Goal: Entertainment & Leisure: Browse casually

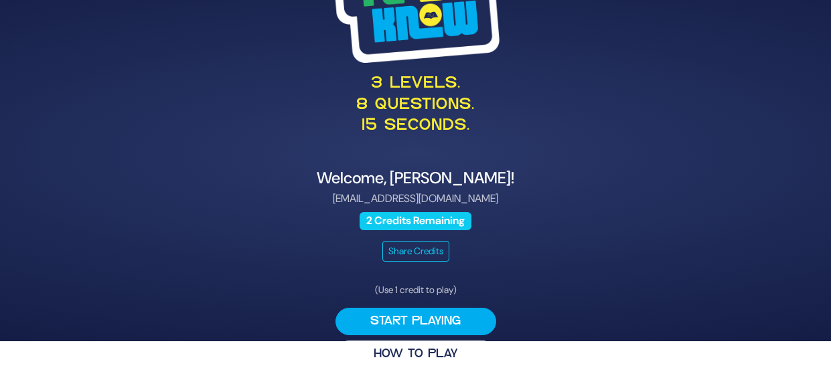
scroll to position [42, 0]
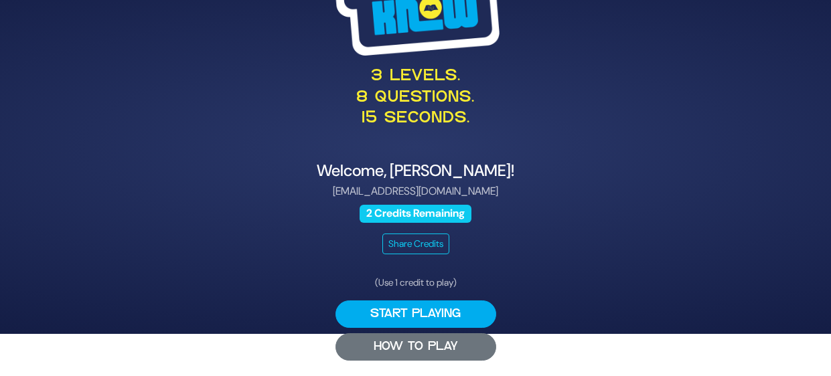
click at [436, 346] on button "HOW TO PLAY" at bounding box center [416, 347] width 161 height 27
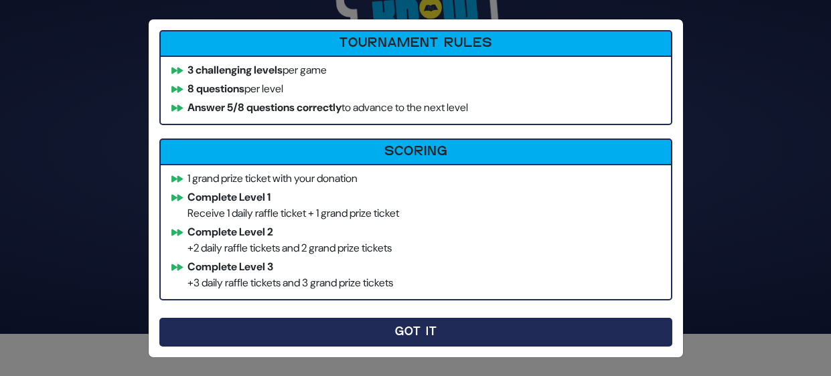
click at [453, 327] on button "Got It" at bounding box center [415, 332] width 513 height 29
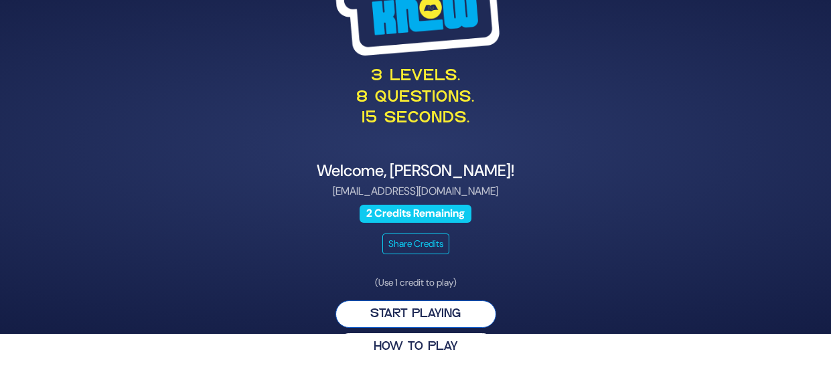
click at [424, 309] on button "Start Playing" at bounding box center [416, 314] width 161 height 27
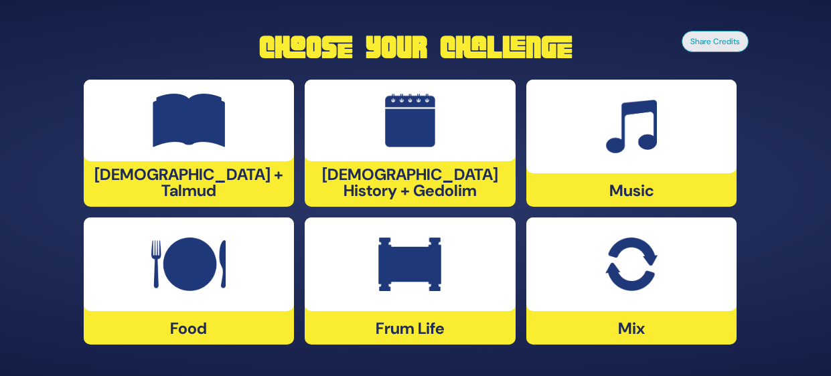
click at [445, 246] on div at bounding box center [410, 265] width 211 height 94
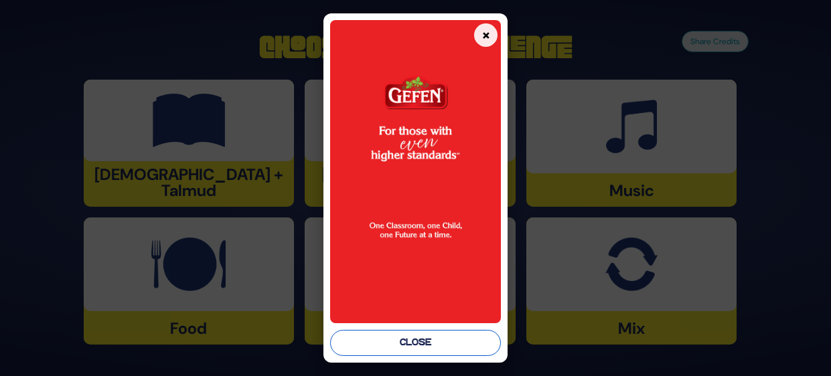
click at [458, 346] on button "Close" at bounding box center [415, 343] width 171 height 26
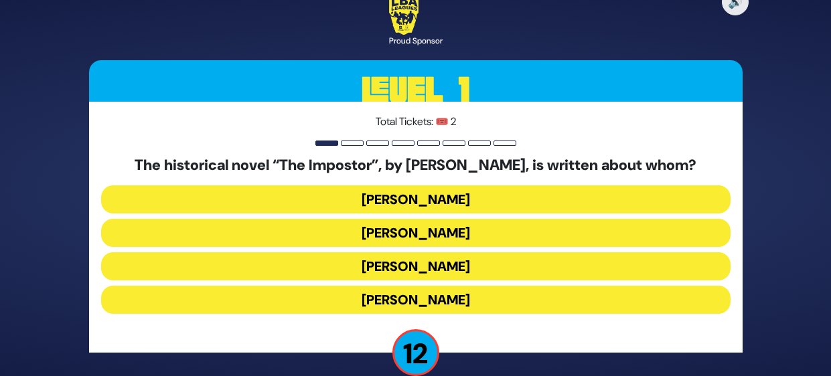
click at [645, 263] on button "Shabbesai Tzvi" at bounding box center [416, 266] width 630 height 28
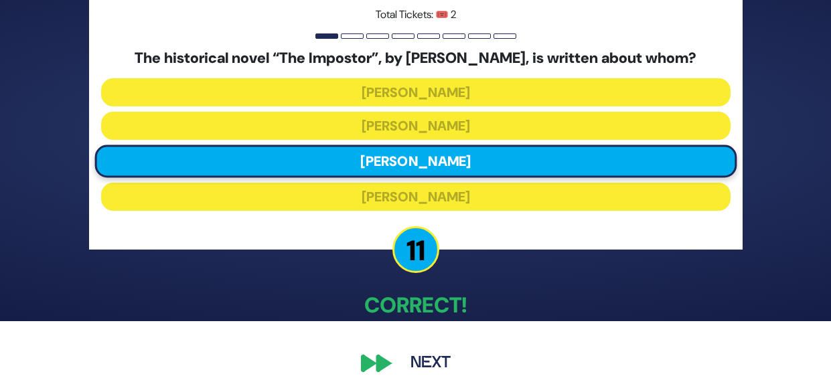
scroll to position [73, 0]
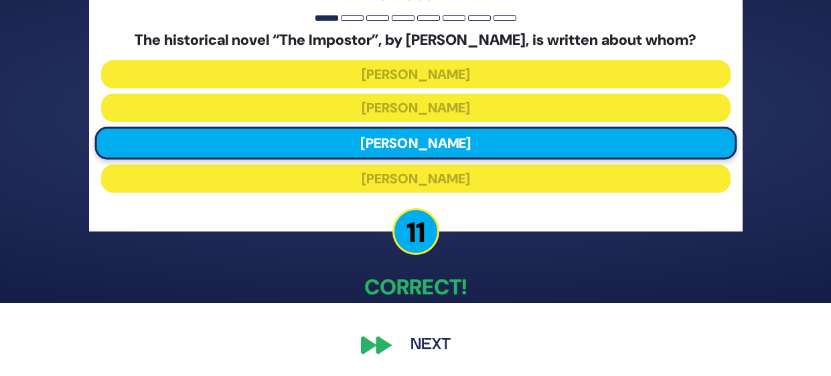
click at [416, 330] on button "Next" at bounding box center [431, 345] width 78 height 31
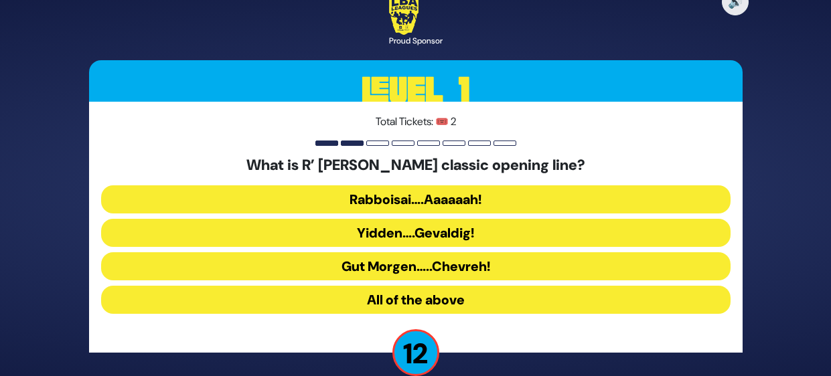
click at [524, 298] on button "All of the above" at bounding box center [416, 300] width 630 height 28
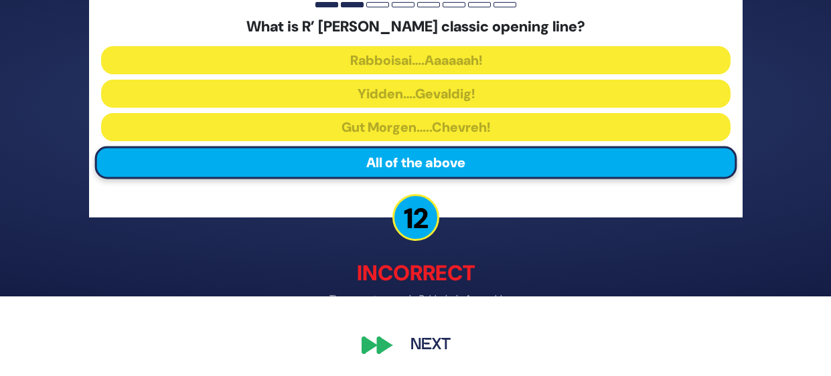
scroll to position [79, 0]
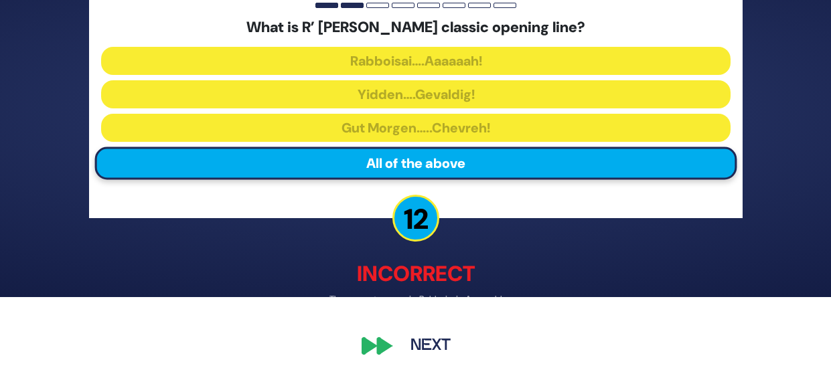
click at [432, 359] on button "Next" at bounding box center [431, 346] width 78 height 31
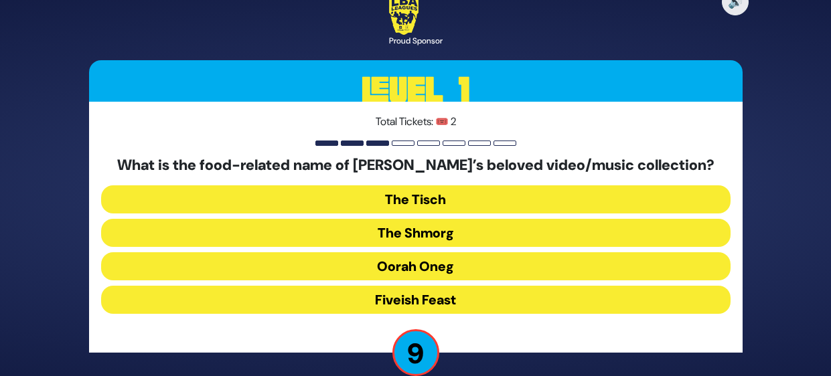
click at [523, 297] on button "Fiveish Feast" at bounding box center [416, 300] width 630 height 28
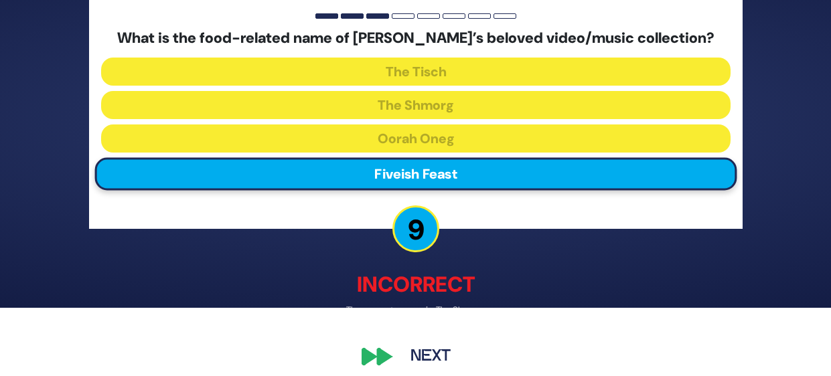
scroll to position [80, 0]
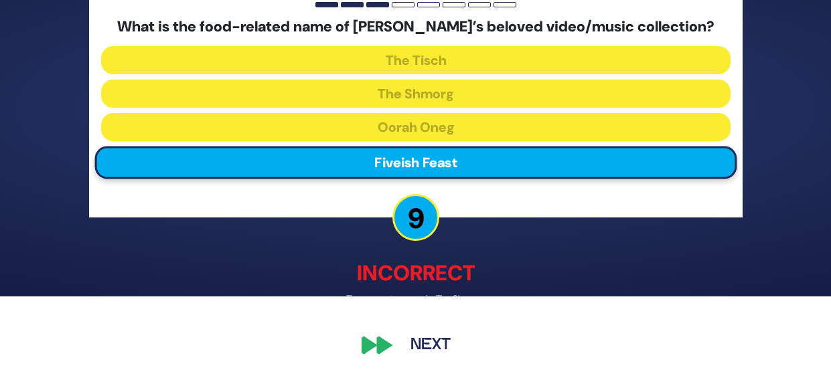
click at [423, 344] on button "Next" at bounding box center [431, 345] width 78 height 31
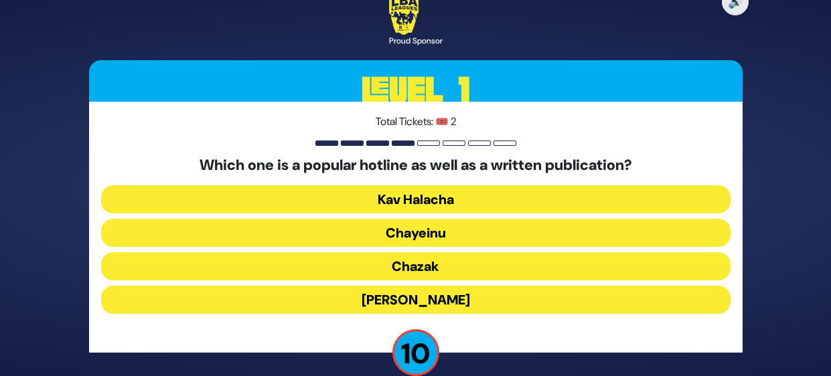
click at [535, 230] on button "Chayeinu" at bounding box center [416, 233] width 630 height 28
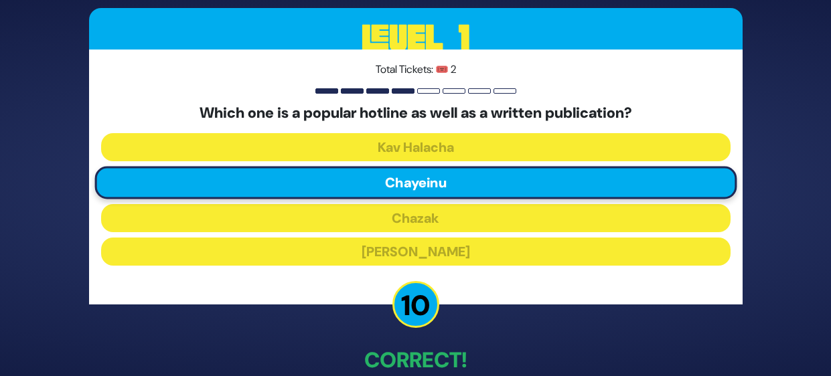
scroll to position [73, 0]
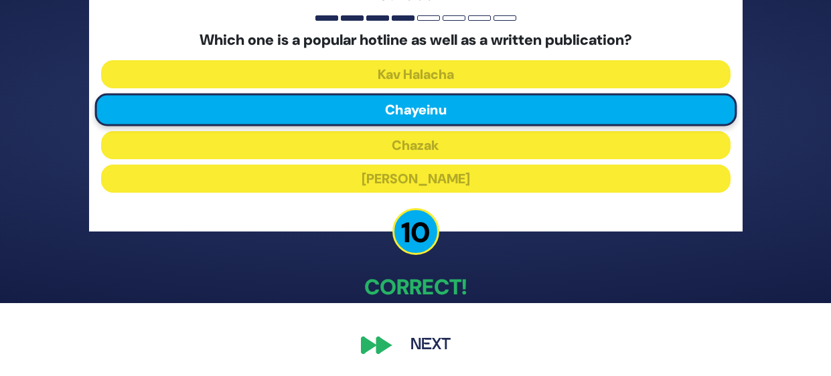
click at [415, 340] on button "Next" at bounding box center [431, 345] width 78 height 31
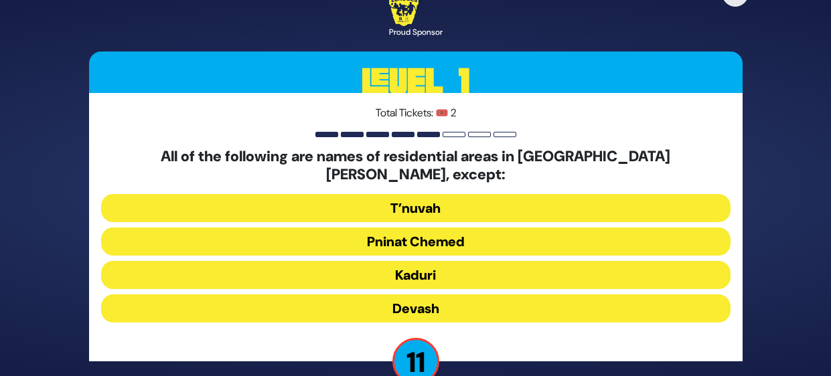
click at [518, 307] on button "Devash" at bounding box center [416, 309] width 630 height 28
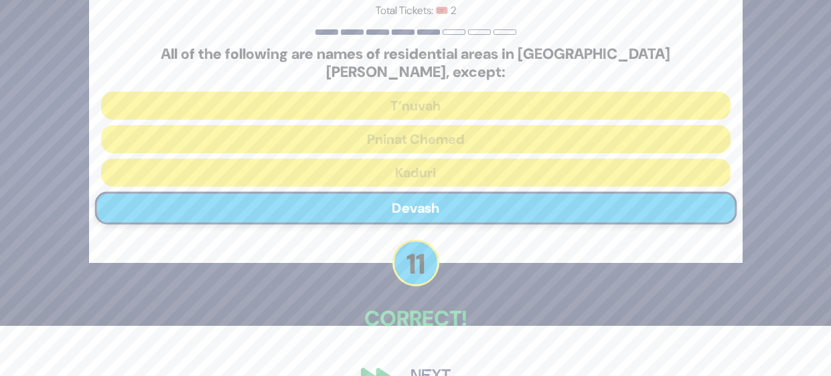
scroll to position [73, 0]
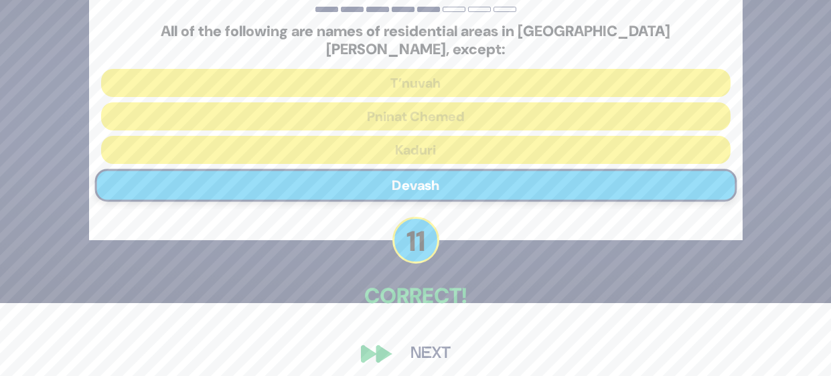
click at [441, 346] on button "Next" at bounding box center [431, 354] width 78 height 31
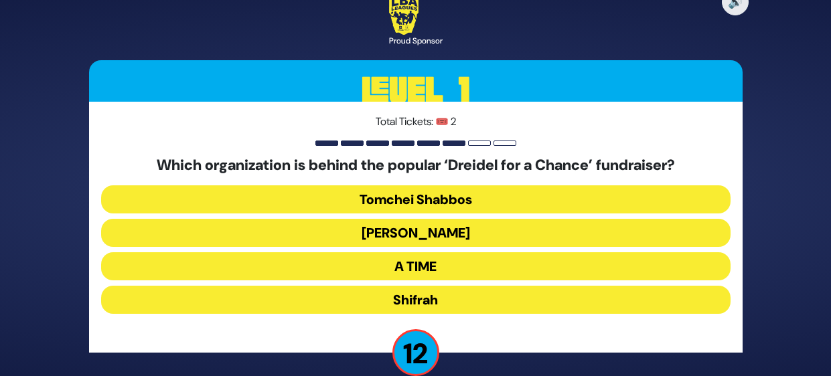
click at [536, 230] on button "Bonei Olam" at bounding box center [416, 233] width 630 height 28
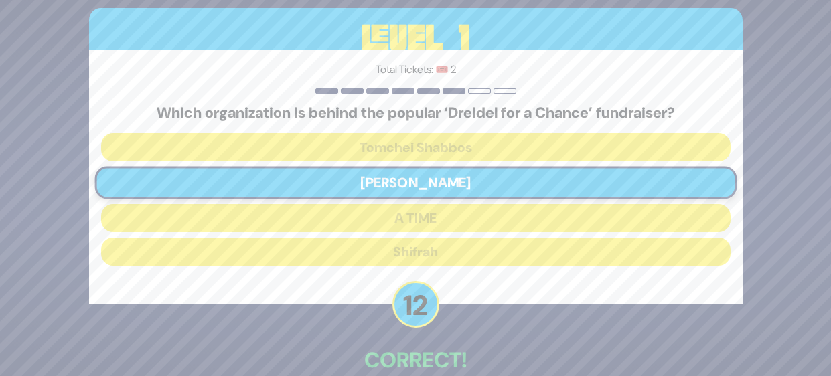
scroll to position [73, 0]
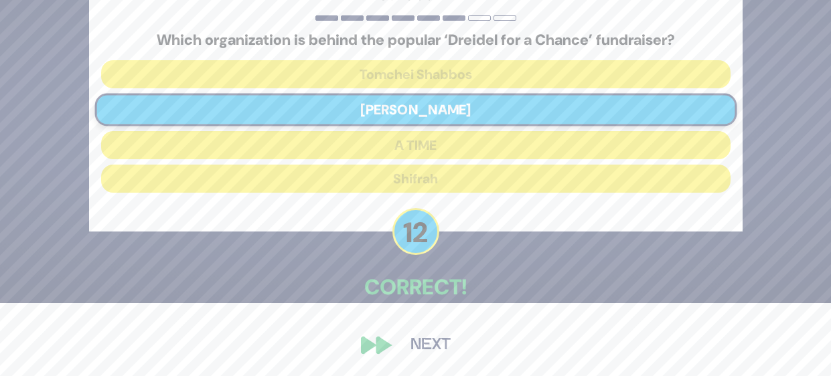
click at [429, 351] on button "Next" at bounding box center [431, 345] width 78 height 31
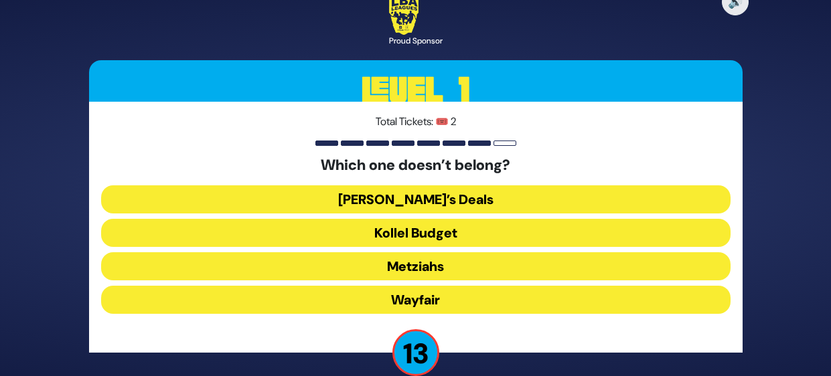
click at [518, 309] on button "Wayfair" at bounding box center [416, 300] width 630 height 28
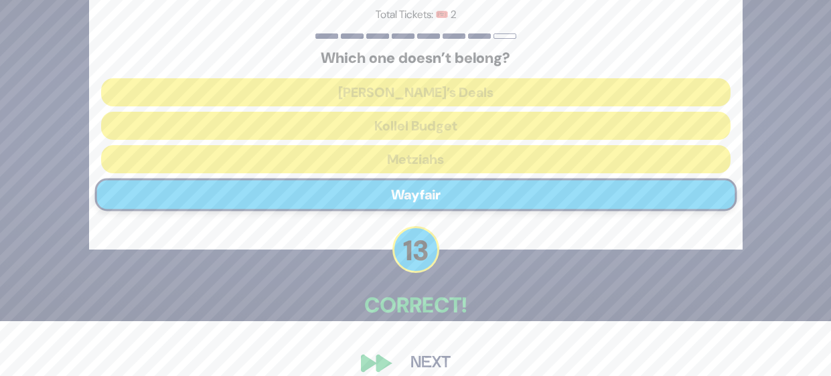
scroll to position [73, 0]
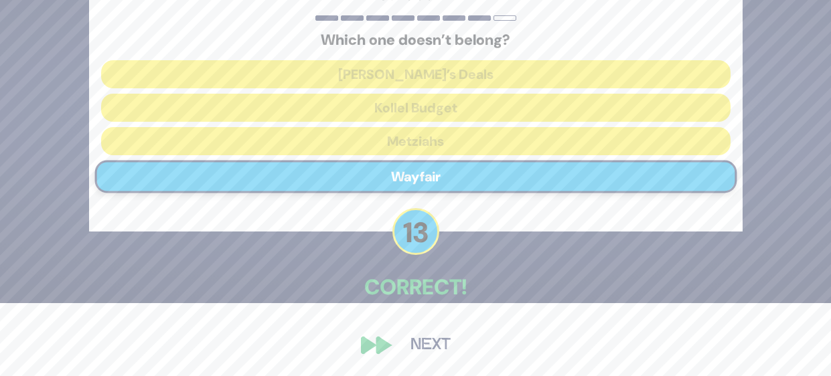
click at [429, 347] on button "Next" at bounding box center [431, 345] width 78 height 31
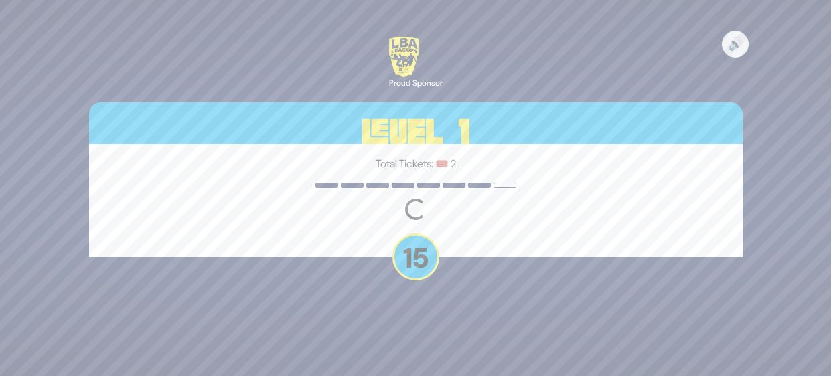
scroll to position [0, 0]
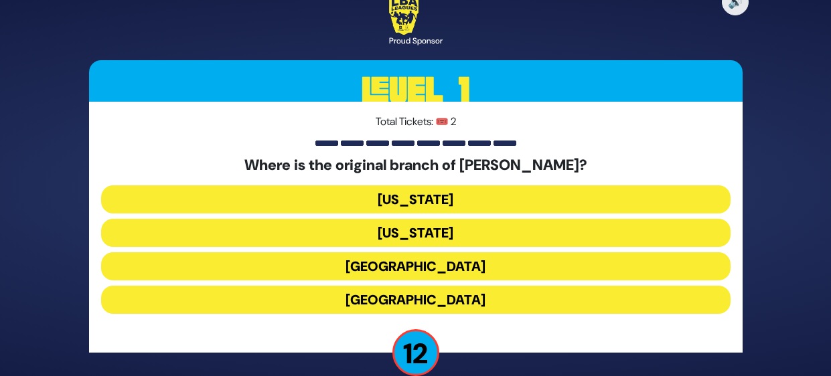
click at [476, 270] on button "London" at bounding box center [416, 266] width 630 height 28
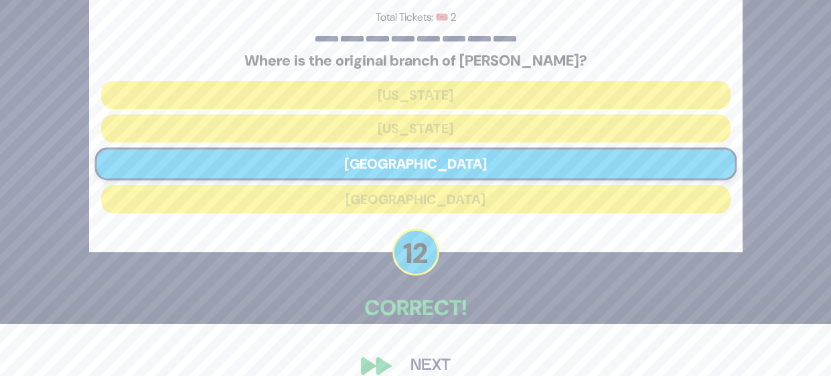
scroll to position [73, 0]
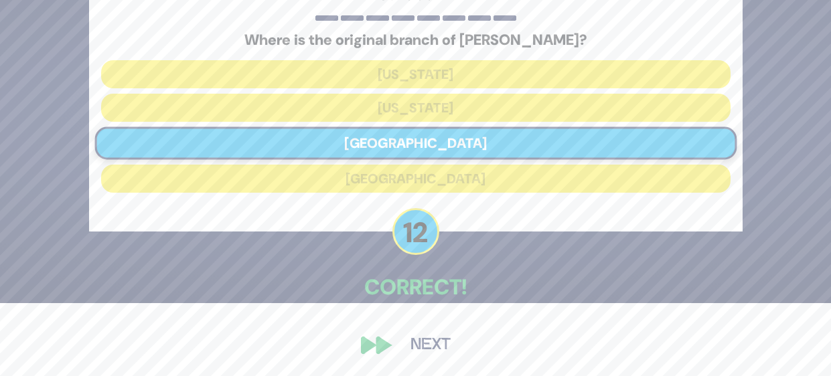
click at [449, 343] on button "Next" at bounding box center [431, 345] width 78 height 31
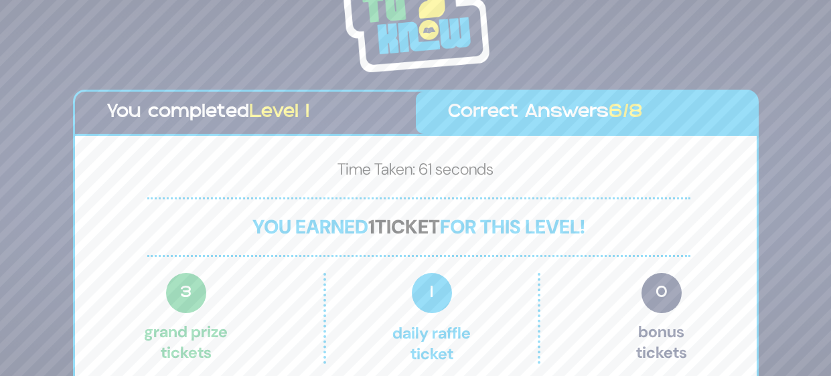
scroll to position [37, 0]
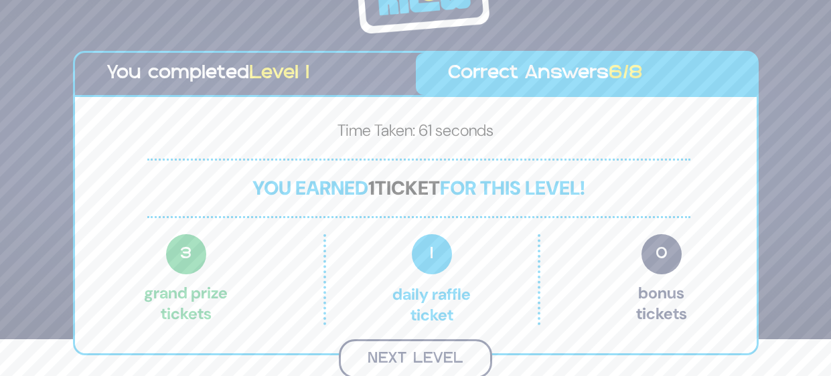
click at [453, 354] on button "Next Level" at bounding box center [415, 360] width 153 height 40
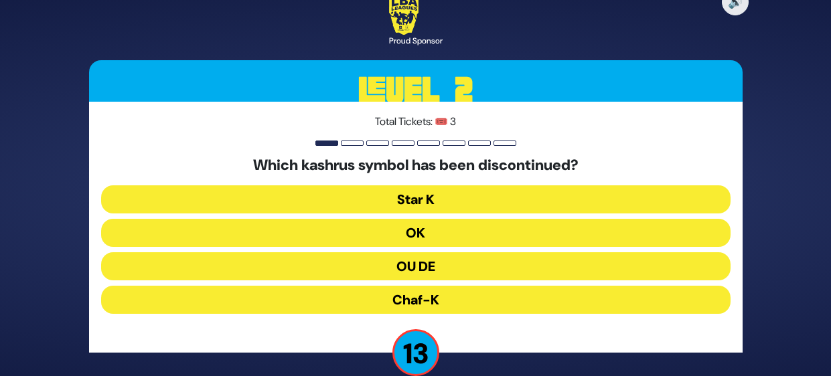
click at [567, 266] on button "OU DE" at bounding box center [416, 266] width 630 height 28
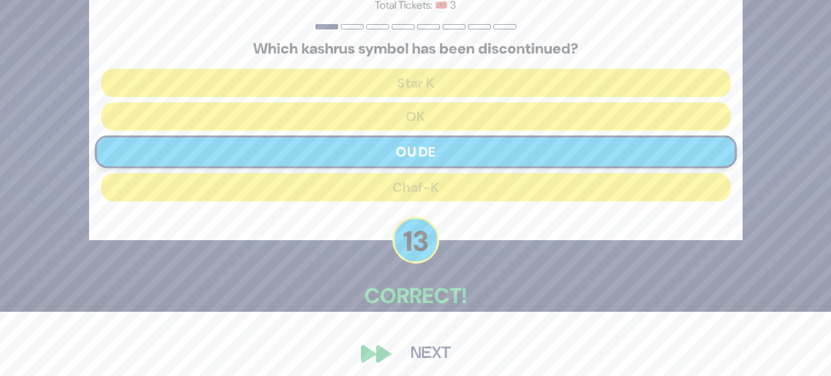
scroll to position [46, 0]
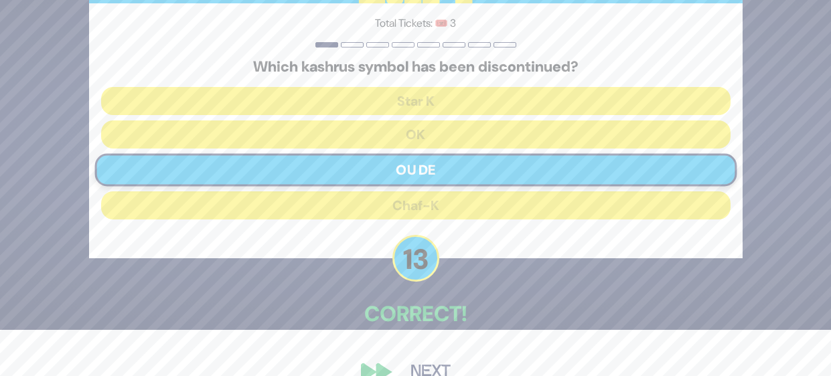
click at [433, 357] on button "Next" at bounding box center [431, 372] width 78 height 31
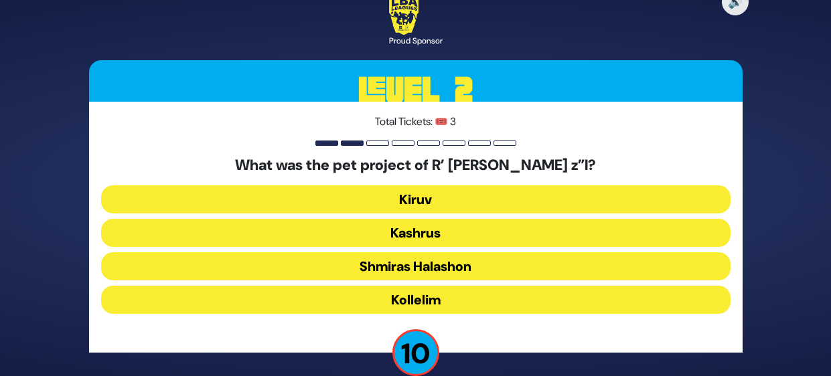
click at [522, 267] on button "Shmiras Halashon" at bounding box center [416, 266] width 630 height 28
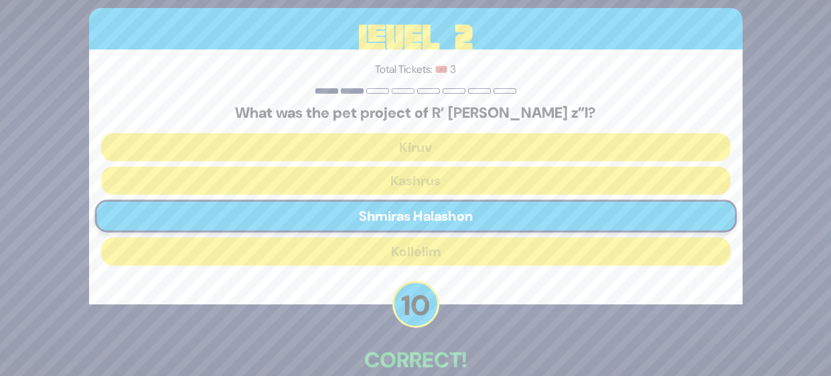
scroll to position [73, 0]
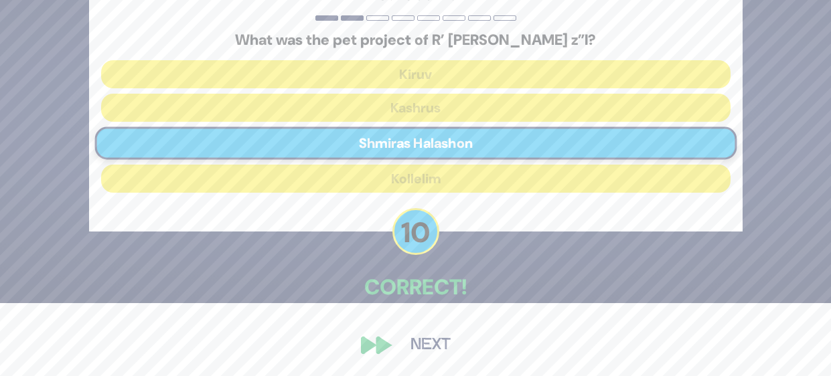
click at [433, 346] on button "Next" at bounding box center [431, 345] width 78 height 31
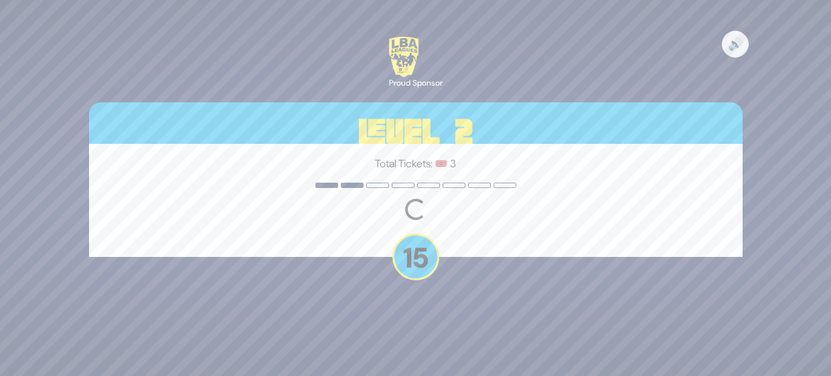
scroll to position [0, 0]
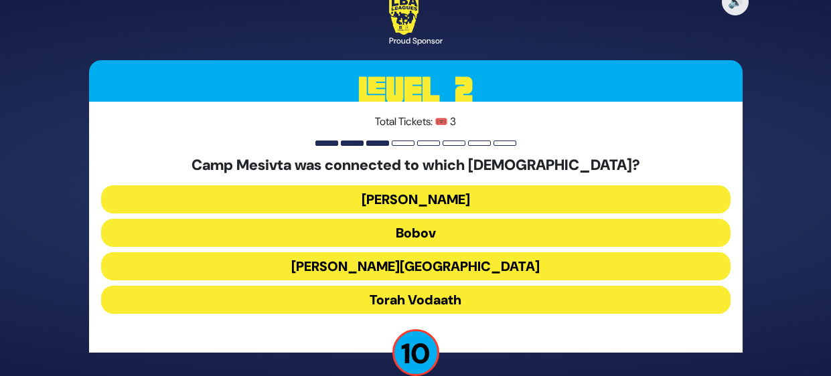
click at [465, 299] on button "Torah Vodaath" at bounding box center [416, 300] width 630 height 28
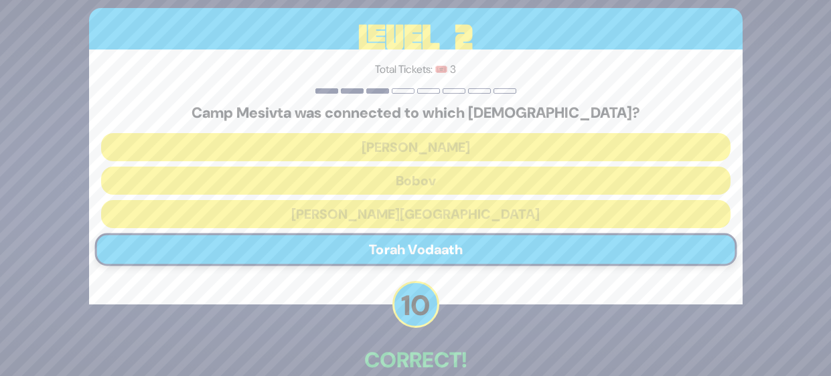
scroll to position [73, 0]
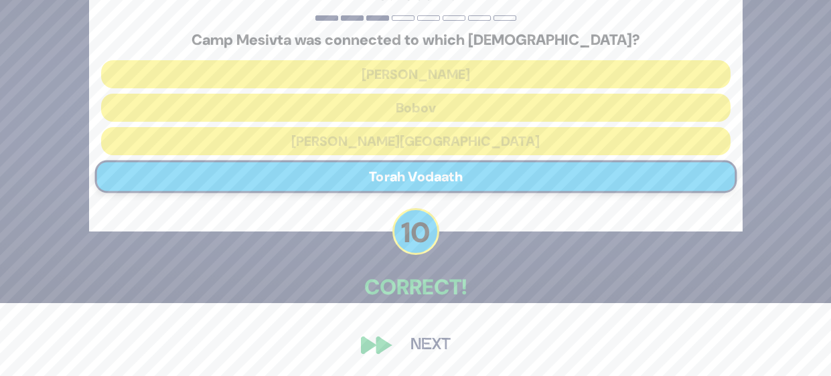
click at [439, 346] on button "Next" at bounding box center [431, 345] width 78 height 31
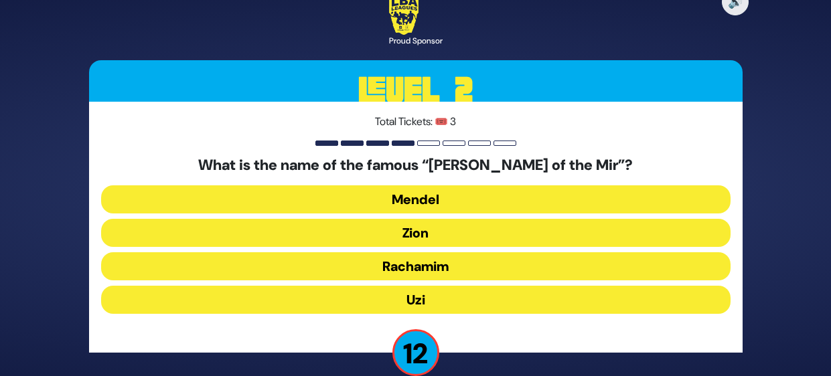
click at [518, 263] on button "Rachamim" at bounding box center [416, 266] width 630 height 28
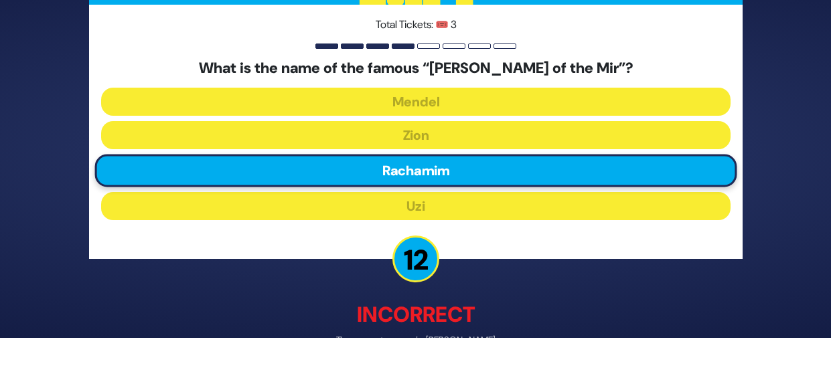
scroll to position [80, 0]
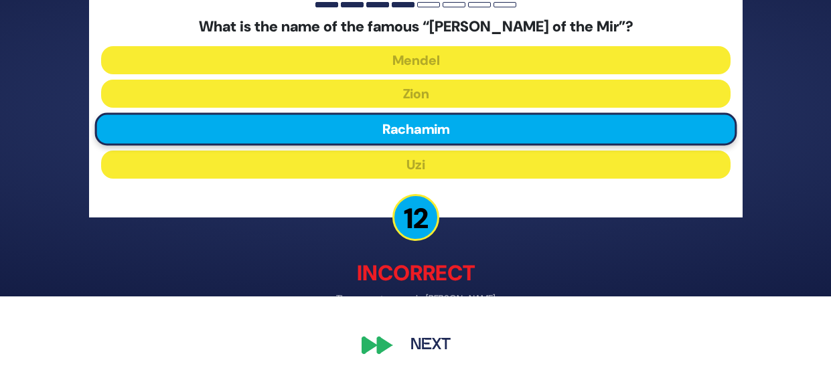
click at [427, 343] on button "Next" at bounding box center [431, 345] width 78 height 31
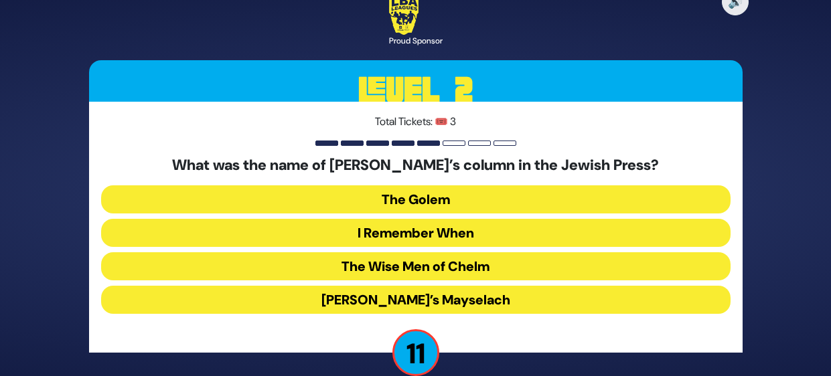
click at [533, 234] on button "I Remember When" at bounding box center [416, 233] width 630 height 28
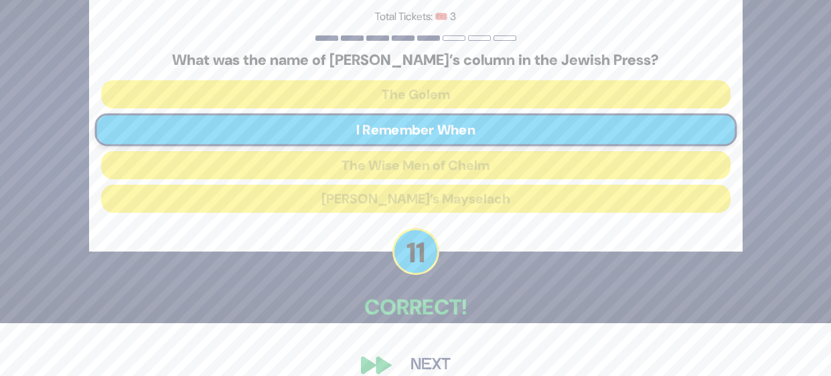
scroll to position [73, 0]
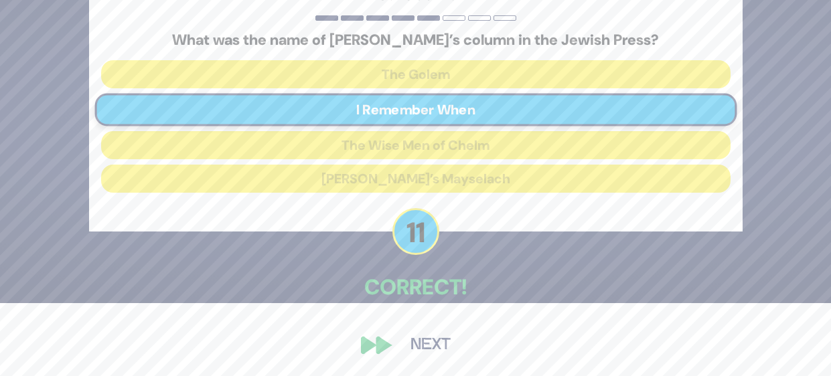
click at [430, 346] on button "Next" at bounding box center [431, 345] width 78 height 31
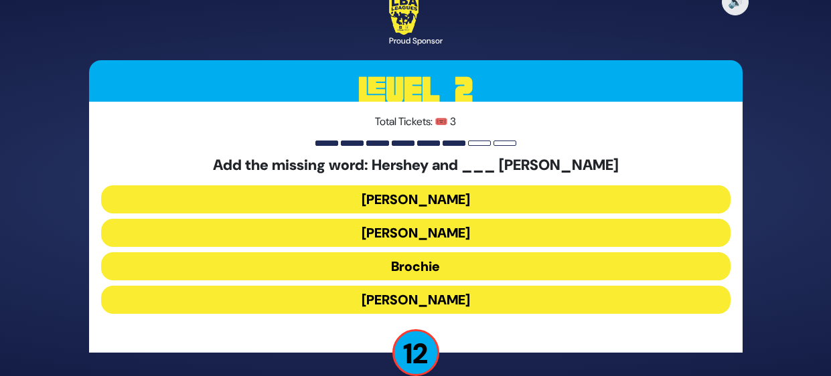
click at [550, 228] on button "Ethel" at bounding box center [416, 233] width 630 height 28
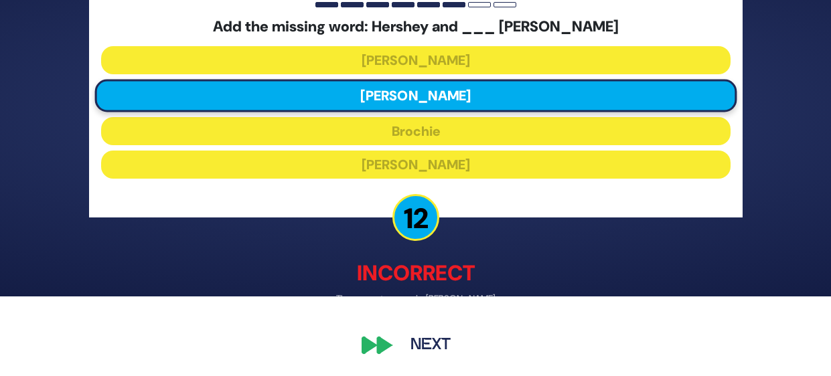
scroll to position [80, 0]
click at [423, 346] on button "Next" at bounding box center [431, 345] width 78 height 31
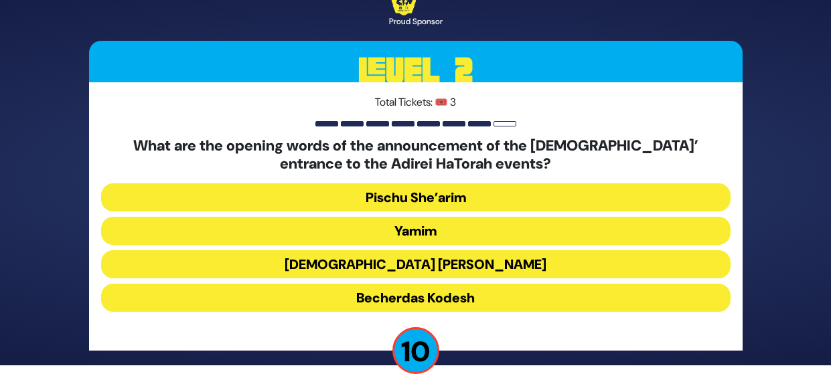
scroll to position [29, 0]
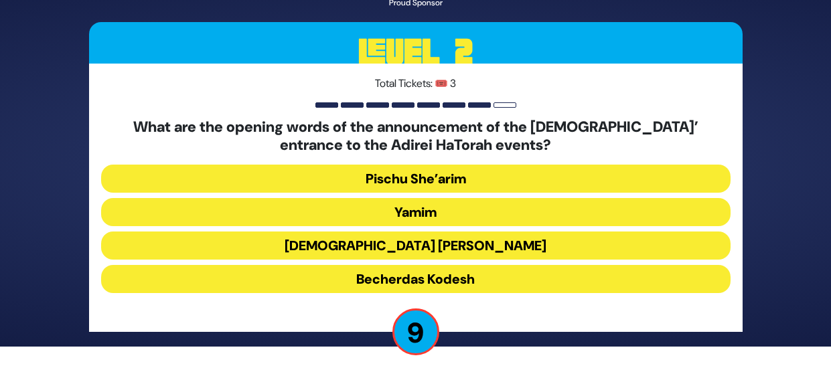
click at [521, 280] on button "Becherdas Kodesh" at bounding box center [416, 279] width 630 height 28
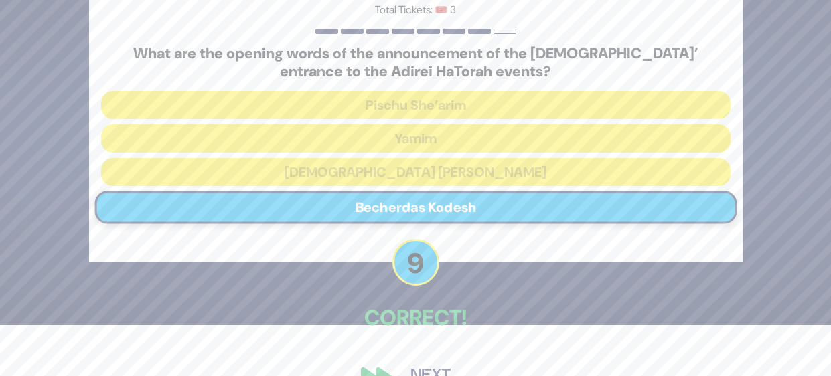
scroll to position [82, 0]
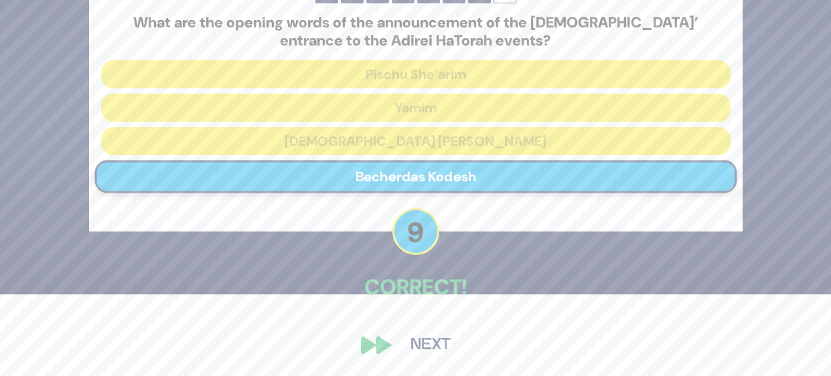
click at [437, 350] on button "Next" at bounding box center [431, 345] width 78 height 31
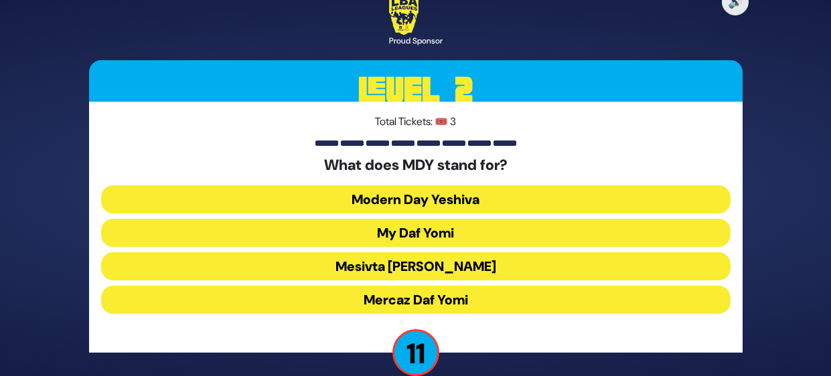
click at [517, 301] on button "Mercaz Daf Yomi" at bounding box center [416, 300] width 630 height 28
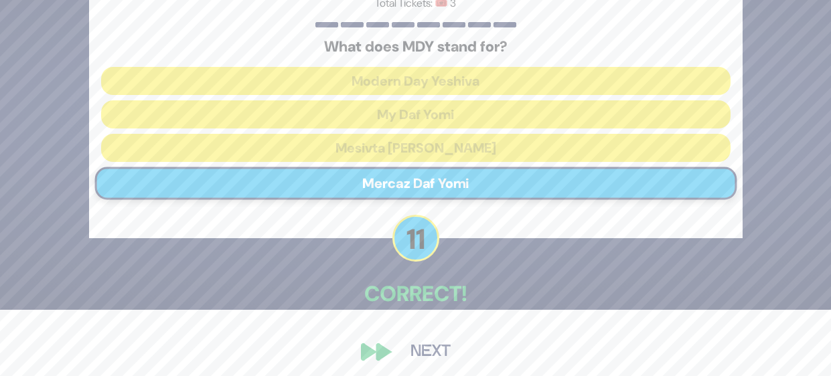
scroll to position [73, 0]
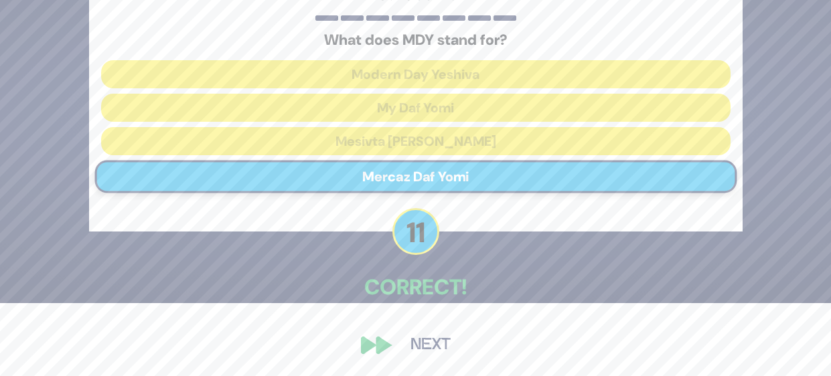
click at [428, 352] on button "Next" at bounding box center [431, 345] width 78 height 31
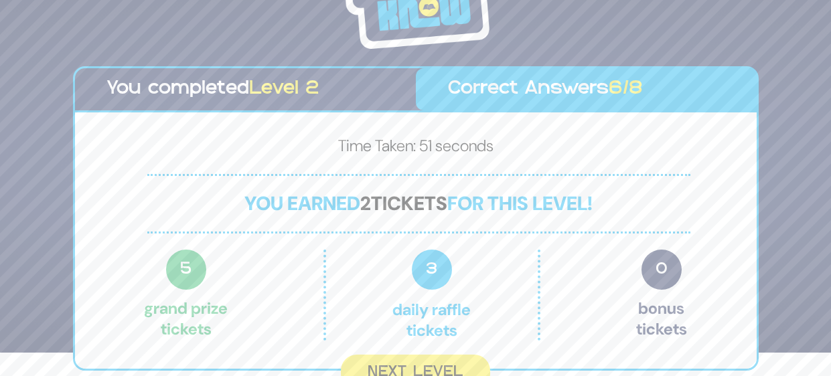
scroll to position [37, 0]
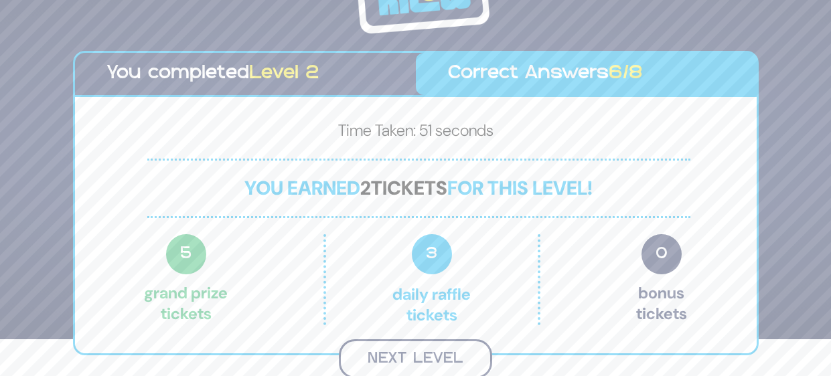
click at [449, 365] on button "Next Level" at bounding box center [415, 360] width 153 height 40
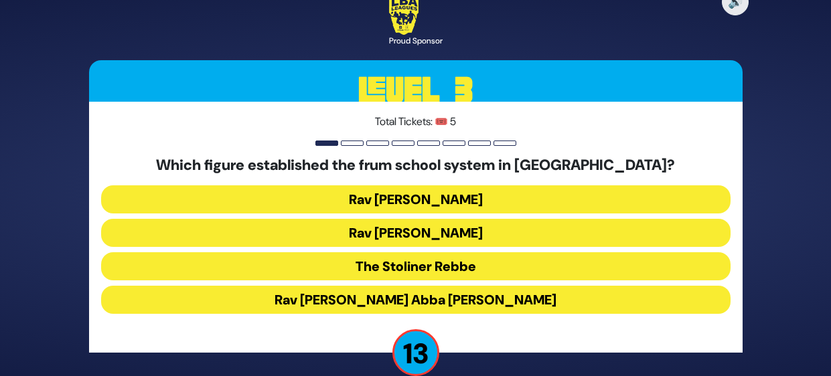
click at [535, 221] on button "Rav Eliezer Levin" at bounding box center [416, 233] width 630 height 28
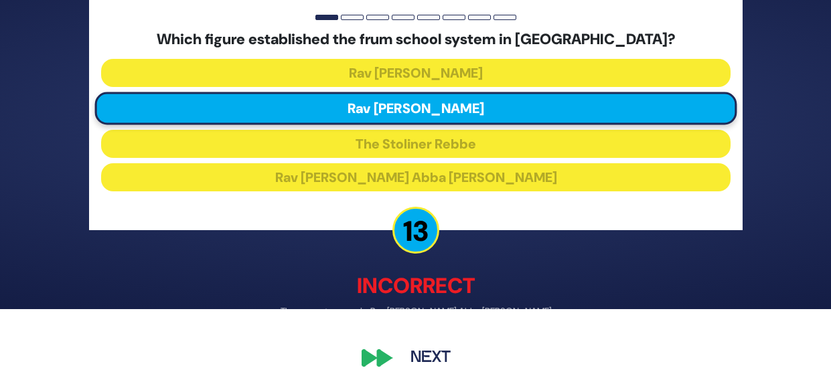
scroll to position [80, 0]
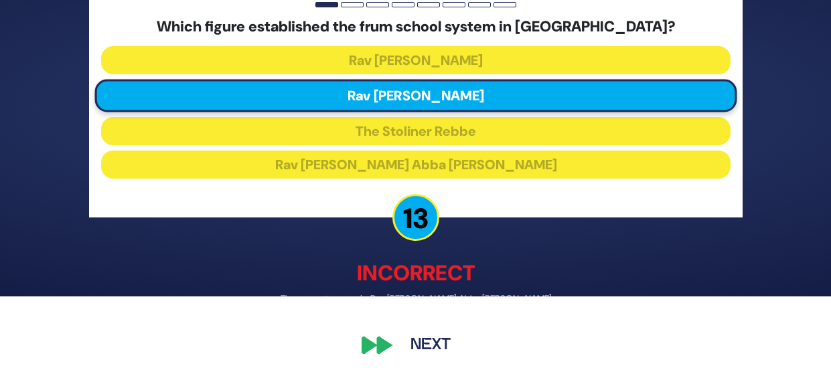
click at [440, 346] on button "Next" at bounding box center [431, 345] width 78 height 31
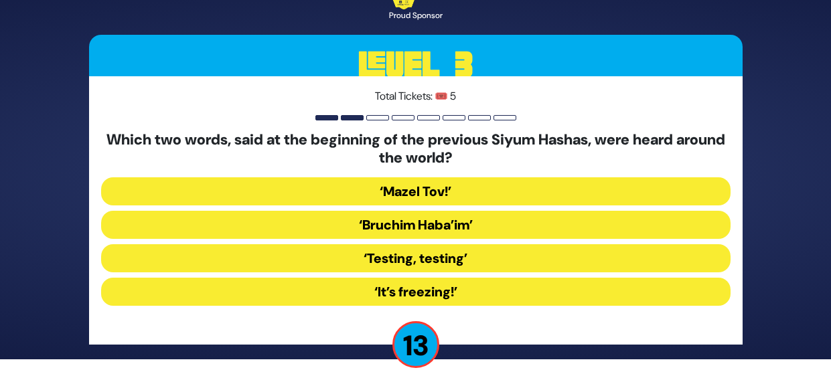
scroll to position [29, 0]
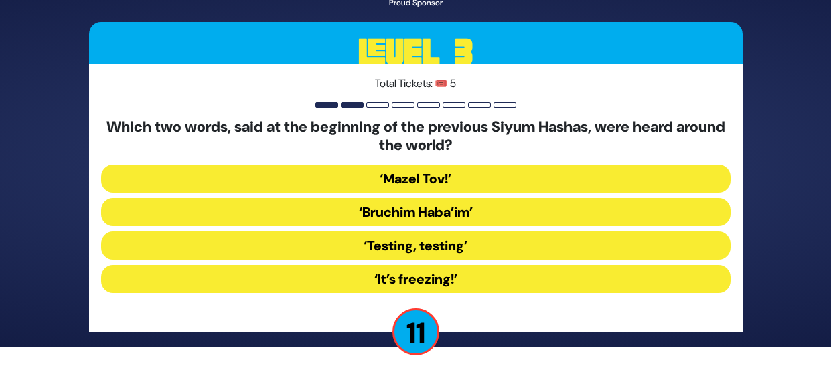
click at [490, 210] on button "‘Bruchim Haba’im’" at bounding box center [416, 212] width 630 height 28
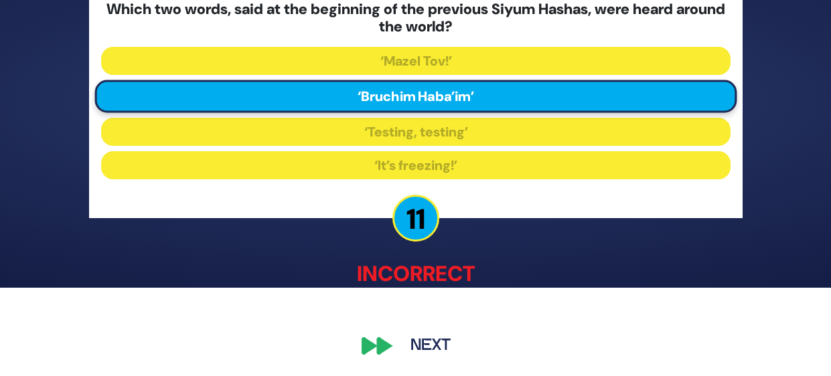
scroll to position [88, 0]
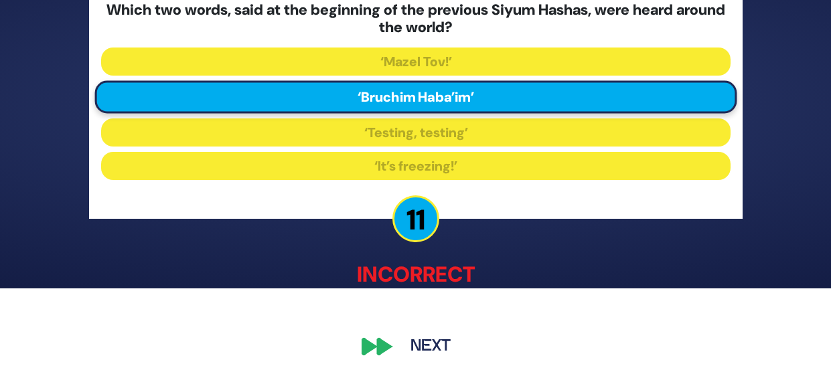
click at [443, 336] on button "Next" at bounding box center [431, 346] width 78 height 31
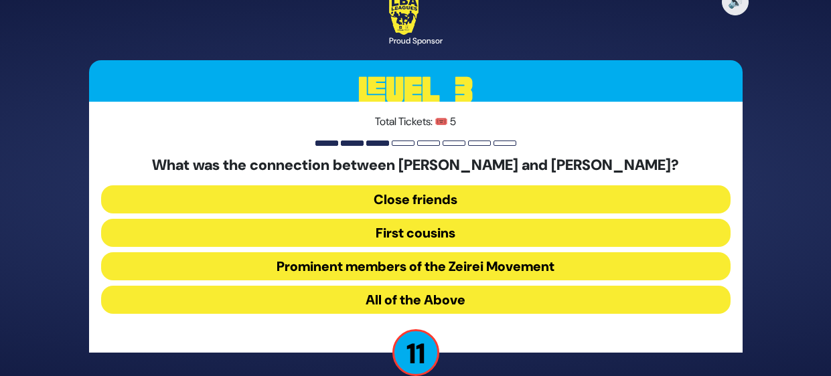
click at [533, 307] on button "All of the Above" at bounding box center [416, 300] width 630 height 28
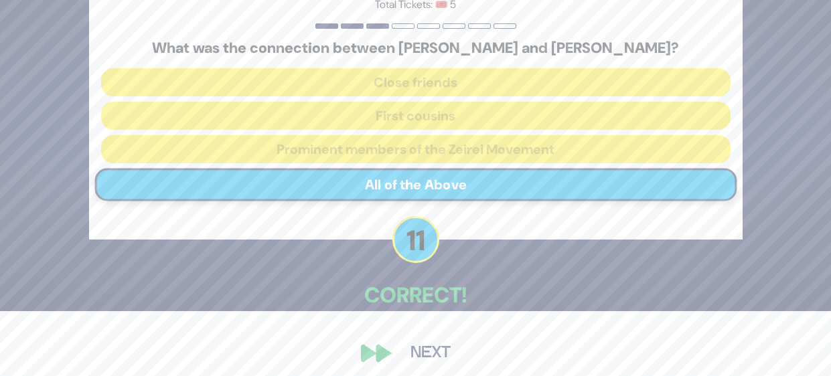
scroll to position [73, 0]
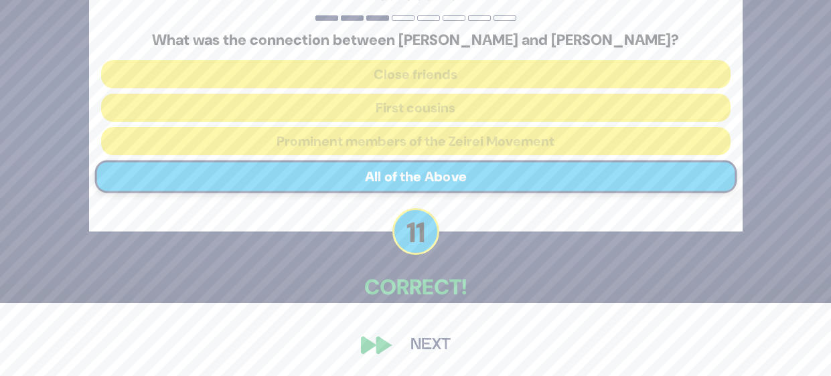
click at [435, 356] on button "Next" at bounding box center [431, 345] width 78 height 31
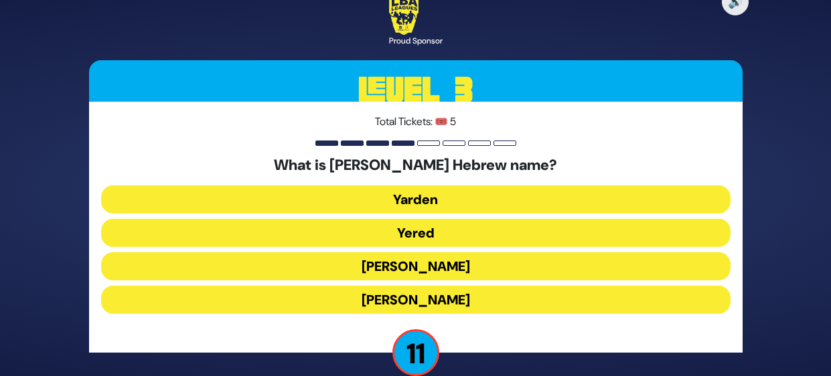
click at [506, 234] on button "Yered" at bounding box center [416, 233] width 630 height 28
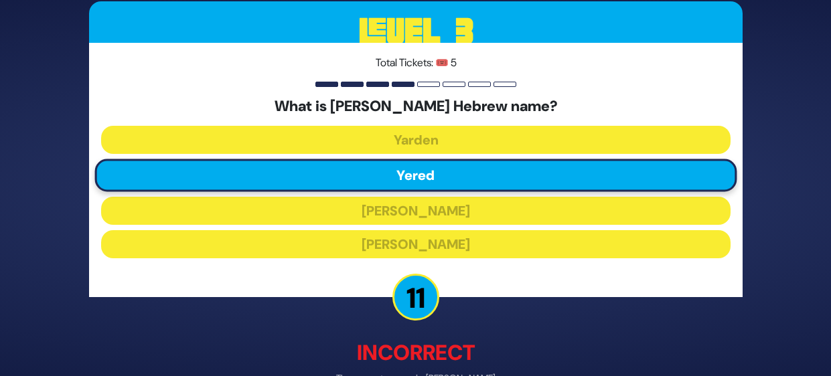
scroll to position [80, 0]
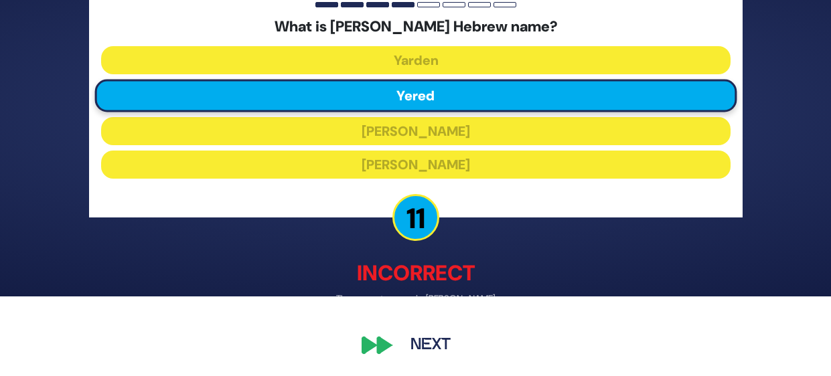
click at [432, 344] on button "Next" at bounding box center [431, 345] width 78 height 31
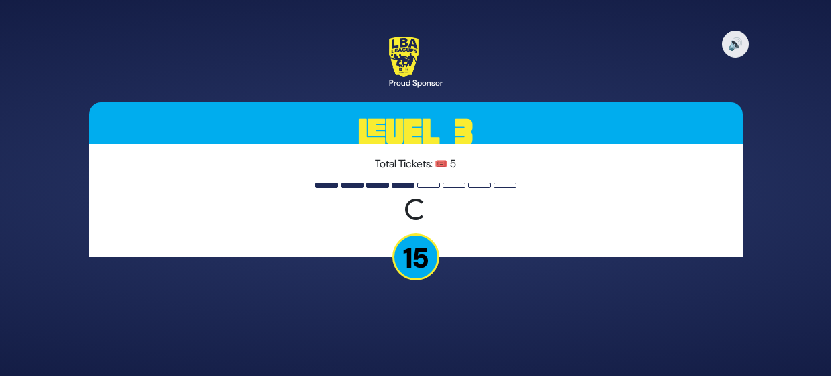
scroll to position [0, 0]
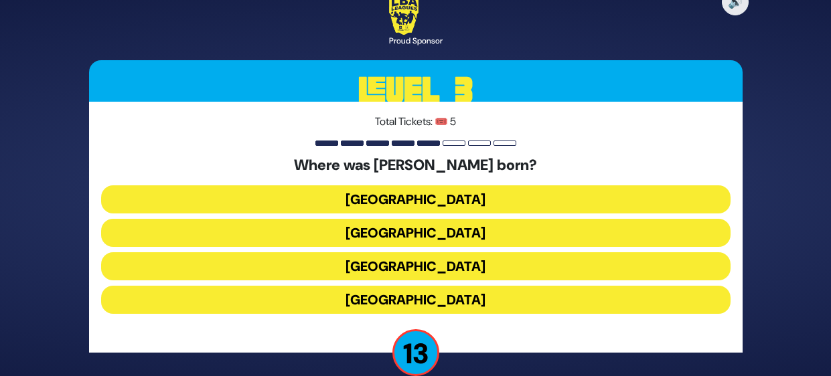
click at [559, 196] on button "Toronto" at bounding box center [416, 200] width 630 height 28
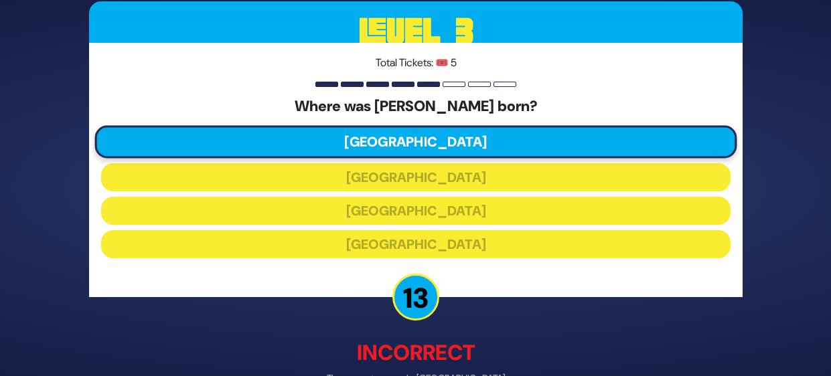
scroll to position [80, 0]
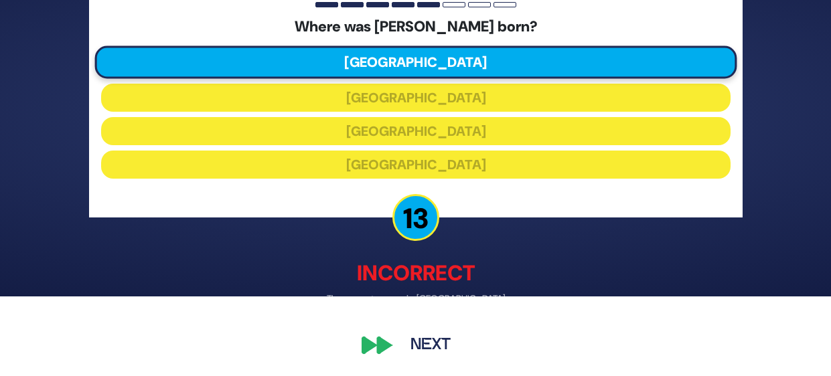
click at [438, 358] on button "Next" at bounding box center [431, 345] width 78 height 31
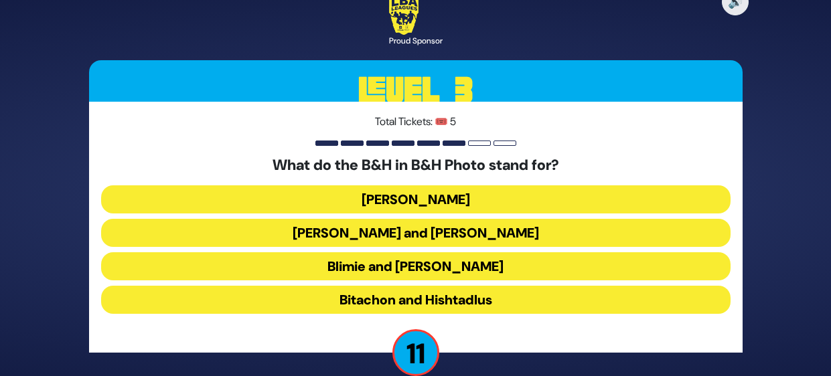
click at [539, 237] on button "Baumann and Hart" at bounding box center [416, 233] width 630 height 28
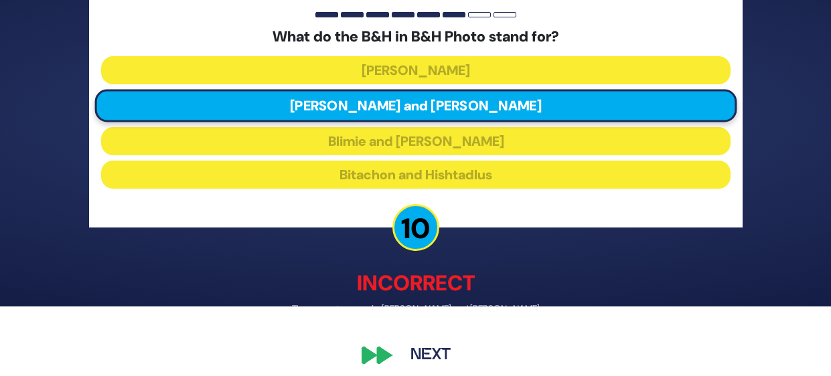
scroll to position [80, 0]
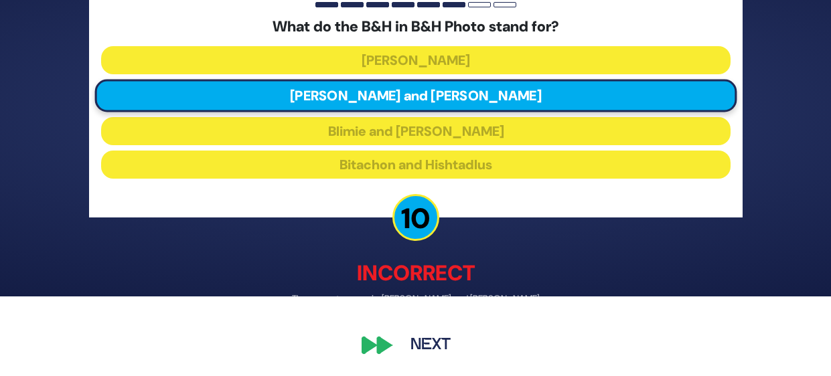
click at [442, 338] on button "Next" at bounding box center [431, 345] width 78 height 31
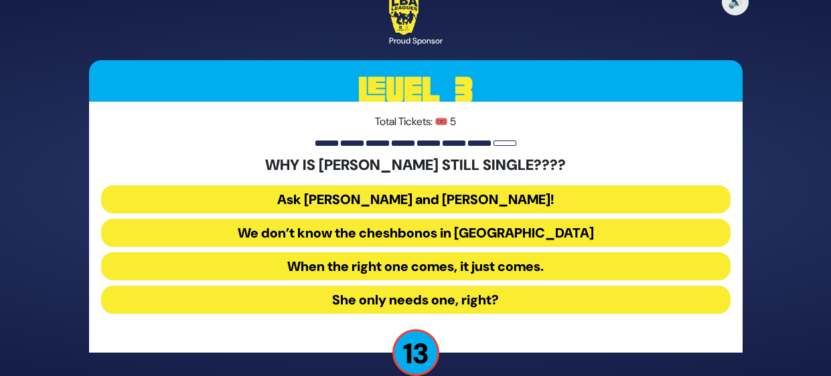
click at [523, 192] on button "Ask Bracha Stein and Chani Judowitz!" at bounding box center [416, 200] width 630 height 28
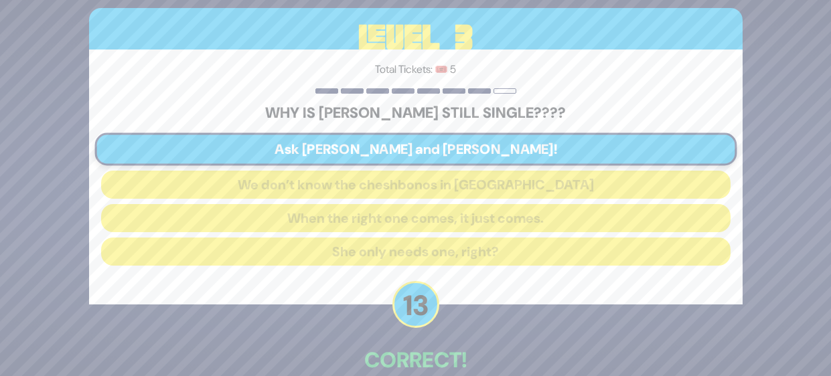
scroll to position [73, 0]
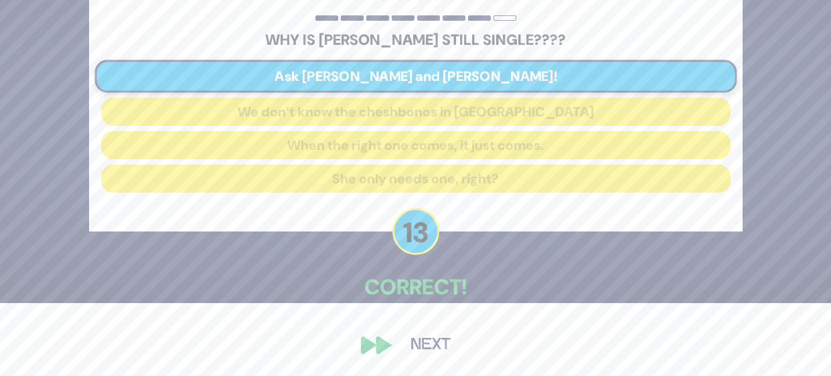
click at [436, 344] on button "Next" at bounding box center [431, 345] width 78 height 31
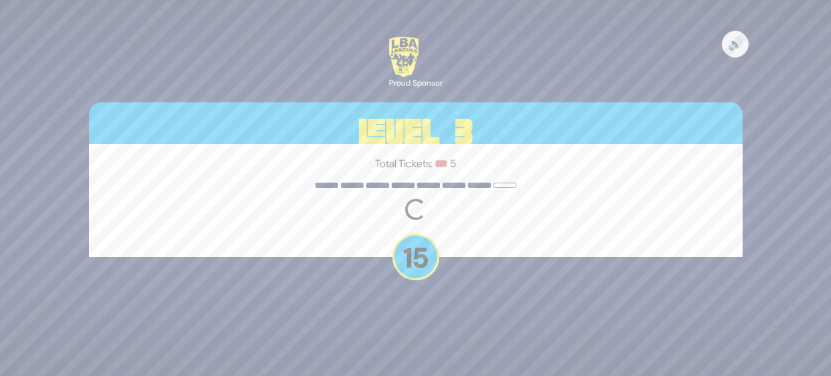
scroll to position [0, 0]
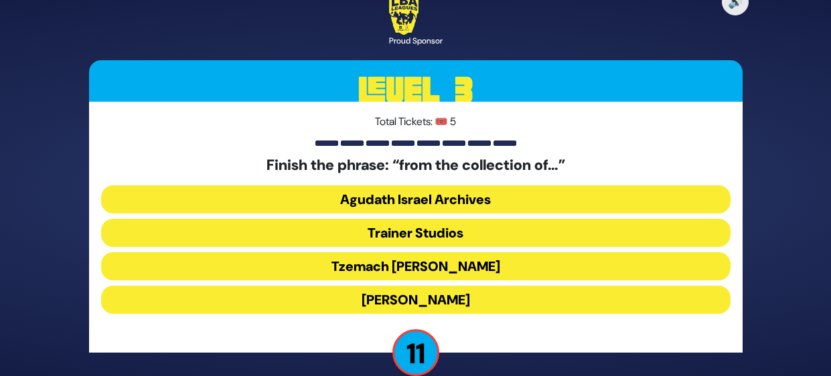
click at [502, 267] on button "Tzemach Glen" at bounding box center [416, 266] width 630 height 28
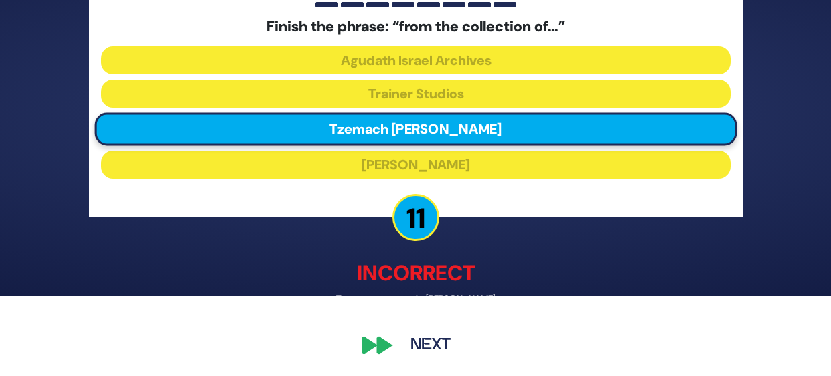
click at [439, 348] on button "Next" at bounding box center [431, 345] width 78 height 31
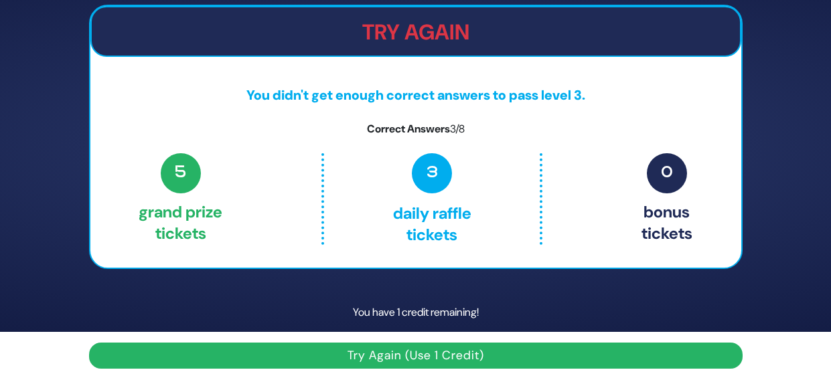
scroll to position [52, 0]
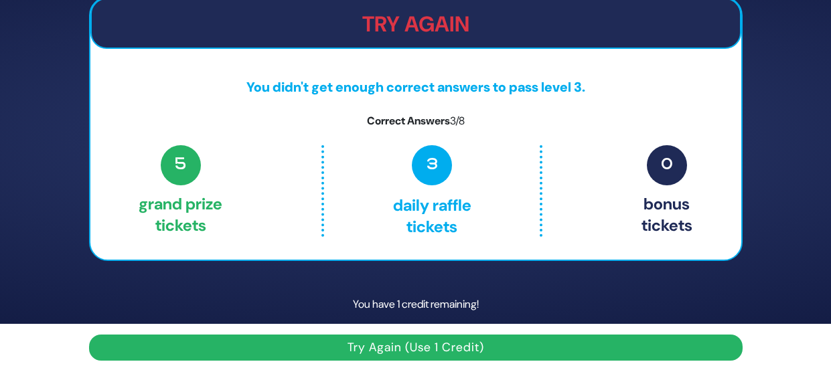
click at [579, 352] on button "Try Again (Use 1 Credit)" at bounding box center [416, 348] width 654 height 26
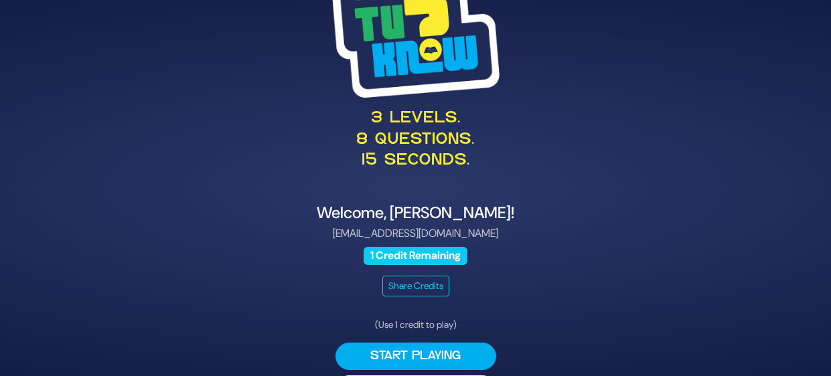
scroll to position [42, 0]
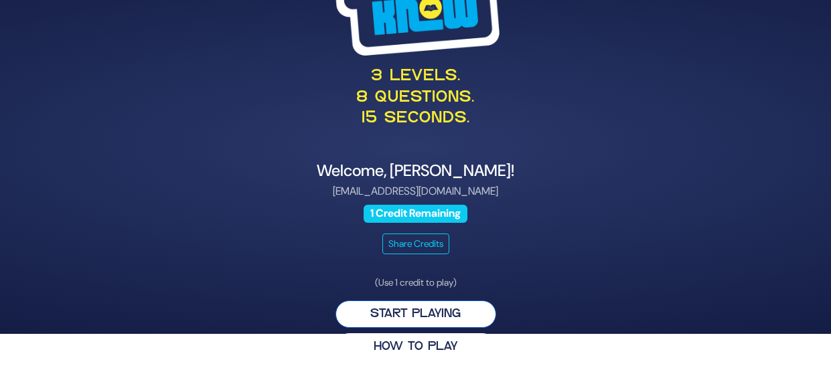
click at [459, 312] on button "Start Playing" at bounding box center [416, 314] width 161 height 27
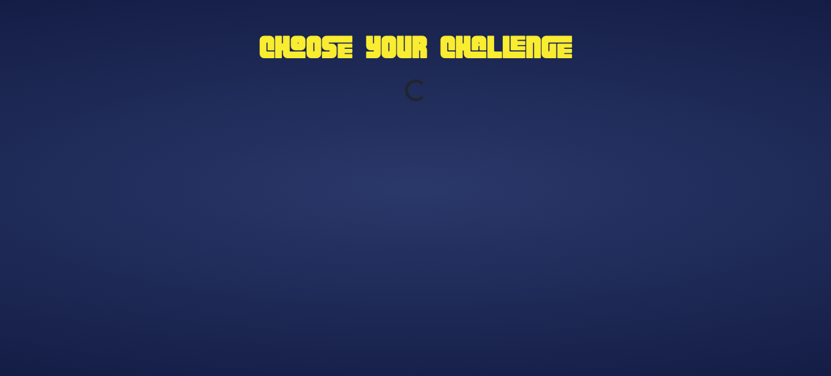
scroll to position [0, 0]
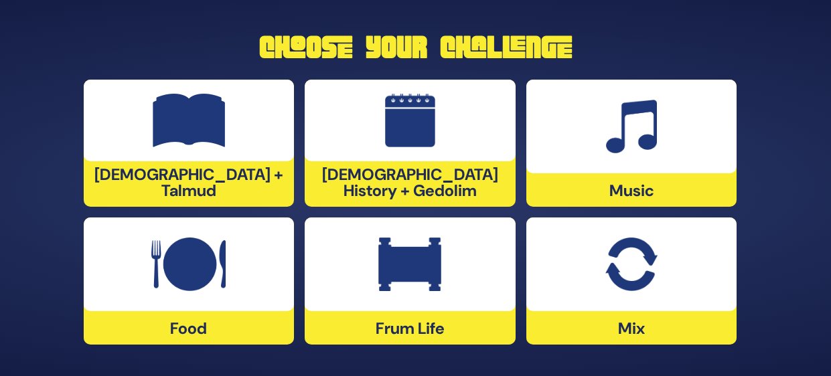
click at [266, 276] on div at bounding box center [189, 265] width 211 height 94
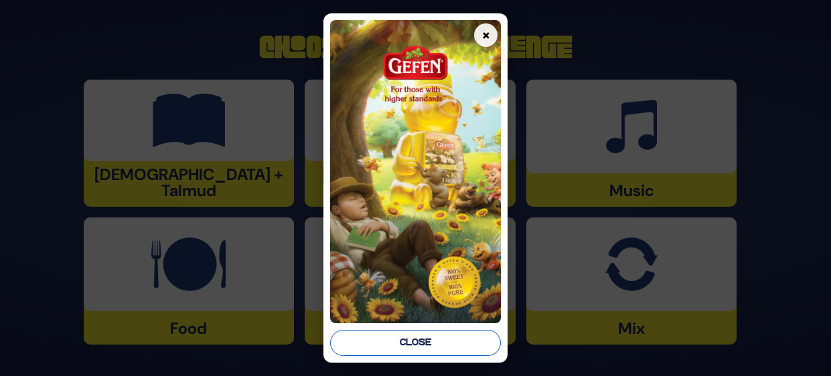
click at [447, 342] on button "Close" at bounding box center [415, 343] width 171 height 26
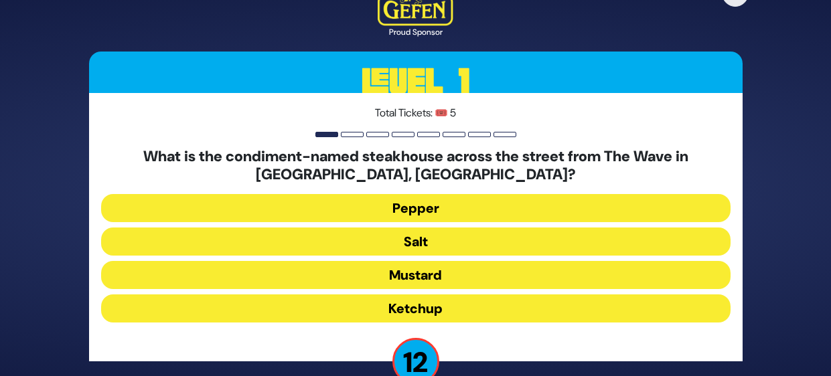
click at [542, 244] on button "Salt" at bounding box center [416, 242] width 630 height 28
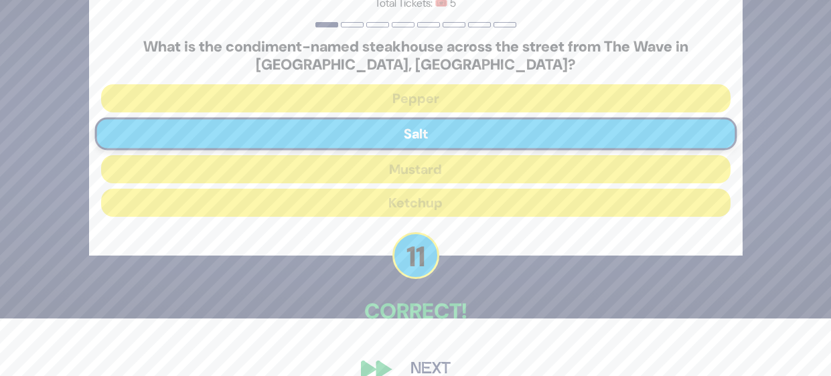
scroll to position [82, 0]
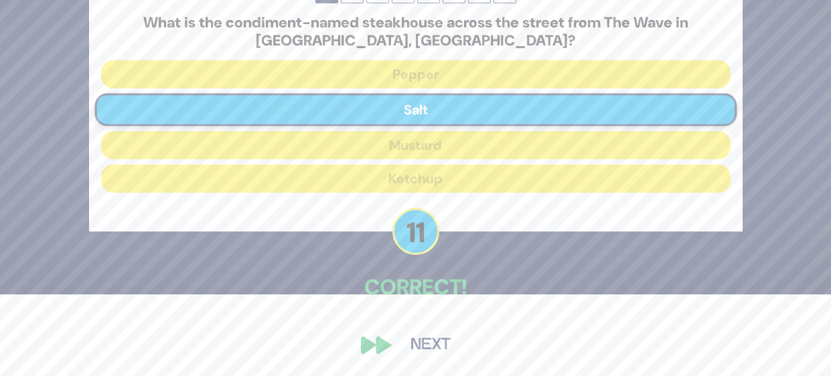
click at [433, 348] on button "Next" at bounding box center [431, 345] width 78 height 31
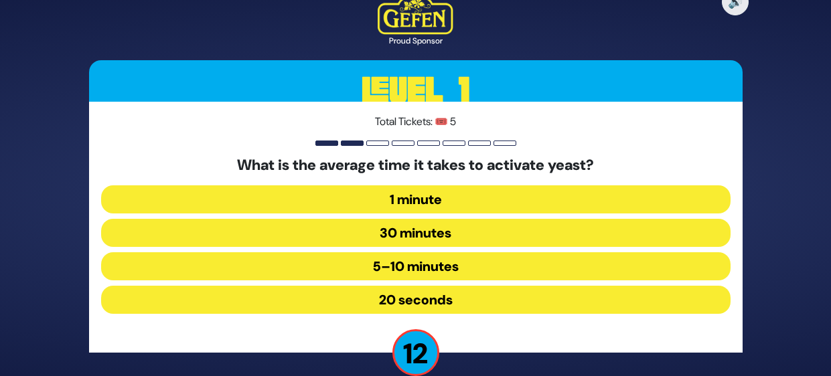
click at [525, 265] on button "5–10 minutes" at bounding box center [416, 266] width 630 height 28
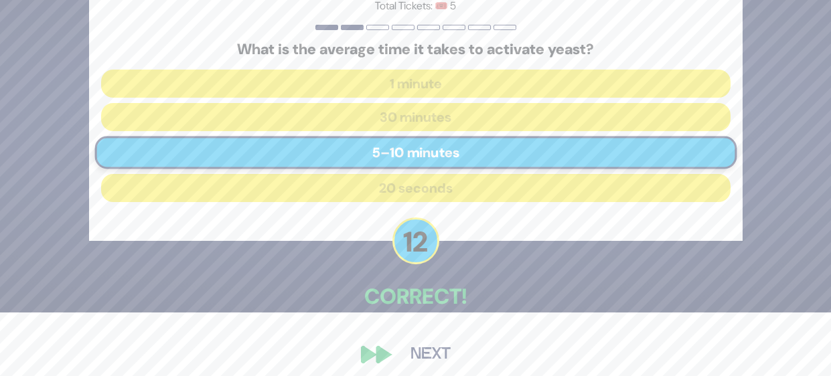
scroll to position [73, 0]
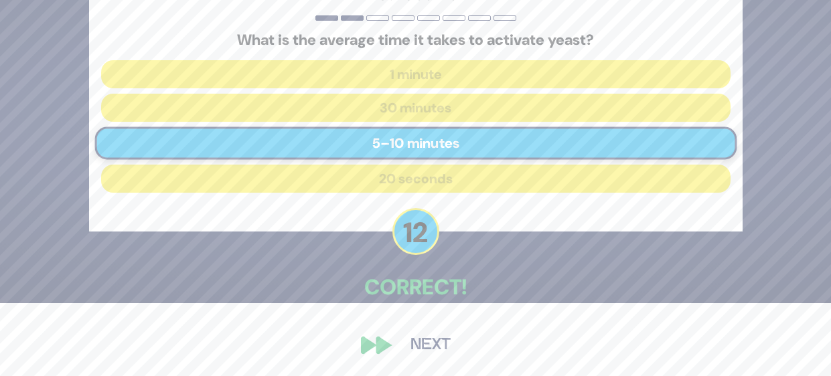
click at [432, 349] on button "Next" at bounding box center [431, 345] width 78 height 31
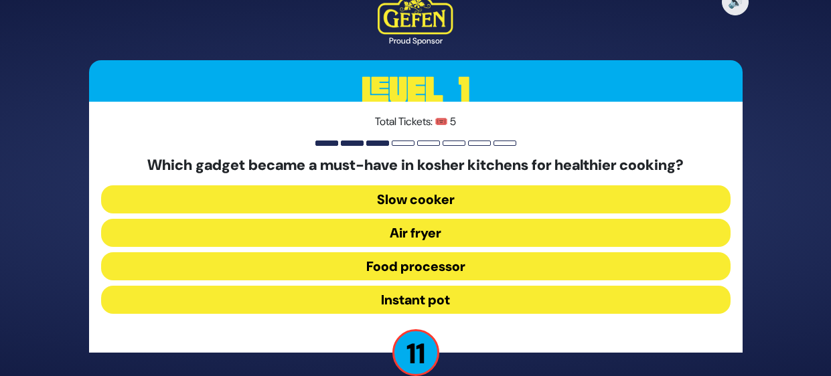
click at [540, 200] on button "Slow cooker" at bounding box center [416, 200] width 630 height 28
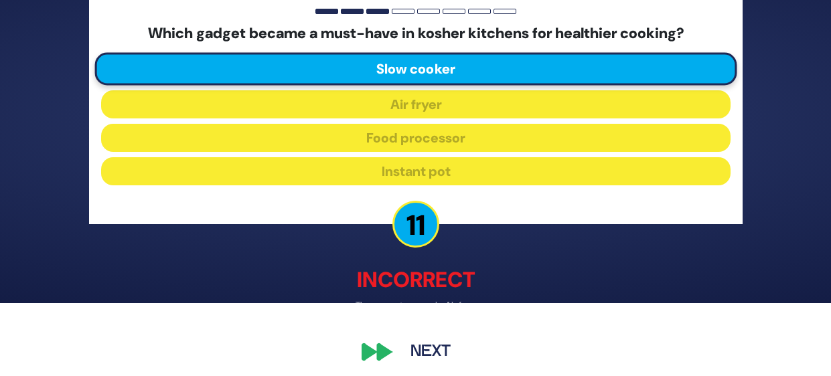
scroll to position [80, 0]
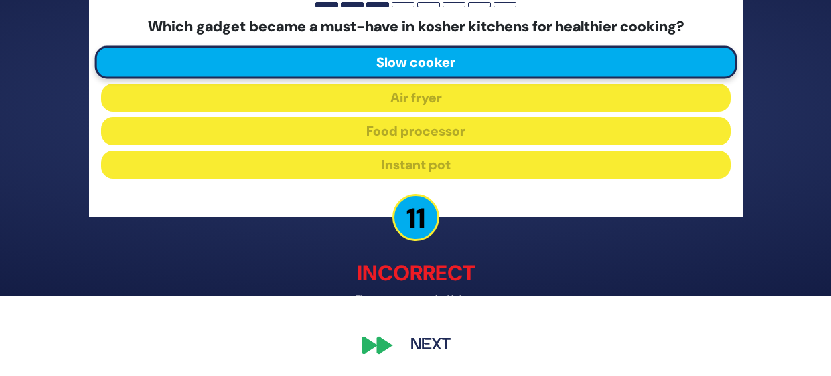
click at [426, 349] on button "Next" at bounding box center [431, 345] width 78 height 31
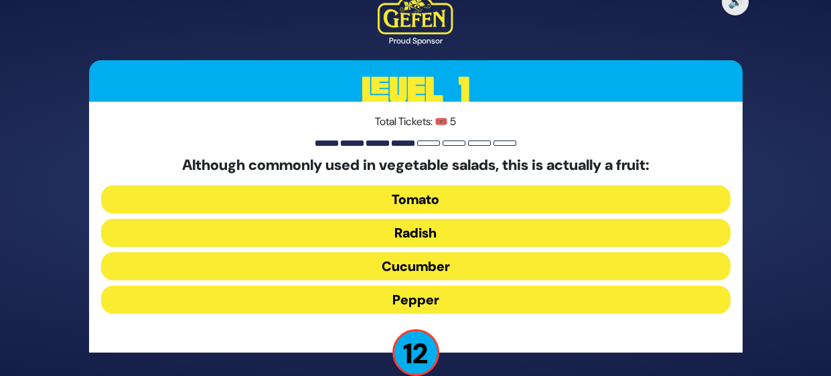
click at [505, 227] on button "Radish" at bounding box center [416, 233] width 630 height 28
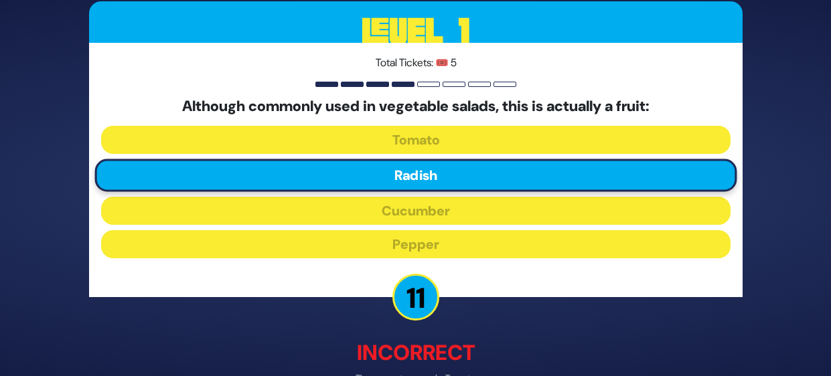
scroll to position [80, 0]
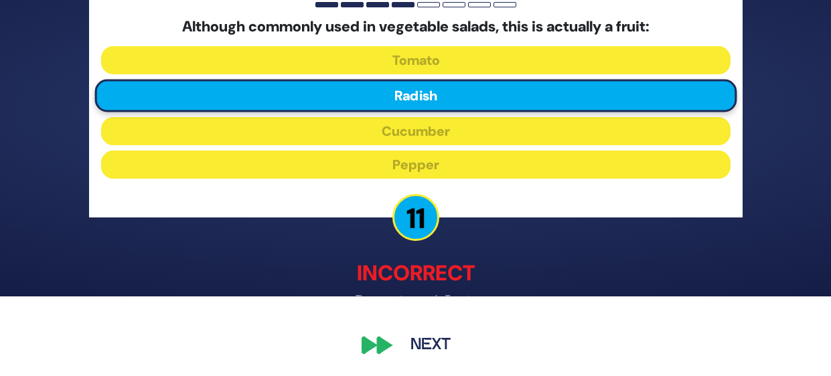
click at [433, 344] on button "Next" at bounding box center [431, 345] width 78 height 31
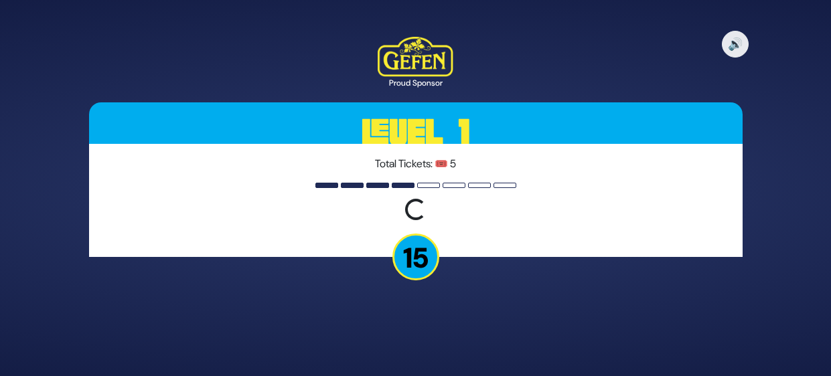
scroll to position [0, 0]
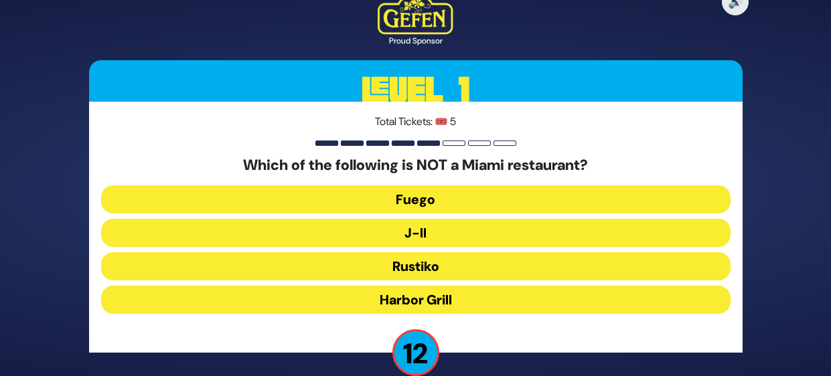
click at [533, 224] on button "J-II" at bounding box center [416, 233] width 630 height 28
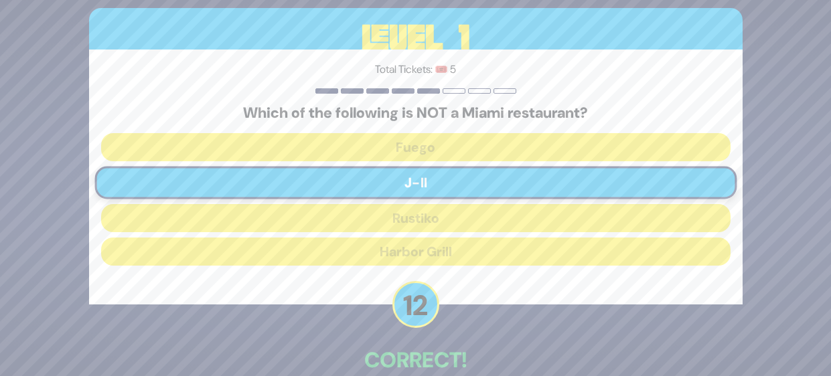
scroll to position [73, 0]
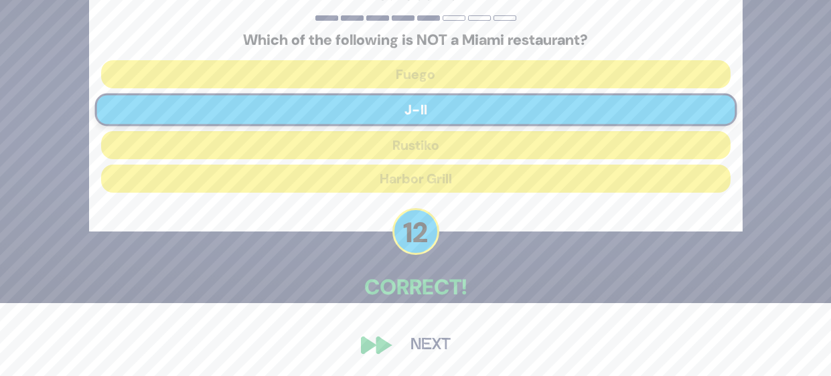
click at [433, 343] on button "Next" at bounding box center [431, 345] width 78 height 31
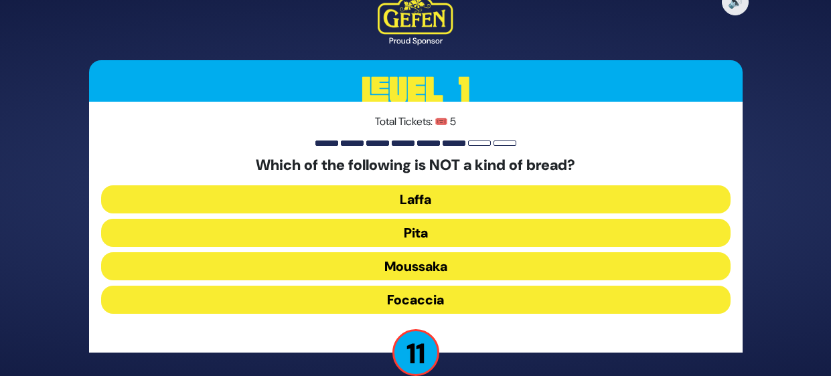
click at [541, 265] on button "Moussaka" at bounding box center [416, 266] width 630 height 28
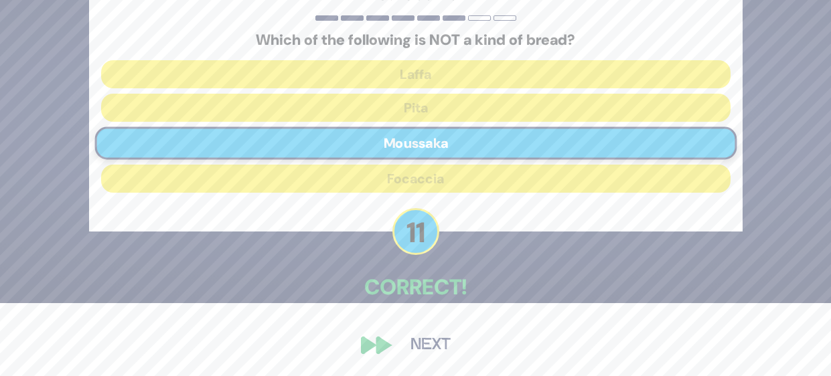
scroll to position [72, 0]
click at [432, 342] on button "Next" at bounding box center [431, 346] width 78 height 31
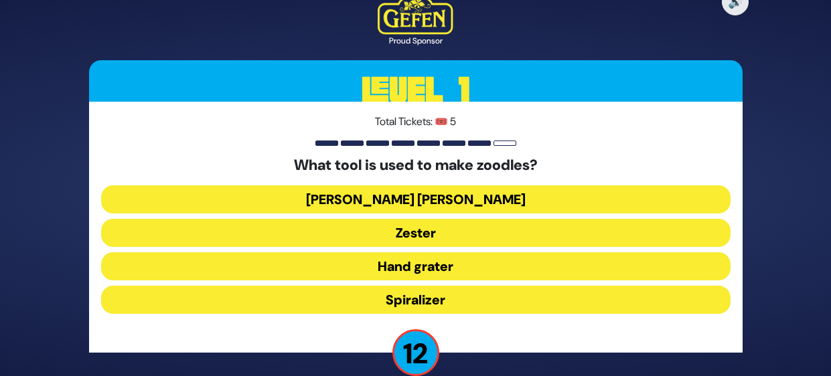
click at [531, 295] on button "Spiralizer" at bounding box center [416, 300] width 630 height 28
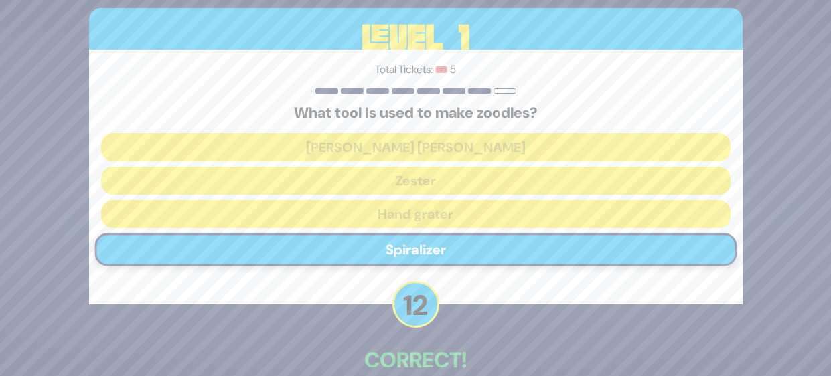
scroll to position [73, 0]
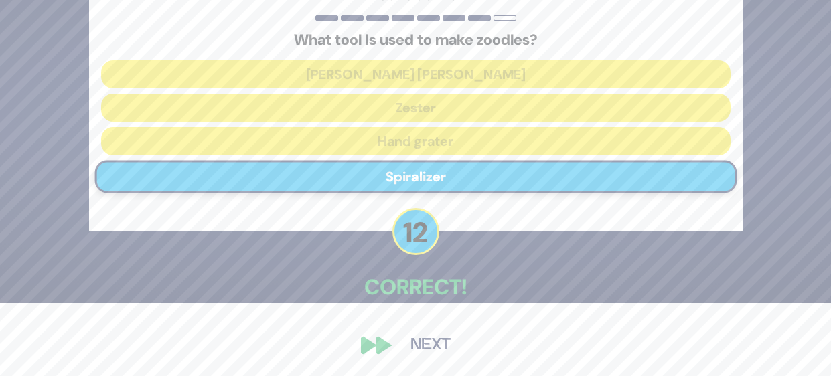
click at [432, 346] on button "Next" at bounding box center [431, 345] width 78 height 31
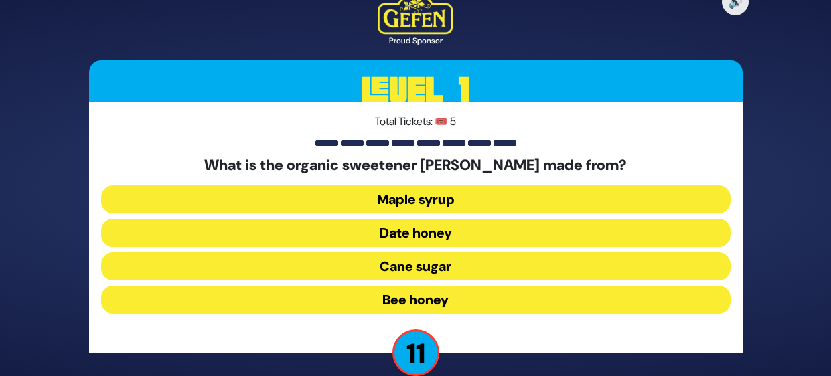
click at [534, 232] on button "Date honey" at bounding box center [416, 233] width 630 height 28
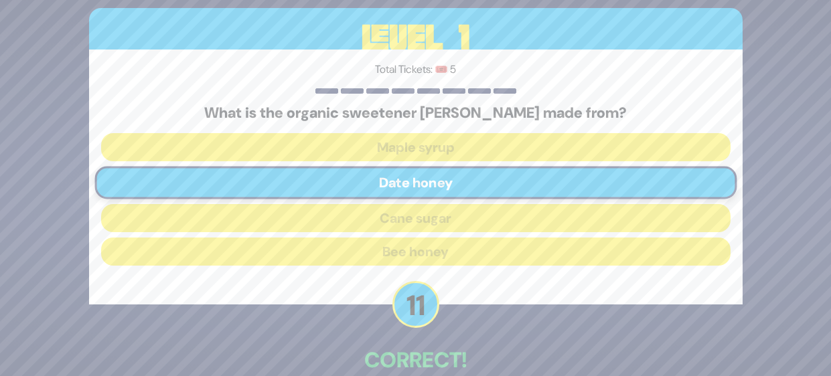
scroll to position [73, 0]
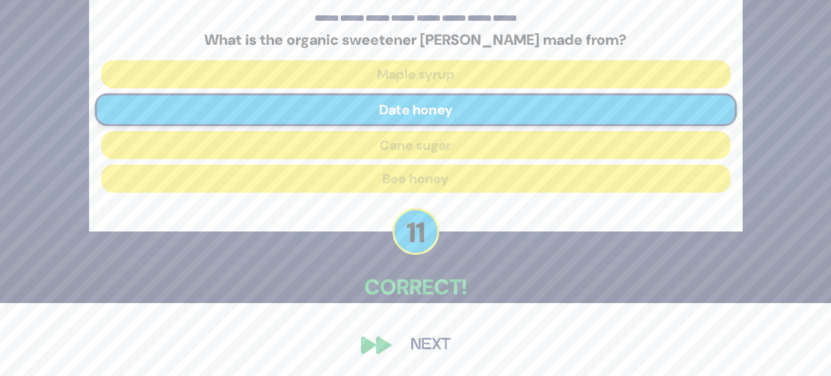
click at [419, 350] on button "Next" at bounding box center [431, 345] width 78 height 31
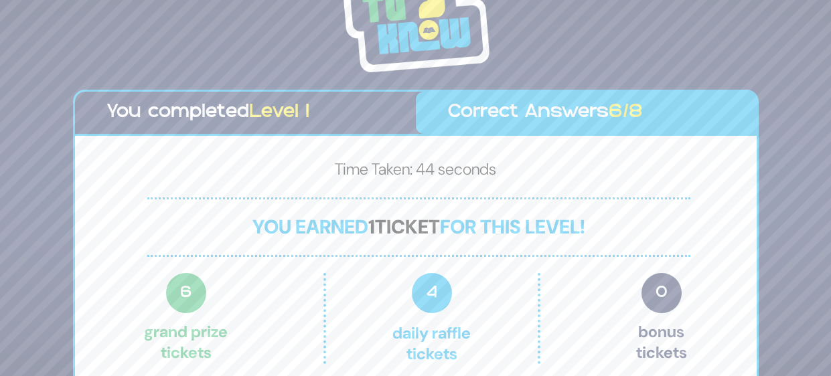
scroll to position [37, 0]
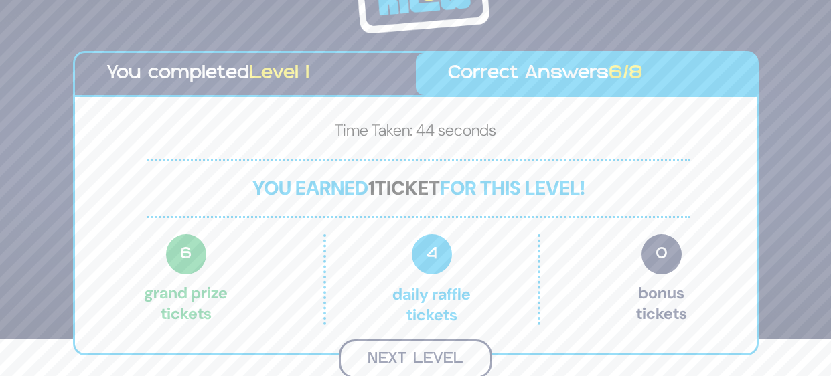
click at [455, 364] on button "Next Level" at bounding box center [415, 360] width 153 height 40
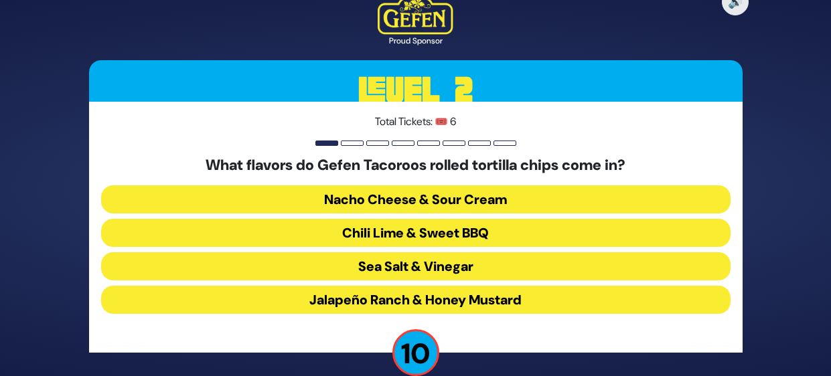
click at [549, 244] on button "Chili Lime & Sweet BBQ" at bounding box center [416, 233] width 630 height 28
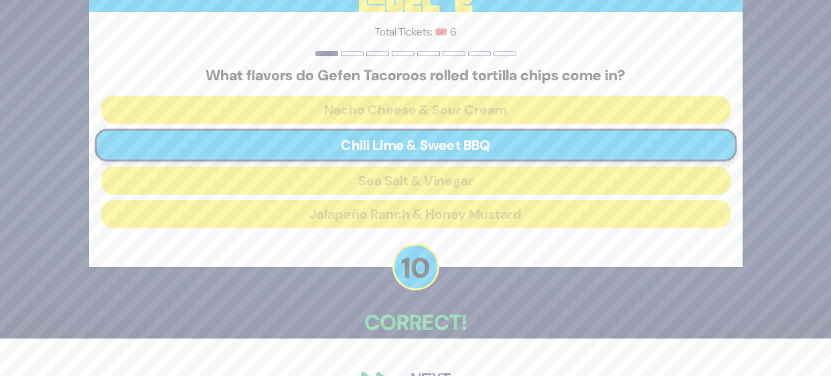
scroll to position [73, 0]
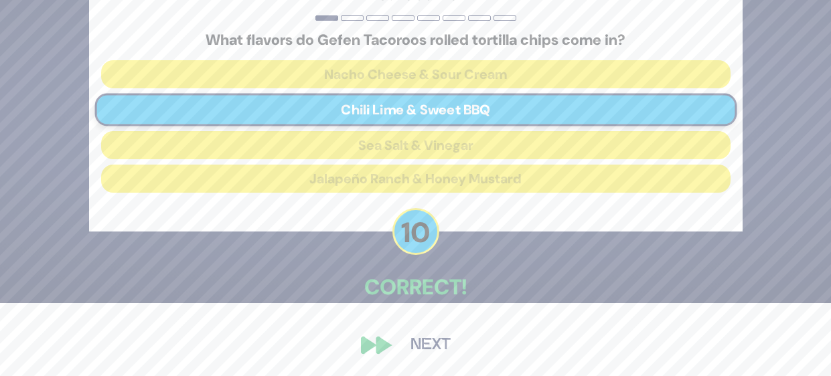
click at [432, 342] on button "Next" at bounding box center [431, 345] width 78 height 31
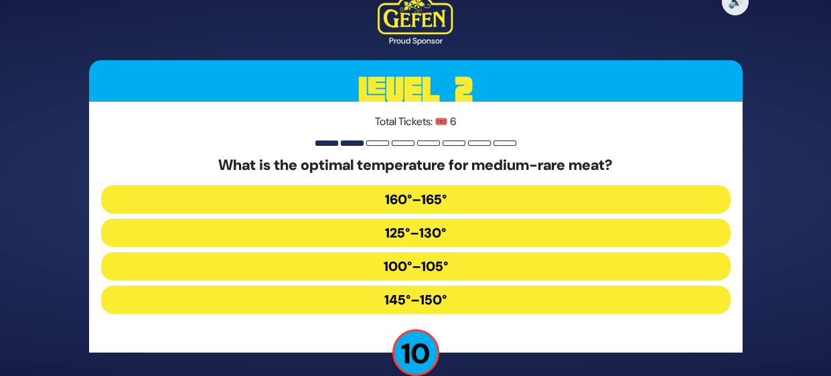
click at [512, 302] on button "145°–150°" at bounding box center [416, 300] width 630 height 28
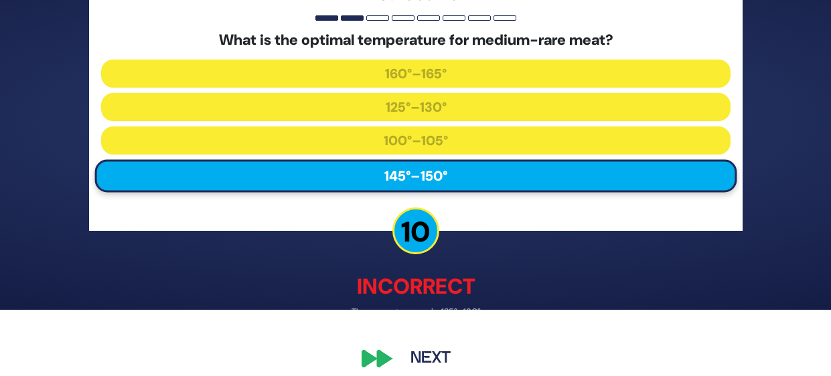
scroll to position [80, 0]
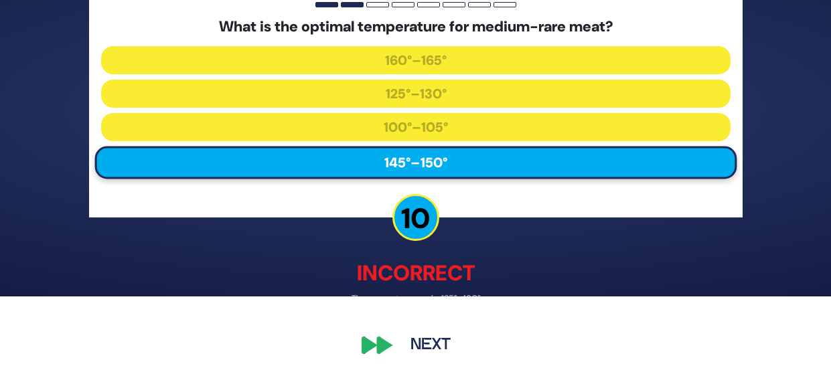
click at [445, 342] on button "Next" at bounding box center [431, 345] width 78 height 31
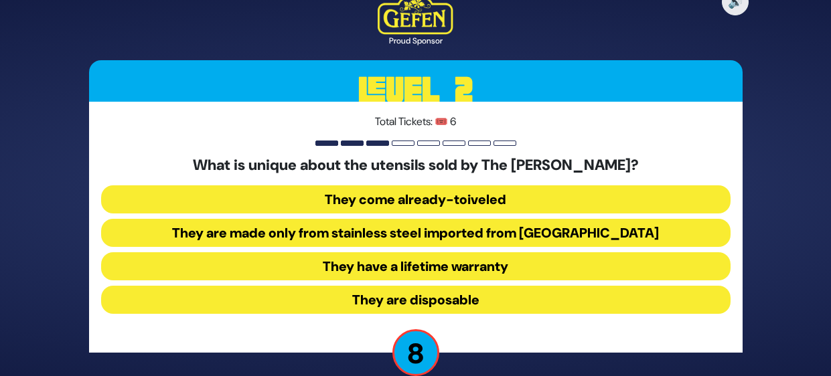
click at [539, 204] on button "They come already-toiveled" at bounding box center [416, 200] width 630 height 28
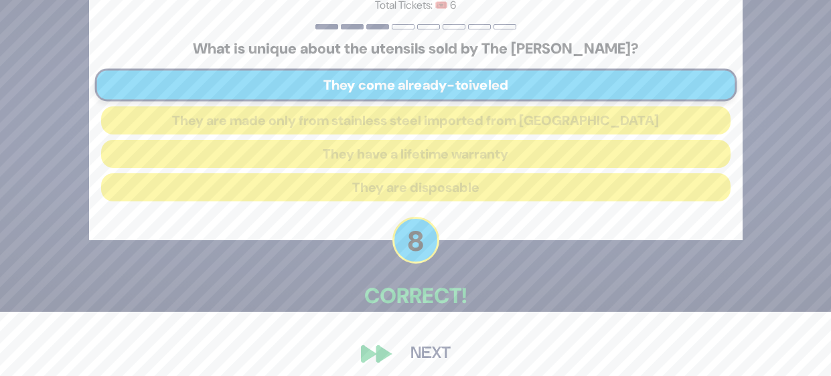
scroll to position [73, 0]
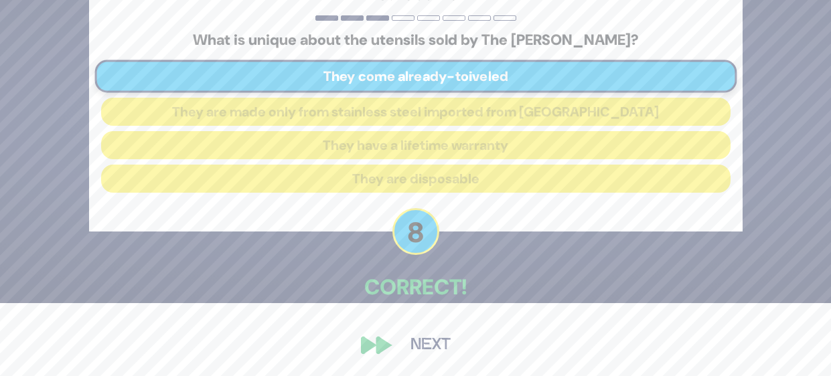
click at [431, 344] on button "Next" at bounding box center [431, 345] width 78 height 31
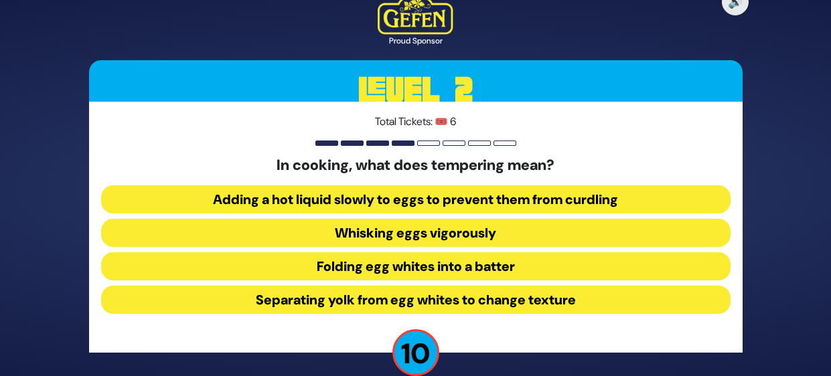
click at [577, 199] on button "Adding a hot liquid slowly to eggs to prevent them from curdling" at bounding box center [416, 200] width 630 height 28
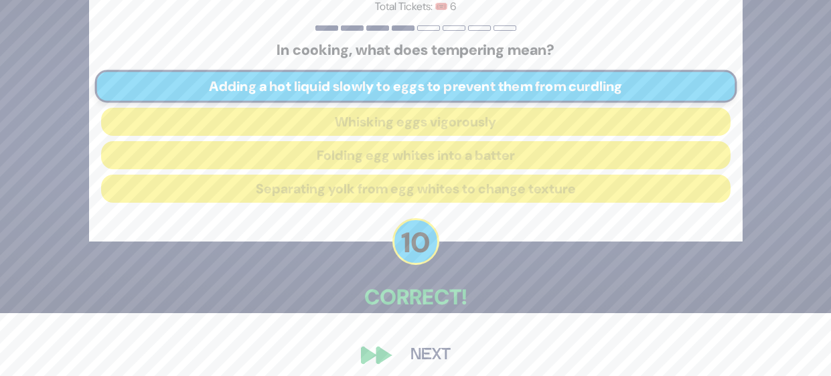
scroll to position [73, 0]
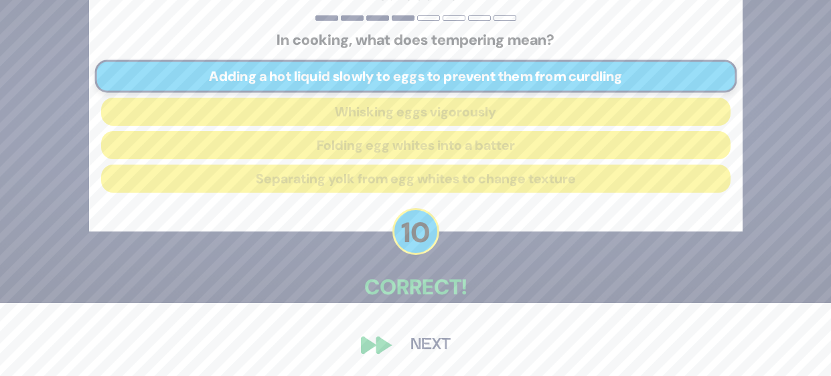
click at [425, 350] on button "Next" at bounding box center [431, 345] width 78 height 31
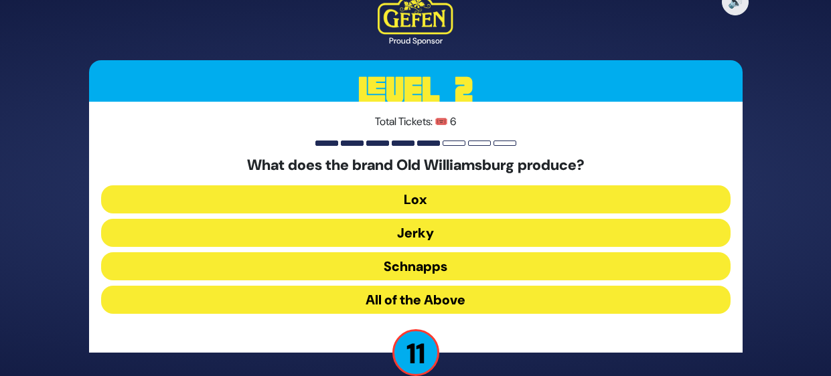
click at [561, 202] on button "Lox" at bounding box center [416, 200] width 630 height 28
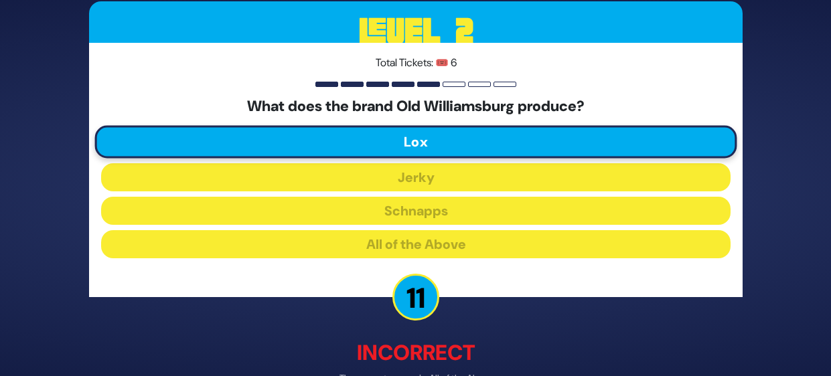
scroll to position [80, 0]
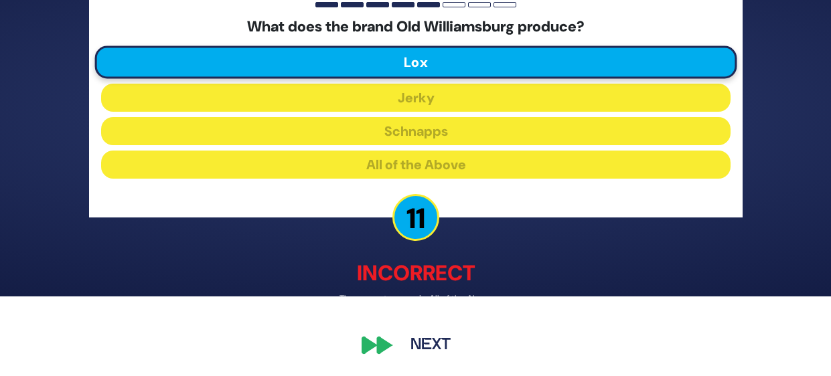
click at [443, 338] on button "Next" at bounding box center [431, 345] width 78 height 31
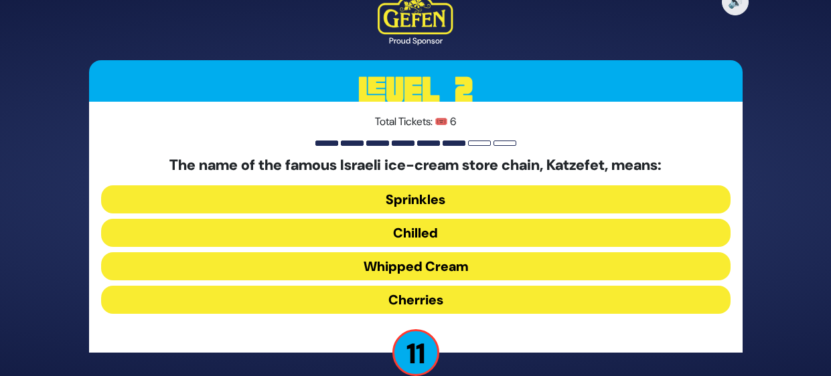
click at [533, 271] on button "Whipped Cream" at bounding box center [416, 266] width 630 height 28
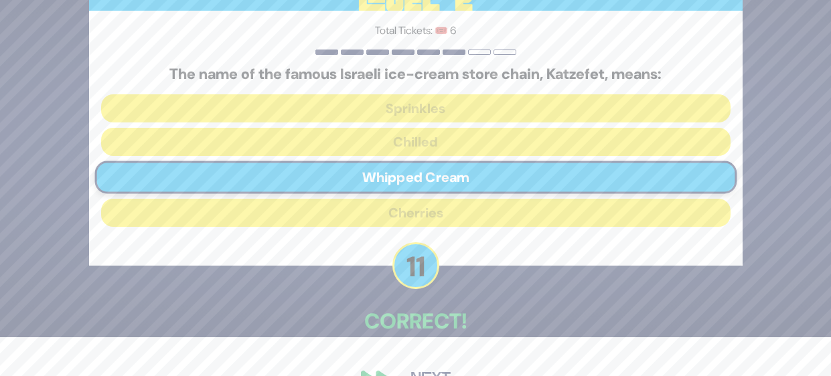
scroll to position [73, 0]
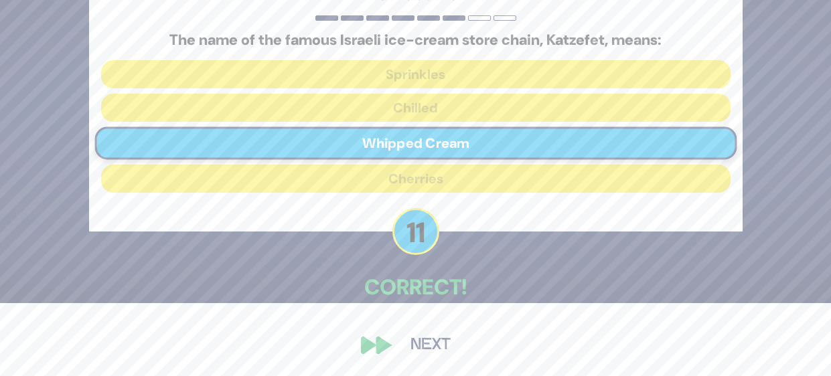
click at [440, 339] on button "Next" at bounding box center [431, 345] width 78 height 31
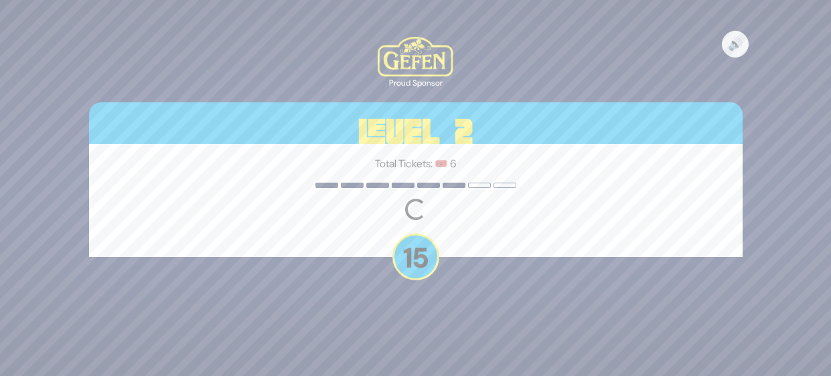
scroll to position [0, 0]
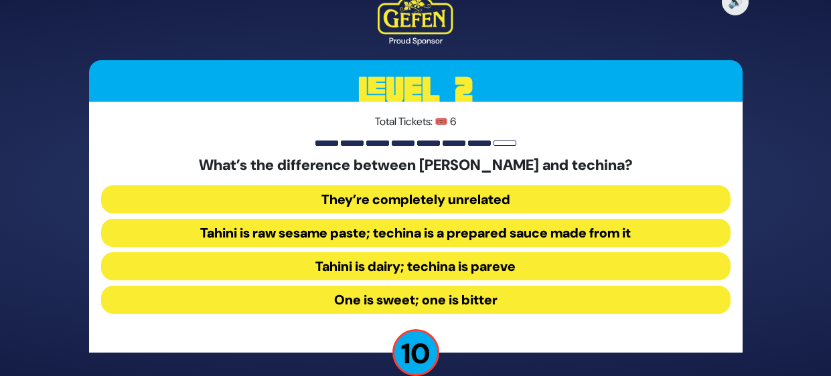
click at [593, 232] on button "Tahini is raw sesame paste; techina is a prepared sauce made from it" at bounding box center [416, 233] width 630 height 28
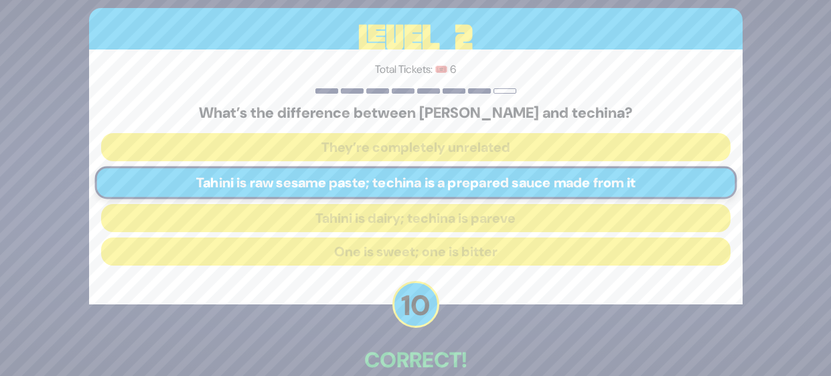
scroll to position [73, 0]
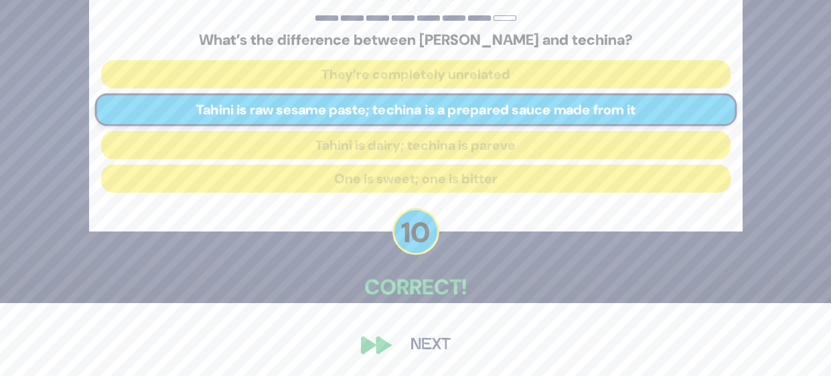
click at [429, 356] on button "Next" at bounding box center [431, 345] width 78 height 31
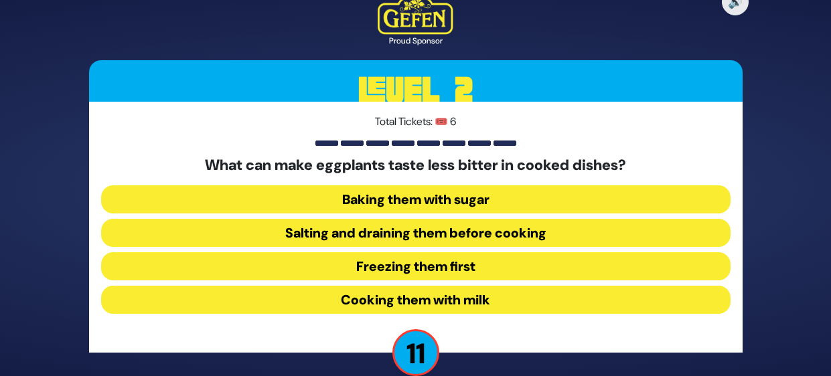
click at [578, 238] on button "Salting and draining them before cooking" at bounding box center [416, 233] width 630 height 28
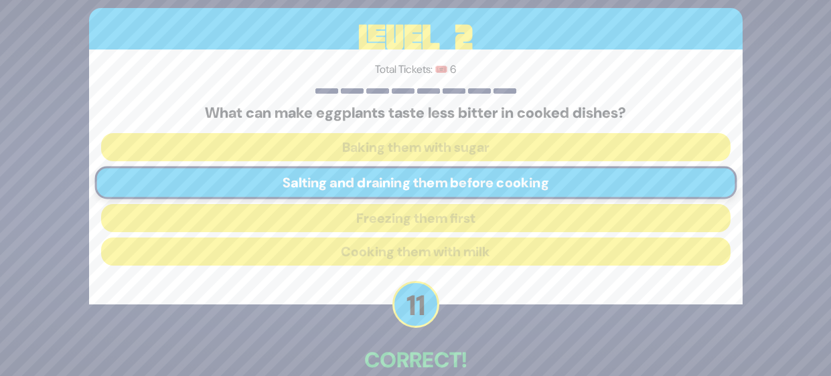
scroll to position [73, 0]
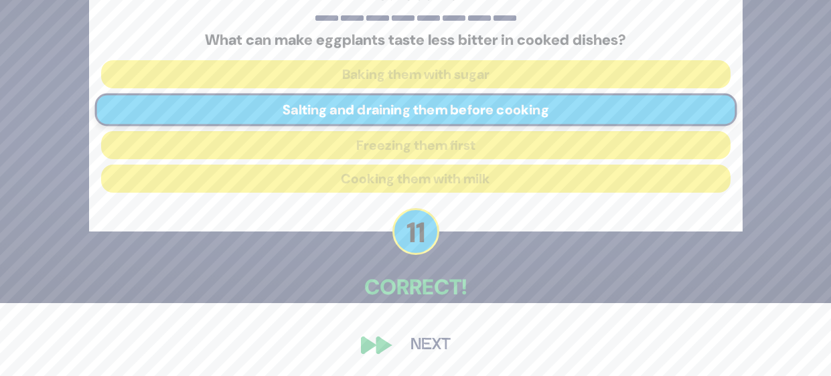
click at [429, 352] on button "Next" at bounding box center [431, 345] width 78 height 31
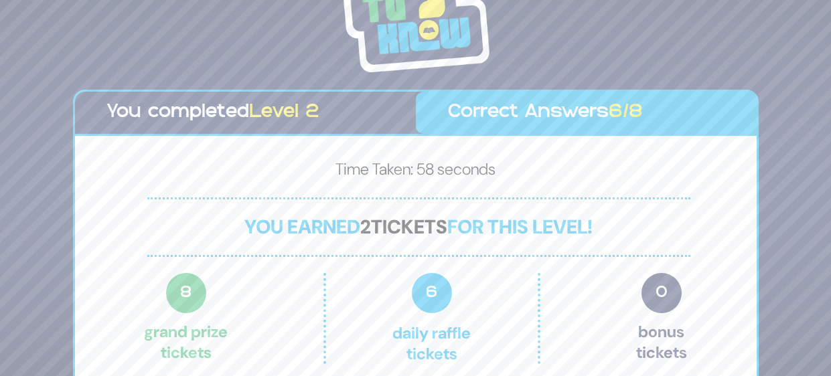
scroll to position [37, 0]
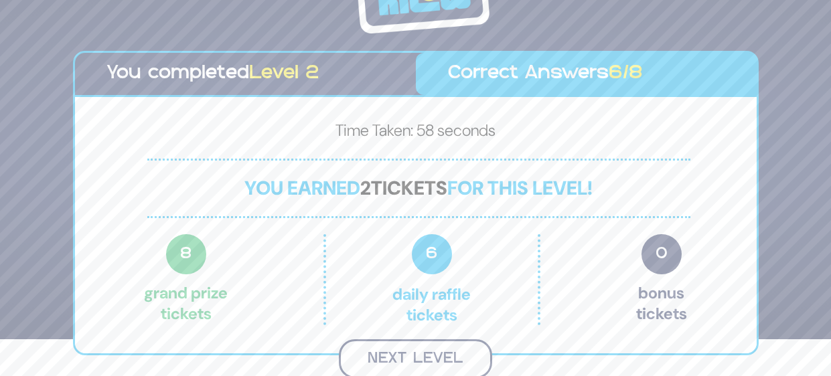
click at [439, 349] on button "Next Level" at bounding box center [415, 360] width 153 height 40
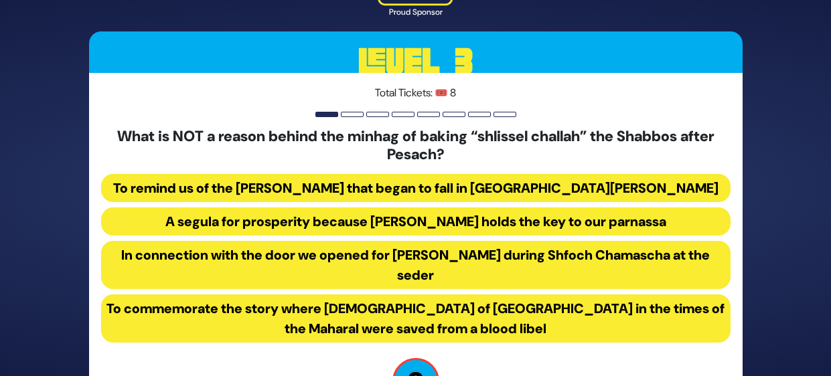
click at [644, 266] on button "In connection with the door we opened for Eliyahu Hanavi during Shfoch Chamasch…" at bounding box center [416, 265] width 630 height 48
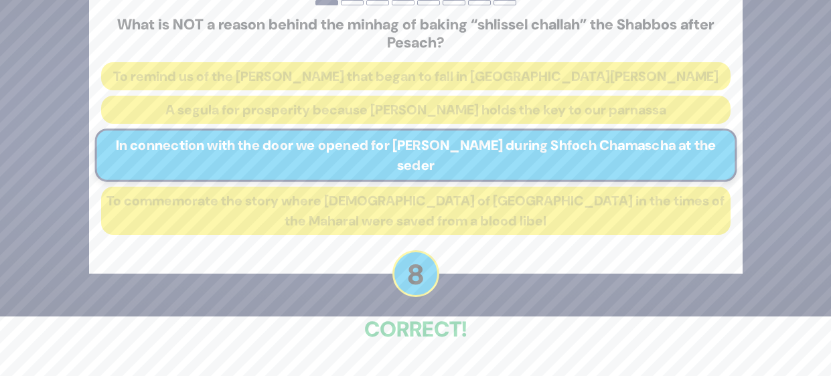
scroll to position [102, 0]
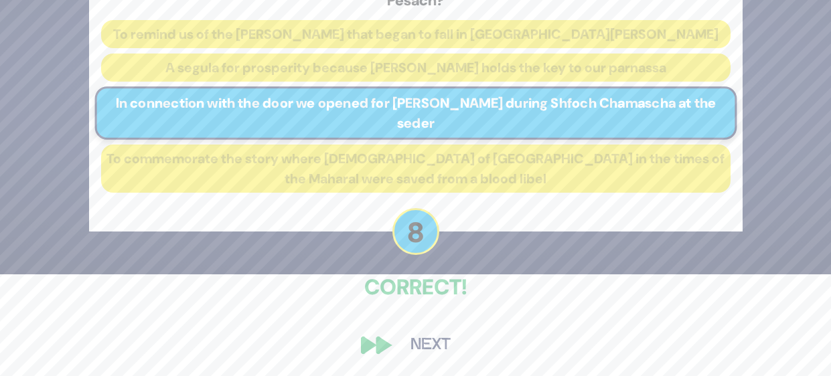
click at [423, 338] on button "Next" at bounding box center [431, 345] width 78 height 31
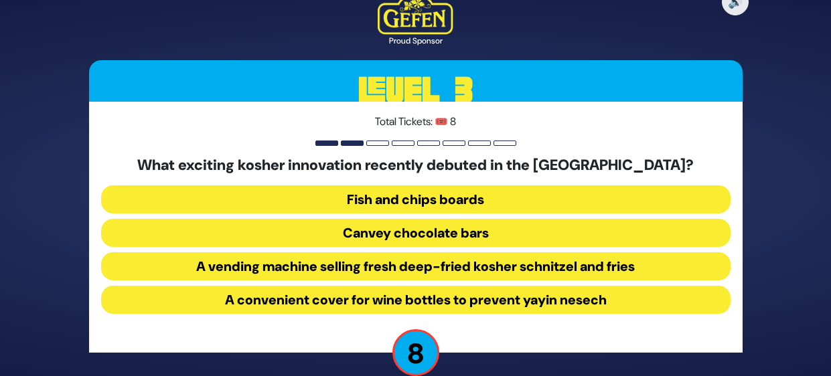
click at [589, 236] on button "Canvey chocolate bars" at bounding box center [416, 233] width 630 height 28
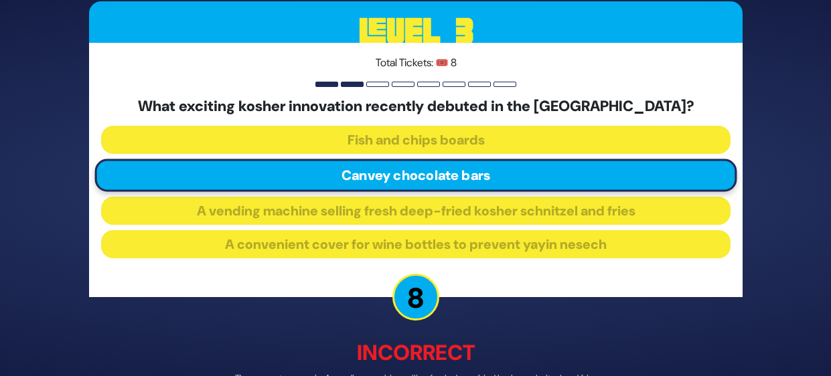
scroll to position [80, 0]
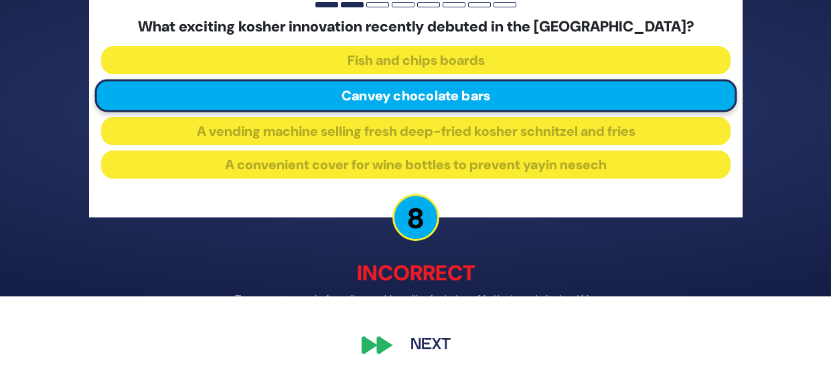
click at [439, 339] on button "Next" at bounding box center [431, 345] width 78 height 31
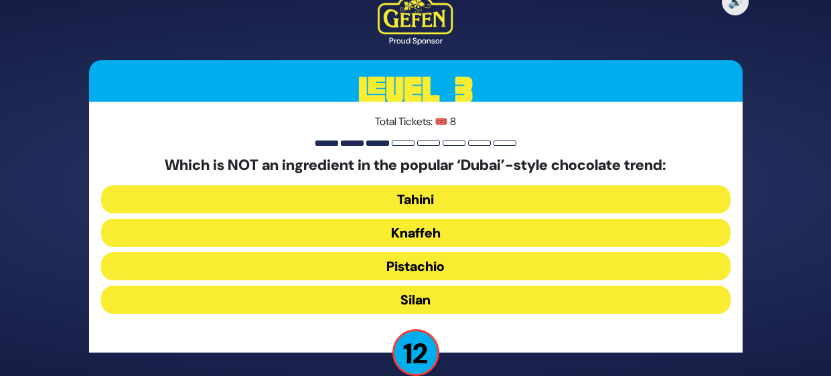
click at [543, 303] on button "Silan" at bounding box center [416, 300] width 630 height 28
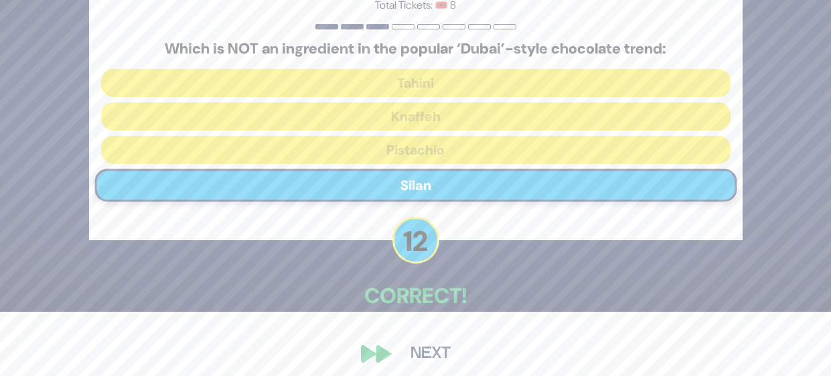
scroll to position [73, 0]
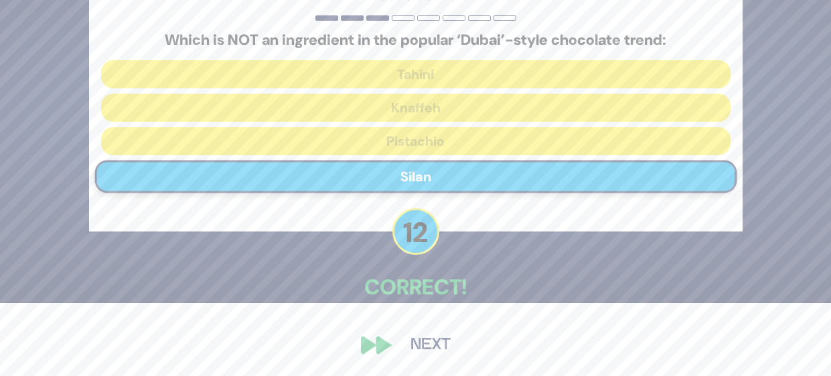
click at [427, 352] on button "Next" at bounding box center [431, 345] width 78 height 31
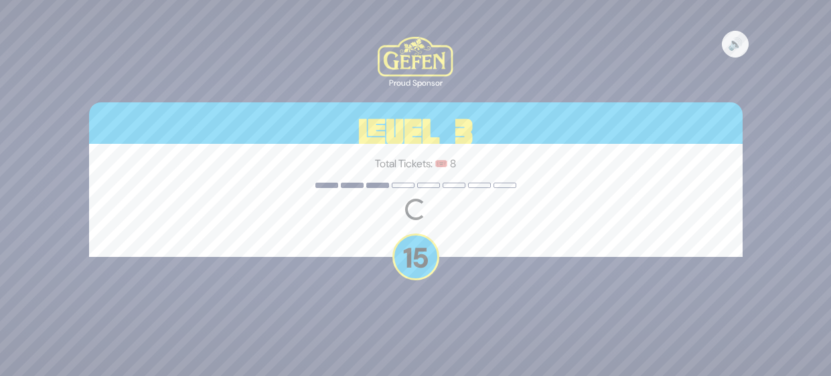
scroll to position [0, 0]
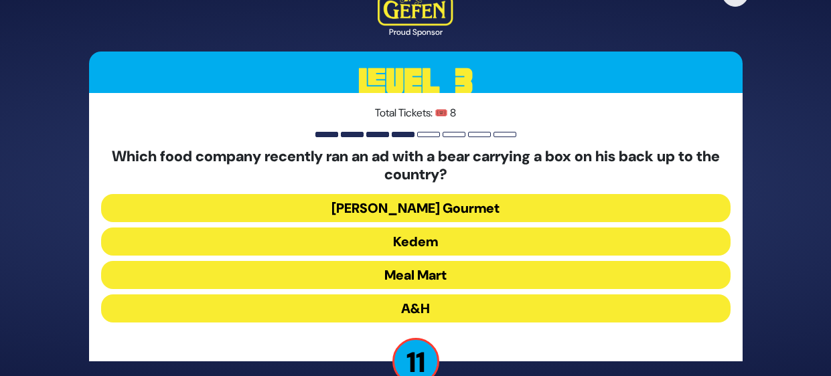
click at [545, 206] on button "Yedid Gourmet" at bounding box center [416, 208] width 630 height 28
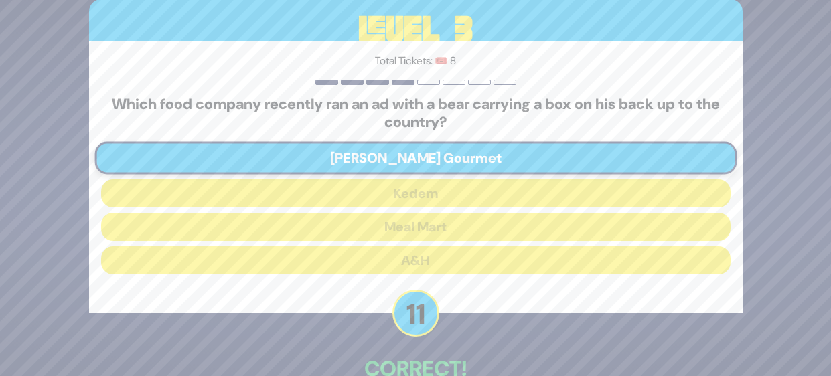
scroll to position [82, 0]
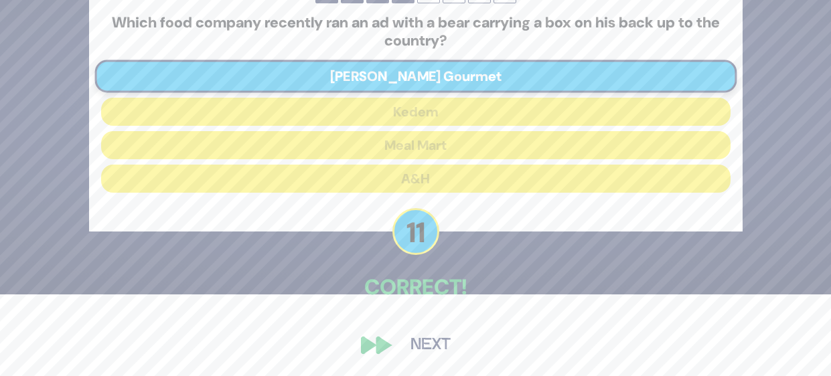
click at [435, 350] on button "Next" at bounding box center [431, 345] width 78 height 31
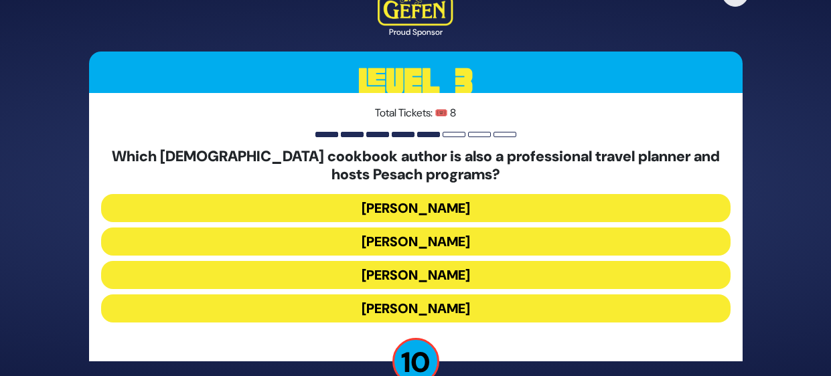
click at [500, 249] on button "Naomi Nachman" at bounding box center [416, 242] width 630 height 28
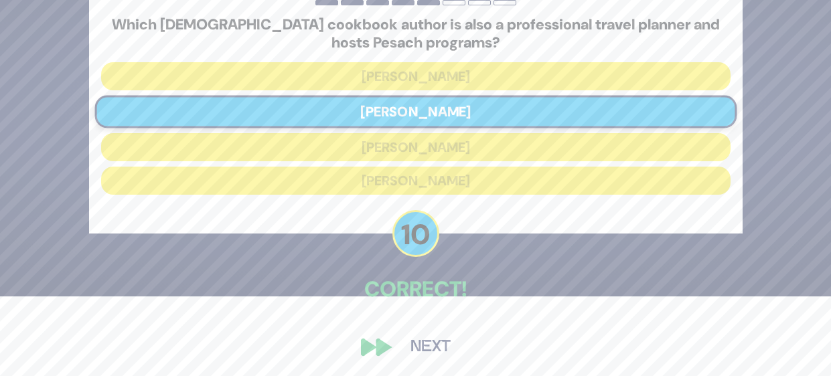
scroll to position [82, 0]
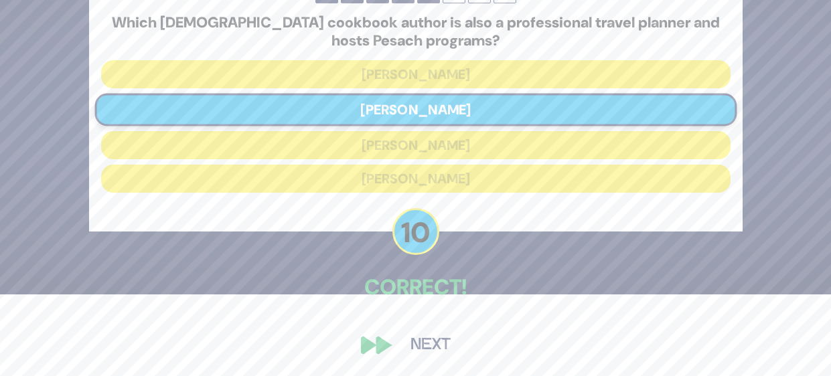
click at [419, 356] on button "Next" at bounding box center [431, 345] width 78 height 31
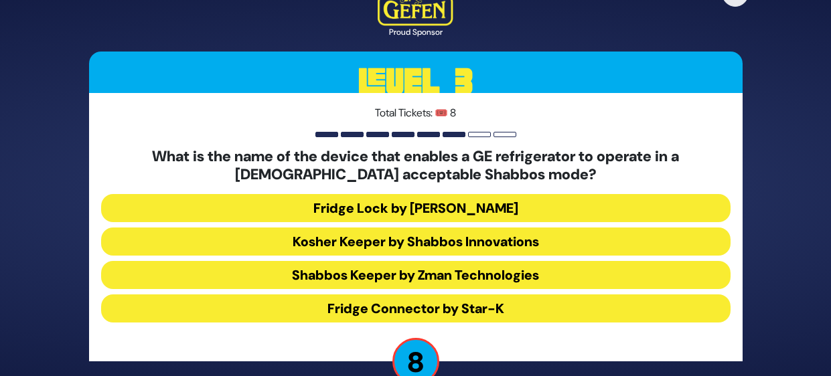
click at [558, 246] on button "Kosher Keeper by Shabbos Innovations" at bounding box center [416, 242] width 630 height 28
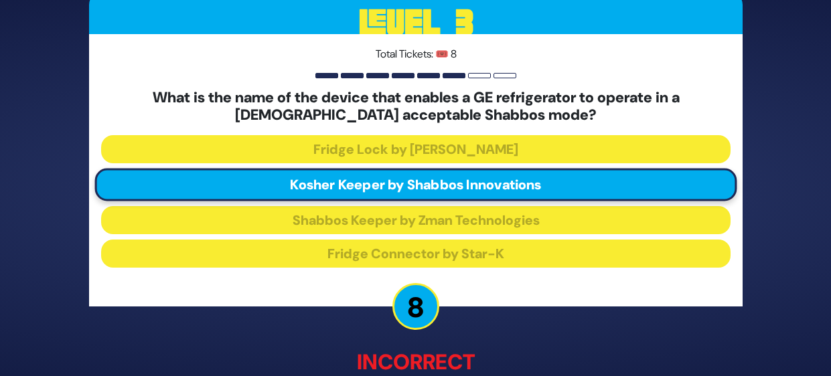
scroll to position [88, 0]
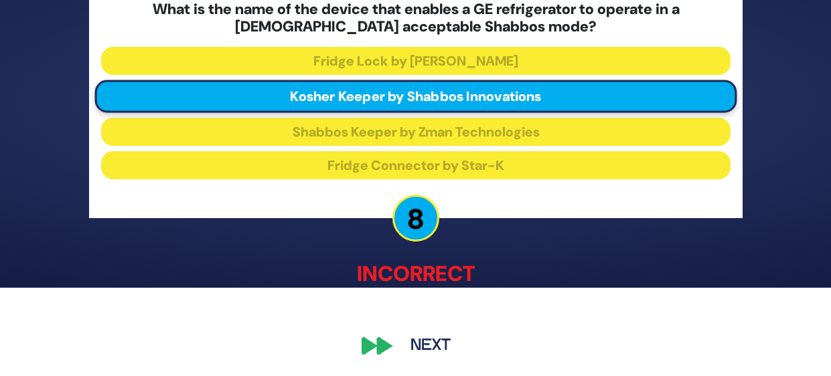
click at [425, 339] on button "Next" at bounding box center [431, 345] width 78 height 31
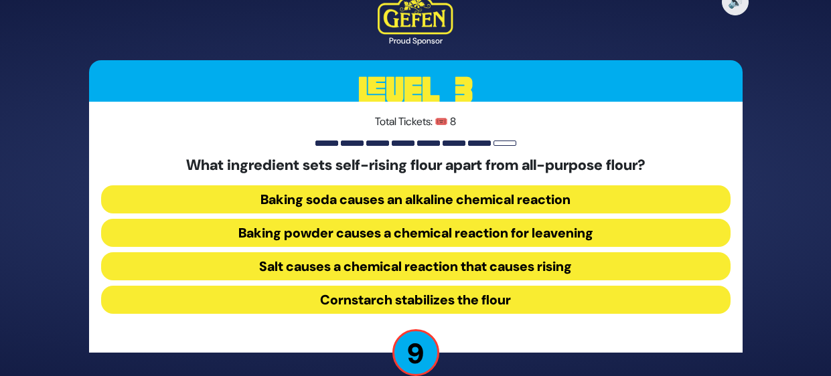
click at [565, 201] on button "Baking soda causes an alkaline chemical reaction" at bounding box center [416, 200] width 630 height 28
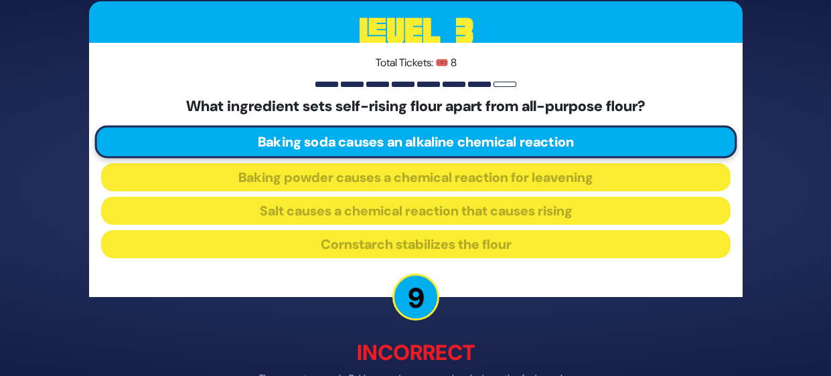
scroll to position [80, 0]
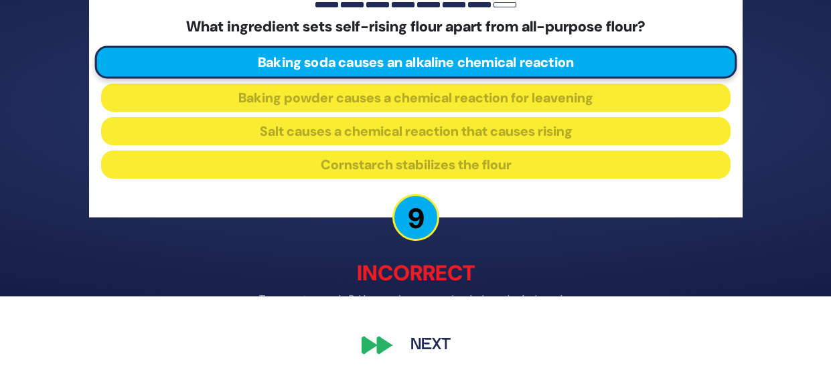
click at [427, 359] on button "Next" at bounding box center [431, 345] width 78 height 31
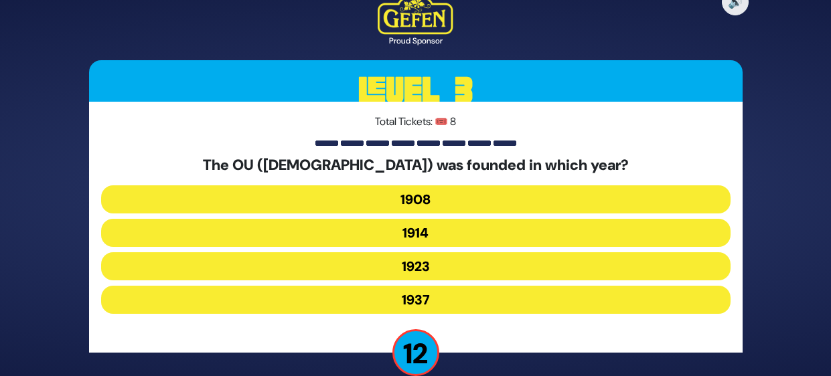
click at [517, 263] on button "1923" at bounding box center [416, 266] width 630 height 28
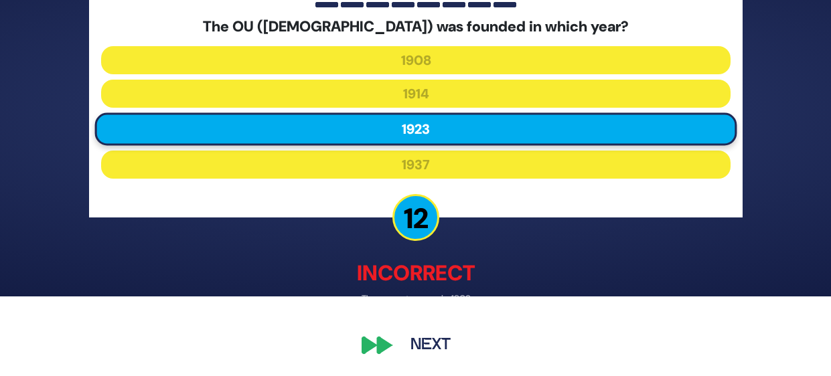
click at [429, 353] on button "Next" at bounding box center [431, 345] width 78 height 31
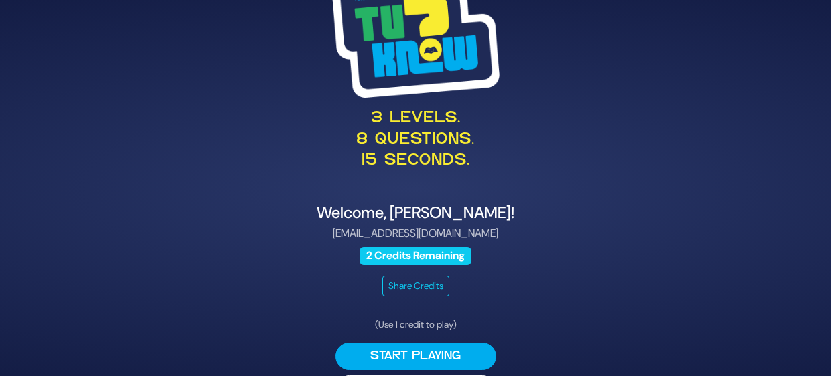
scroll to position [42, 0]
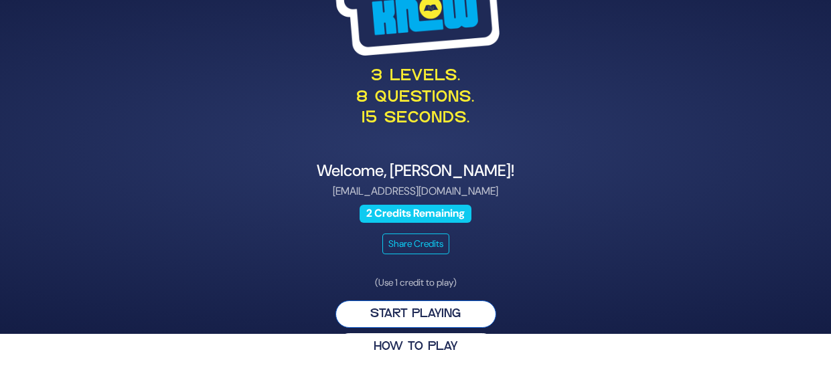
click at [439, 309] on button "Start Playing" at bounding box center [416, 314] width 161 height 27
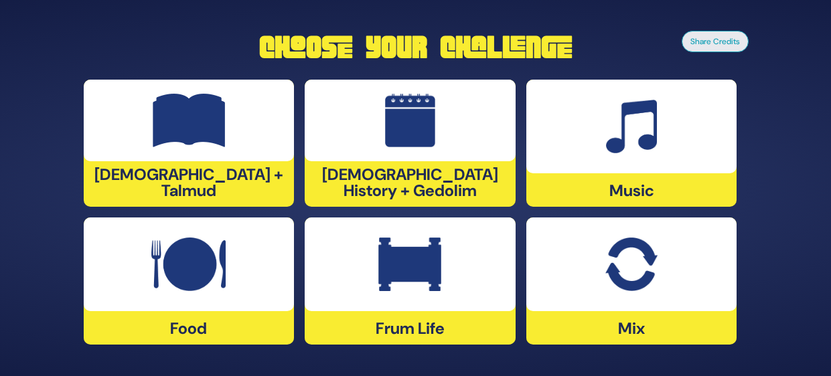
click at [460, 158] on div at bounding box center [410, 121] width 211 height 82
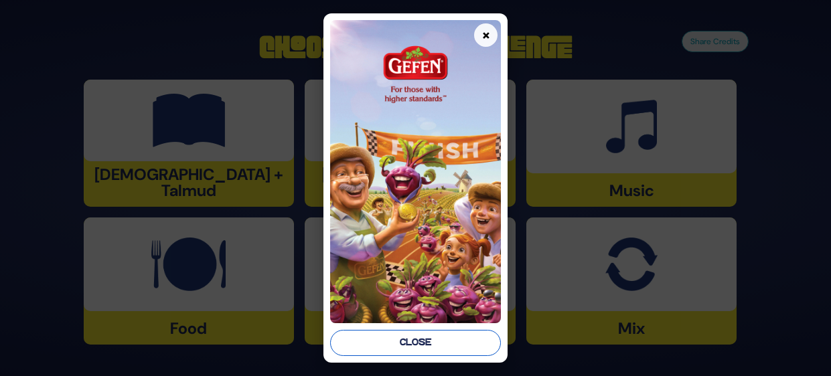
click at [452, 342] on button "Close" at bounding box center [415, 343] width 171 height 26
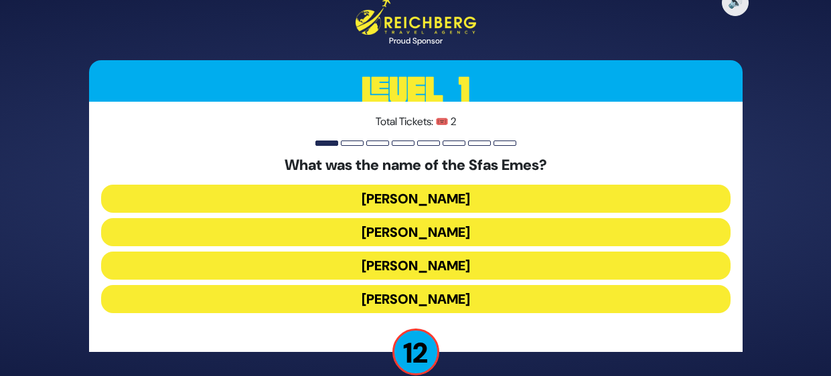
click at [516, 192] on button "Yitzchak Meir" at bounding box center [416, 199] width 630 height 28
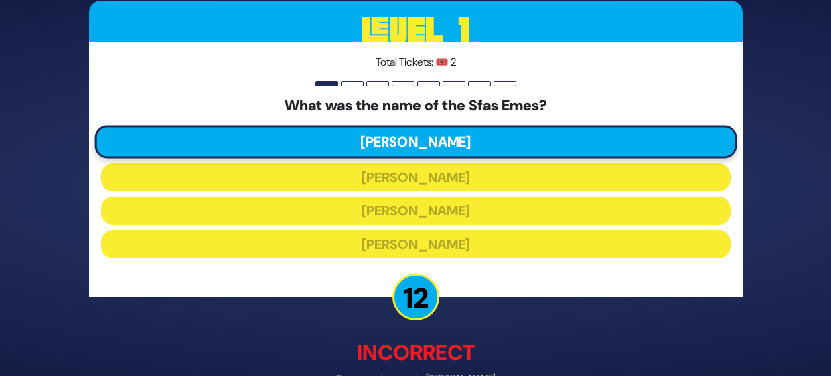
scroll to position [80, 0]
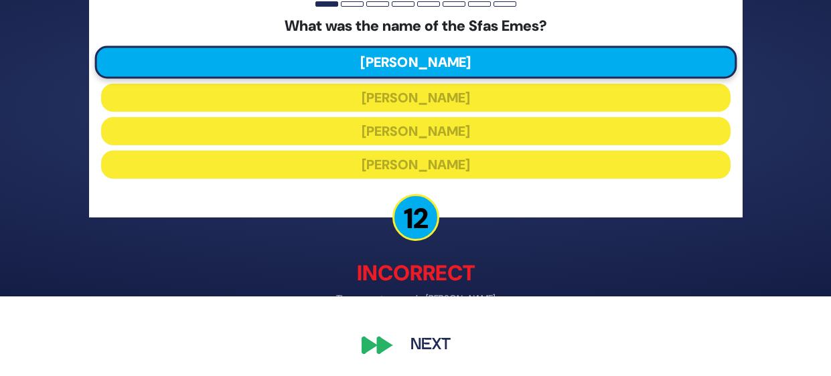
click at [425, 355] on button "Next" at bounding box center [431, 345] width 78 height 31
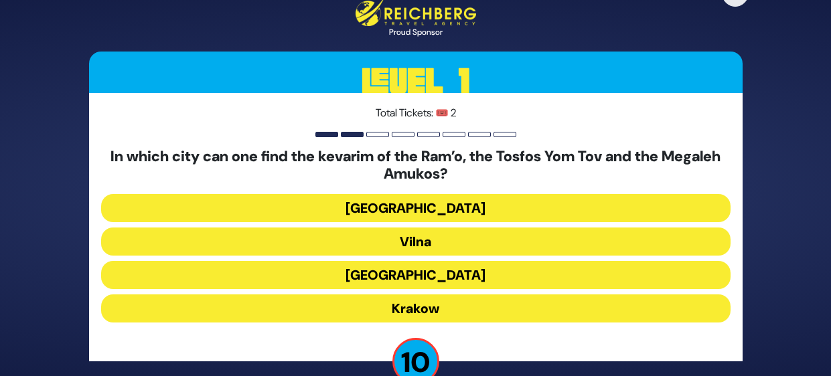
click at [522, 204] on button "Prague" at bounding box center [416, 208] width 630 height 28
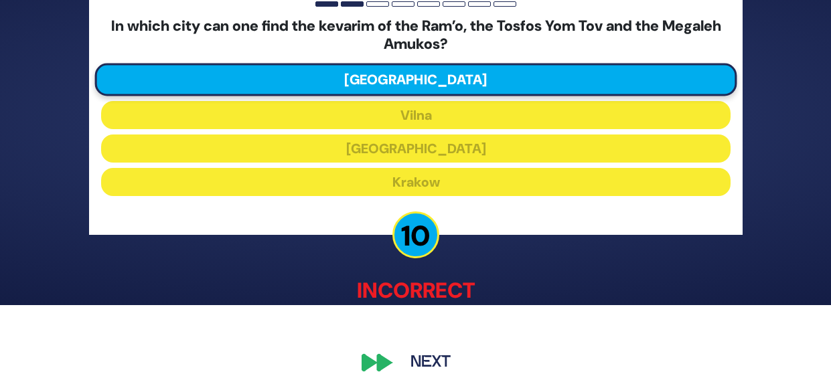
scroll to position [88, 0]
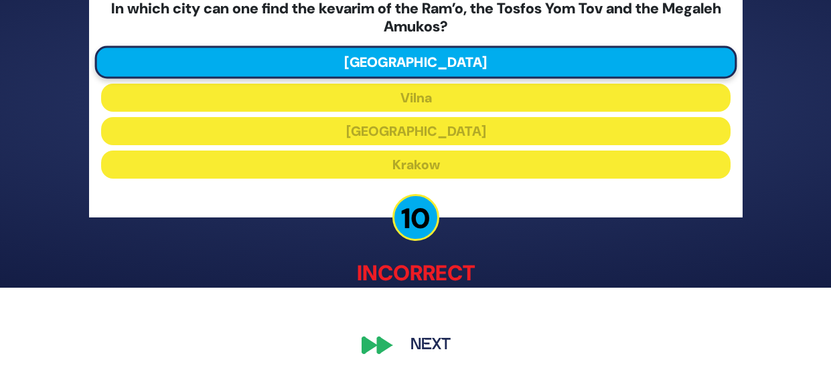
click at [422, 349] on button "Next" at bounding box center [431, 345] width 78 height 31
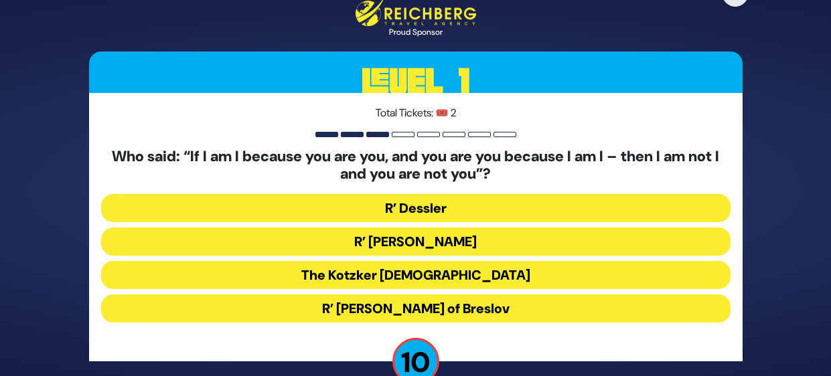
click at [542, 305] on button "R’ Nachman of Breslov" at bounding box center [416, 309] width 630 height 28
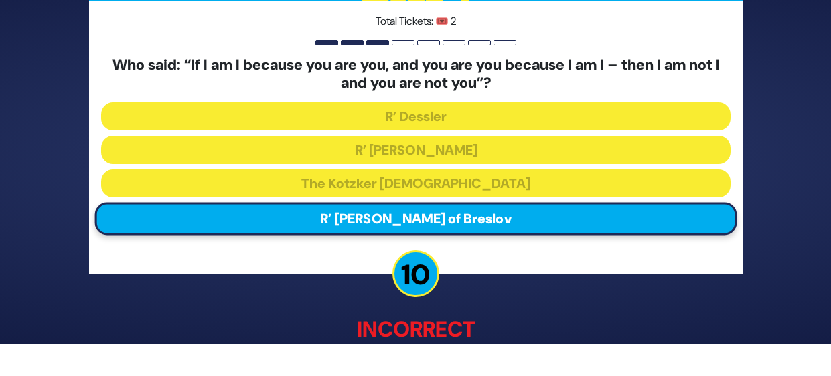
scroll to position [88, 0]
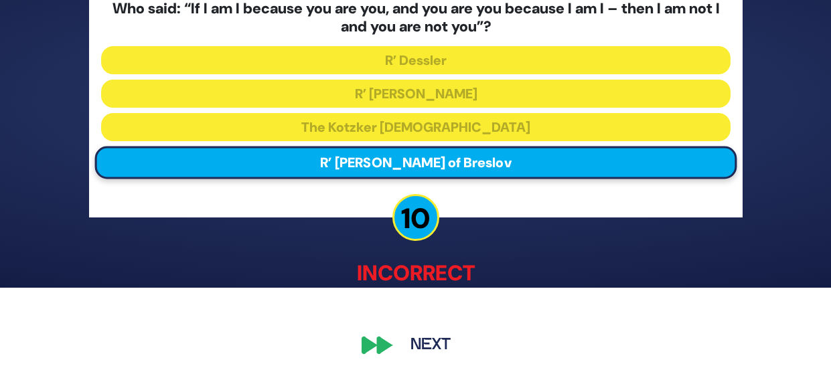
click at [427, 337] on button "Next" at bounding box center [431, 345] width 78 height 31
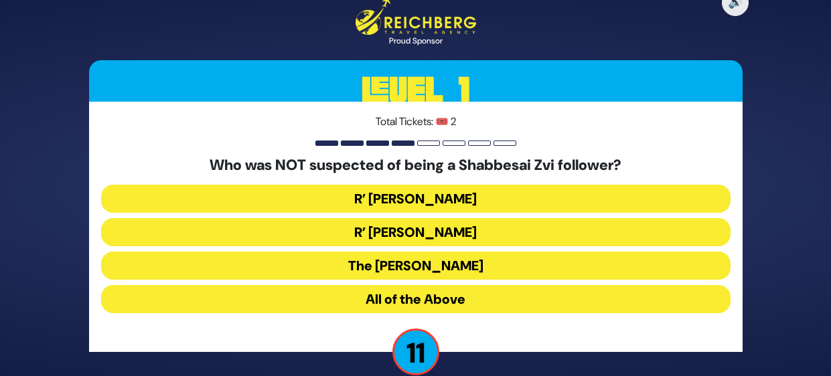
click at [532, 307] on button "All of the Above" at bounding box center [416, 299] width 630 height 28
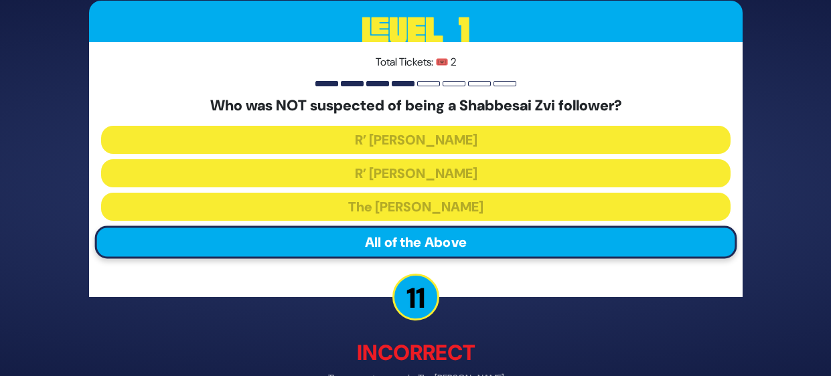
scroll to position [80, 0]
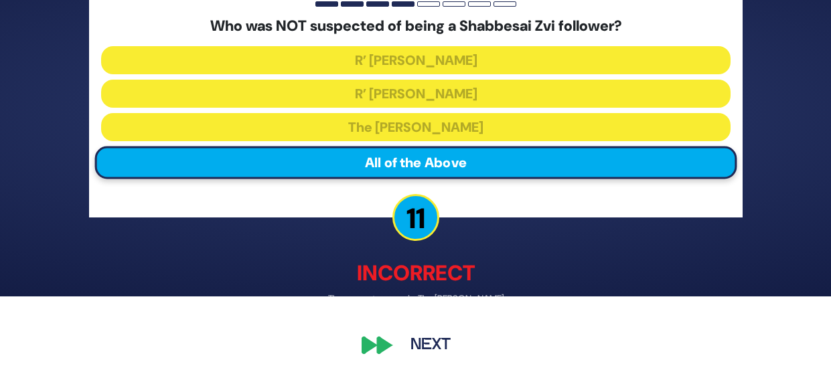
click at [419, 345] on button "Next" at bounding box center [431, 345] width 78 height 31
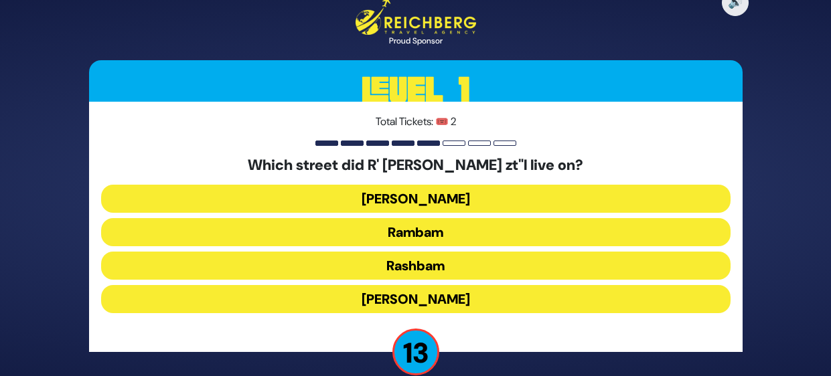
click at [504, 269] on button "Rashbam" at bounding box center [416, 266] width 630 height 28
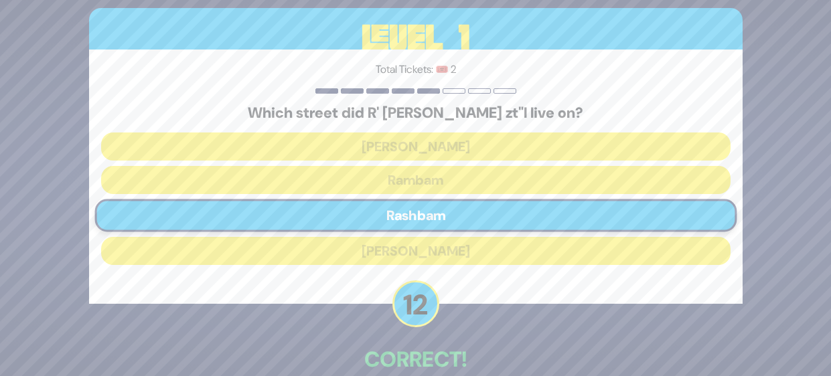
scroll to position [73, 0]
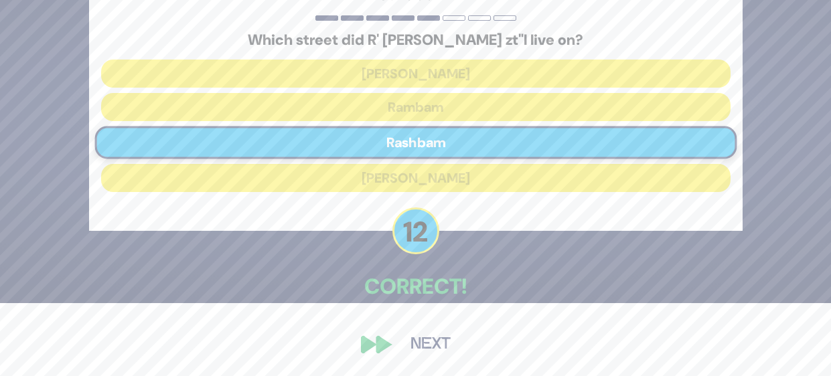
click at [426, 344] on button "Next" at bounding box center [431, 345] width 78 height 31
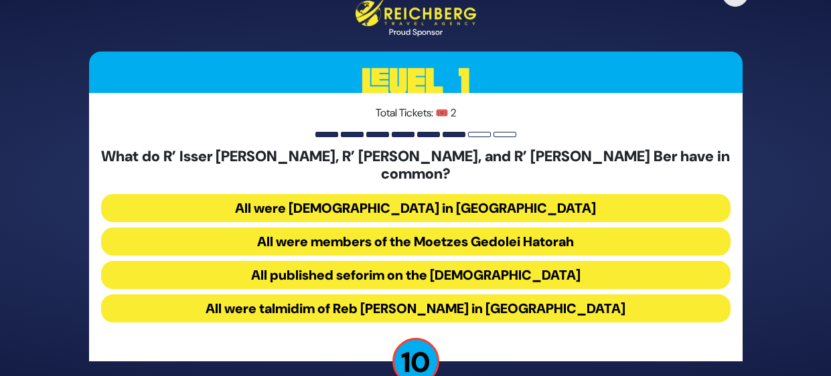
click at [579, 299] on button "All were talmidim of Reb Chaim Brisker in Volozhin" at bounding box center [416, 309] width 630 height 28
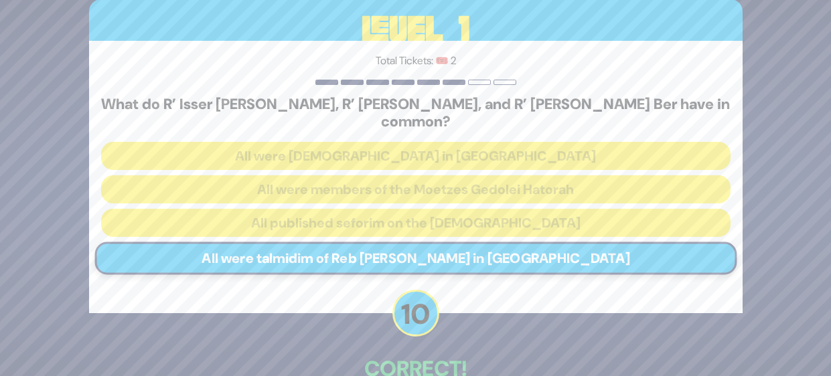
scroll to position [73, 0]
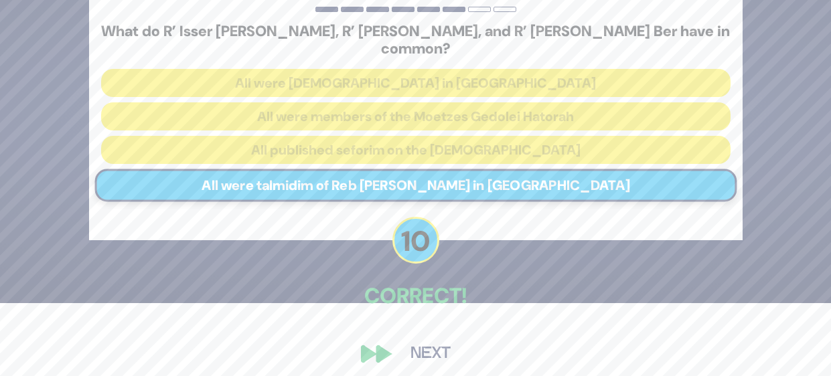
click at [438, 342] on button "Next" at bounding box center [431, 354] width 78 height 31
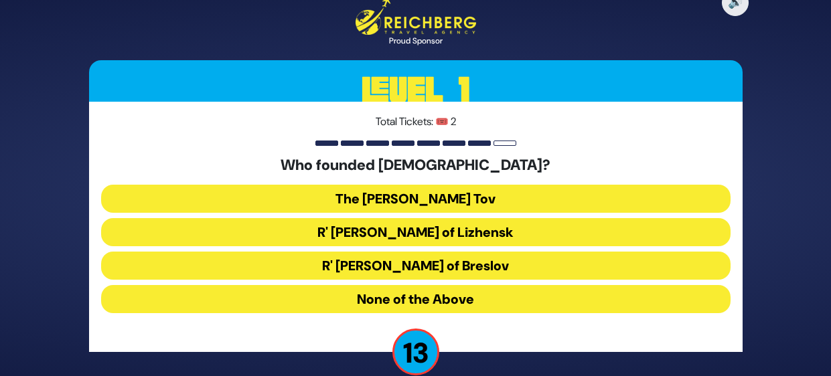
click at [536, 199] on button "The Baal Shem Tov" at bounding box center [416, 199] width 630 height 28
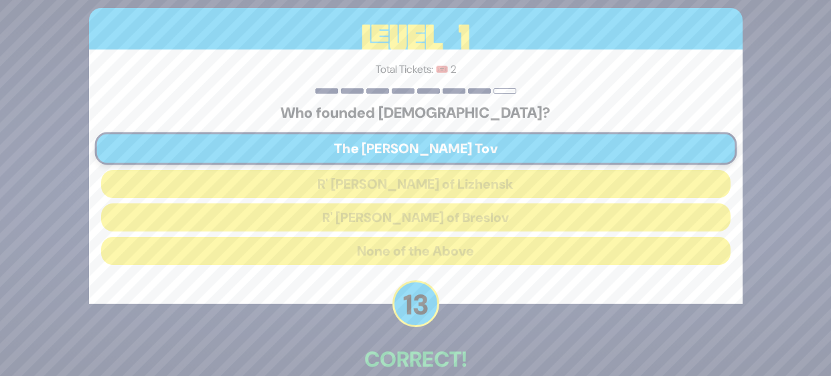
scroll to position [73, 0]
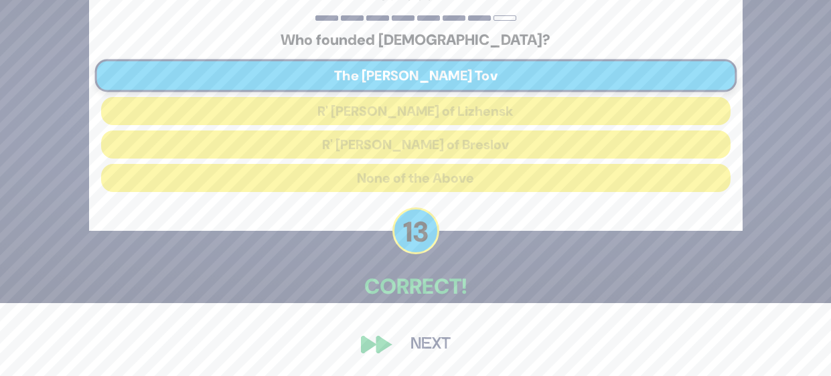
click at [412, 339] on button "Next" at bounding box center [431, 345] width 78 height 31
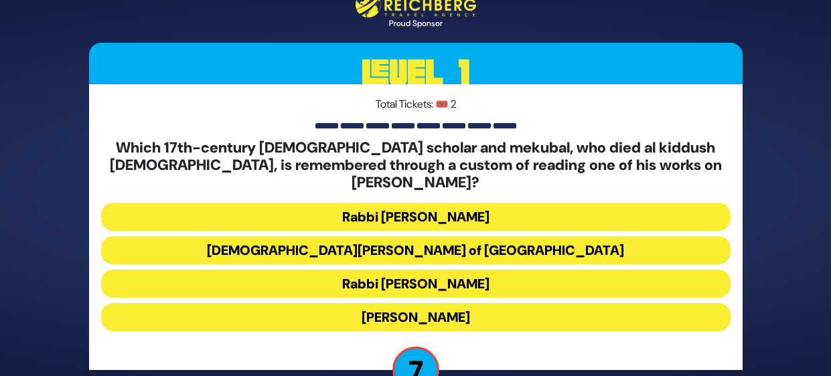
click at [539, 239] on button "Rabbi Shimshon of Ostropoli" at bounding box center [416, 250] width 630 height 28
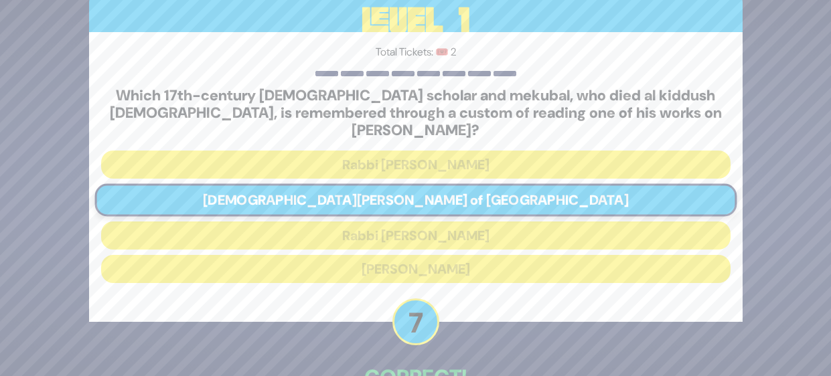
scroll to position [81, 0]
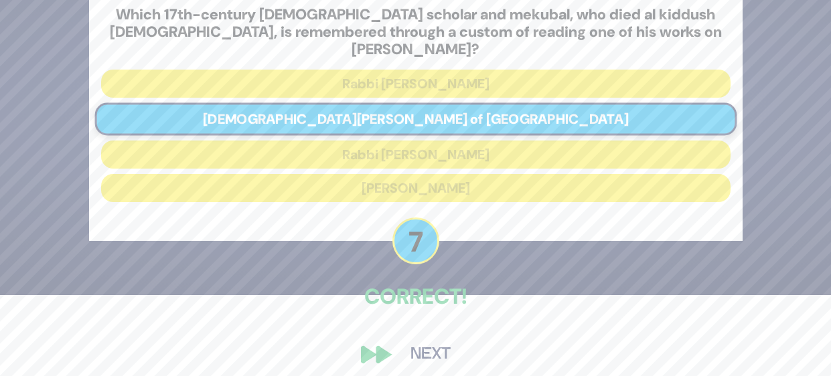
click at [423, 353] on button "Next" at bounding box center [431, 355] width 78 height 31
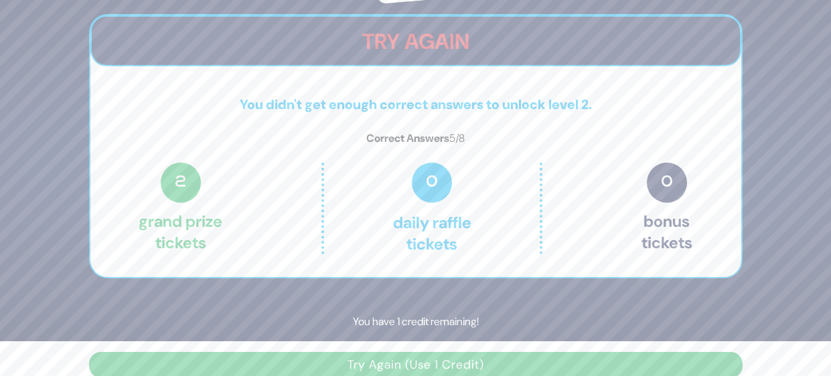
scroll to position [52, 0]
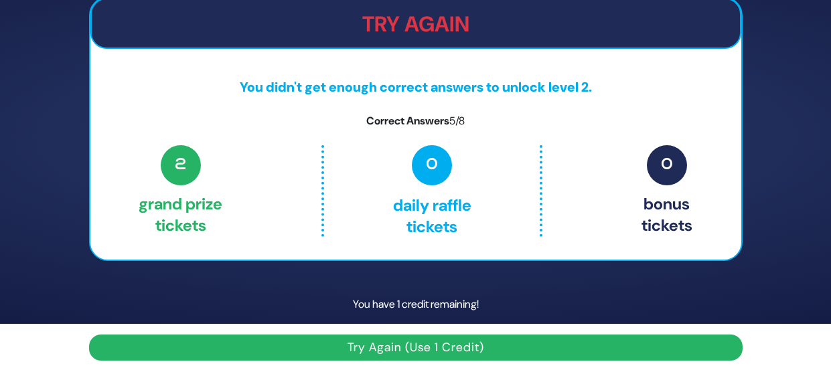
click at [501, 356] on button "Try Again (Use 1 Credit)" at bounding box center [416, 348] width 654 height 26
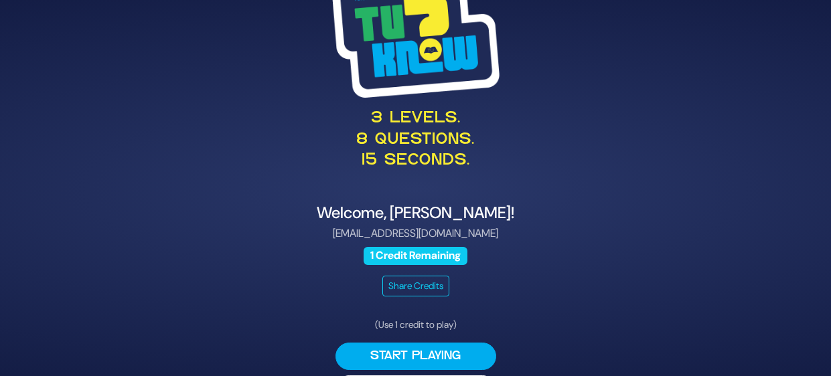
scroll to position [42, 0]
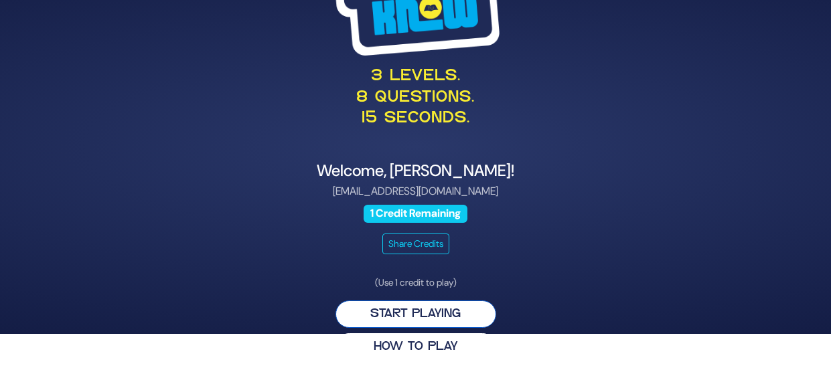
click at [459, 317] on button "Start Playing" at bounding box center [416, 314] width 161 height 27
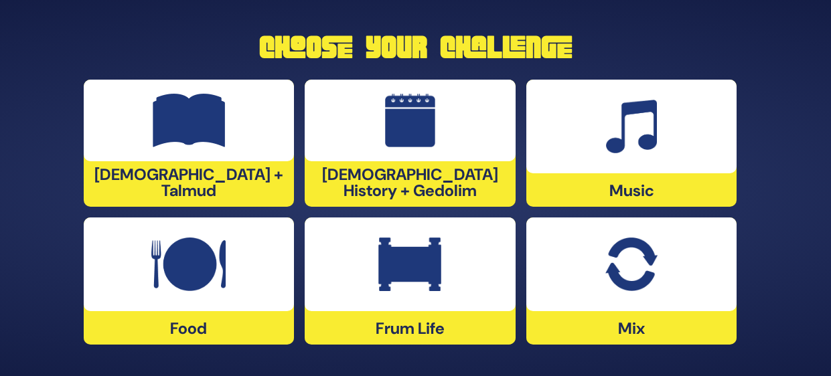
click at [232, 140] on div at bounding box center [189, 121] width 211 height 82
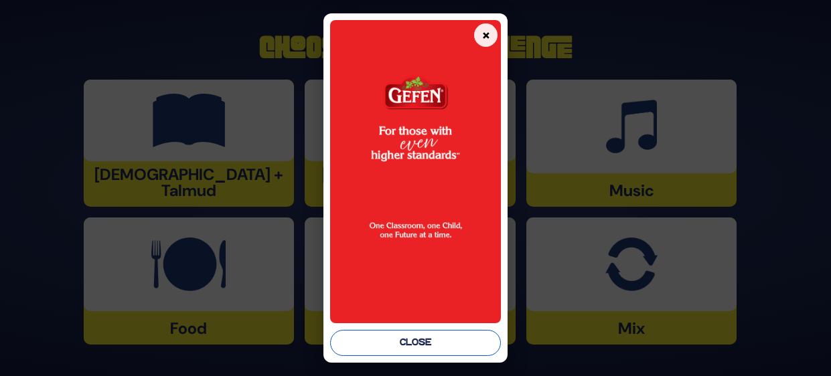
click at [443, 346] on button "Close" at bounding box center [415, 343] width 171 height 26
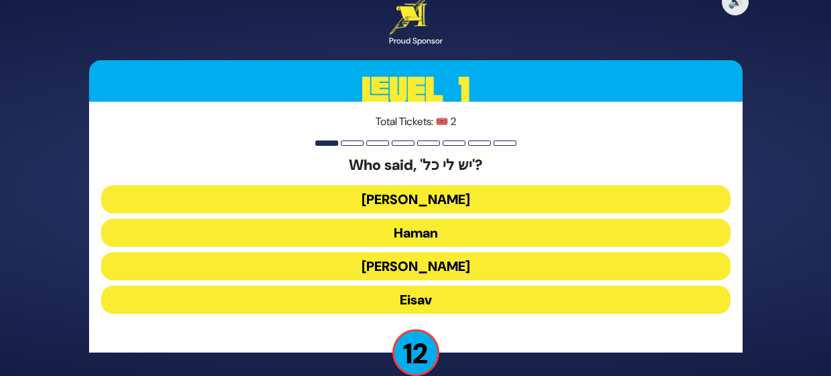
click at [512, 204] on button "[PERSON_NAME]" at bounding box center [416, 200] width 630 height 28
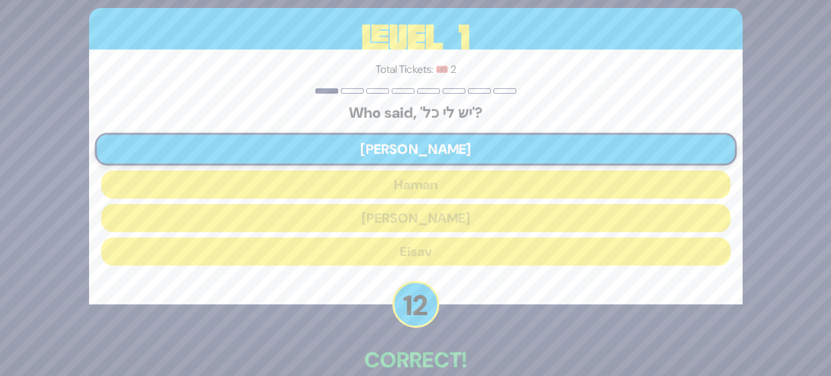
scroll to position [73, 0]
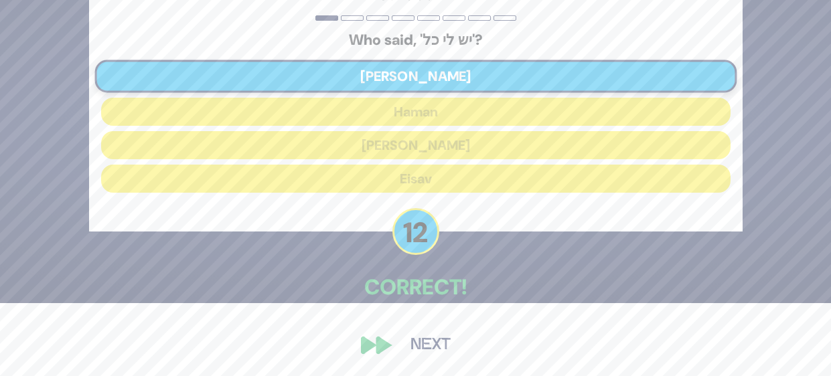
click at [435, 354] on button "Next" at bounding box center [431, 345] width 78 height 31
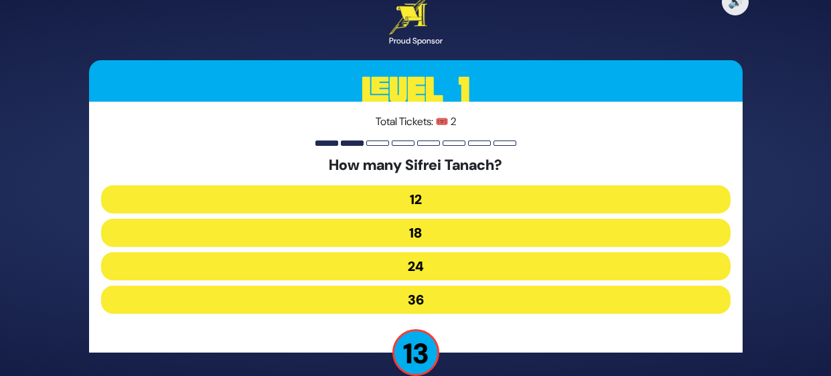
click at [525, 267] on button "24" at bounding box center [416, 266] width 630 height 28
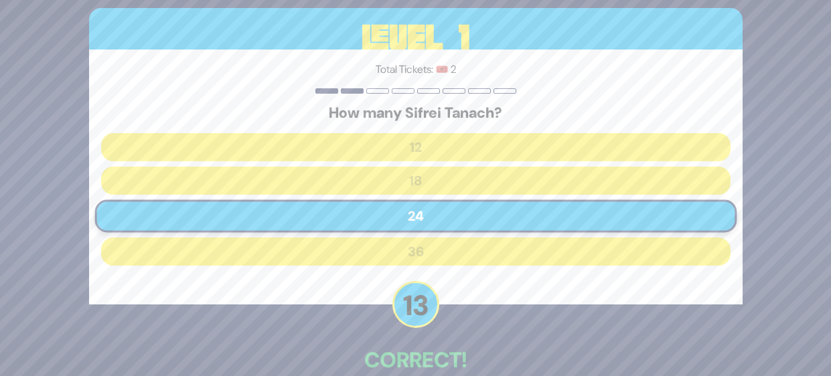
scroll to position [73, 0]
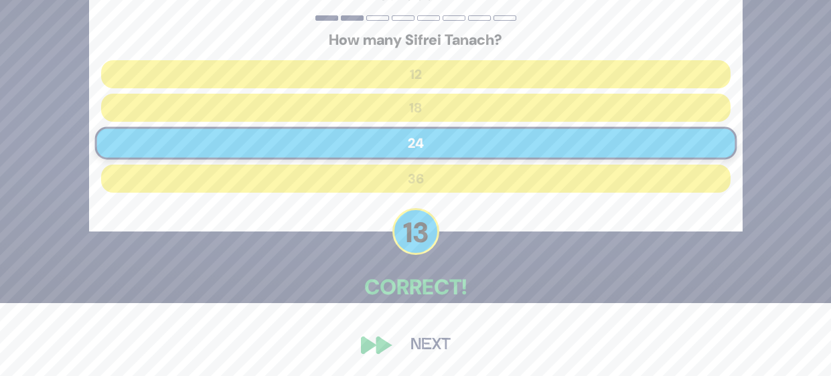
click at [437, 340] on button "Next" at bounding box center [431, 345] width 78 height 31
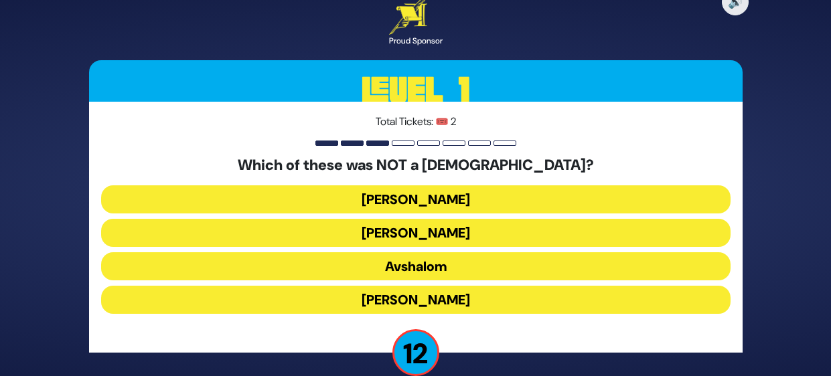
click at [507, 264] on button "Avshalom" at bounding box center [416, 266] width 630 height 28
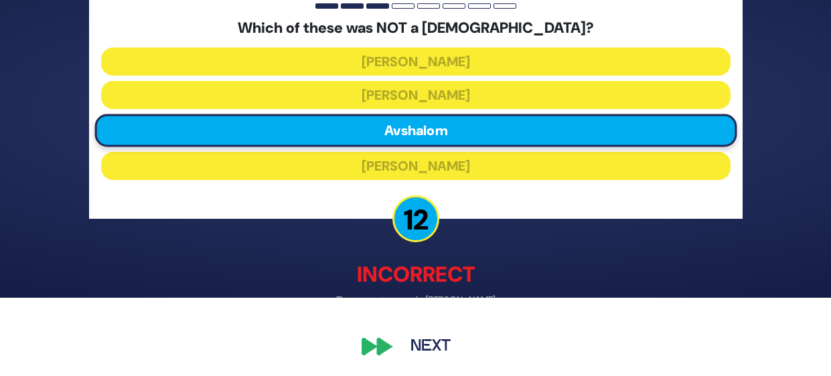
scroll to position [80, 0]
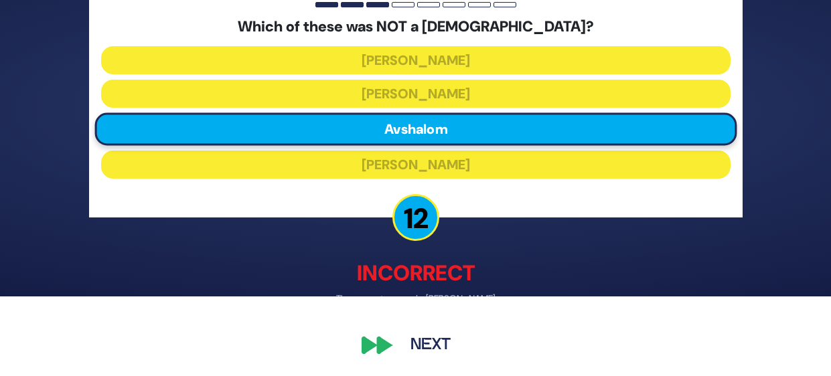
click at [421, 339] on button "Next" at bounding box center [431, 345] width 78 height 31
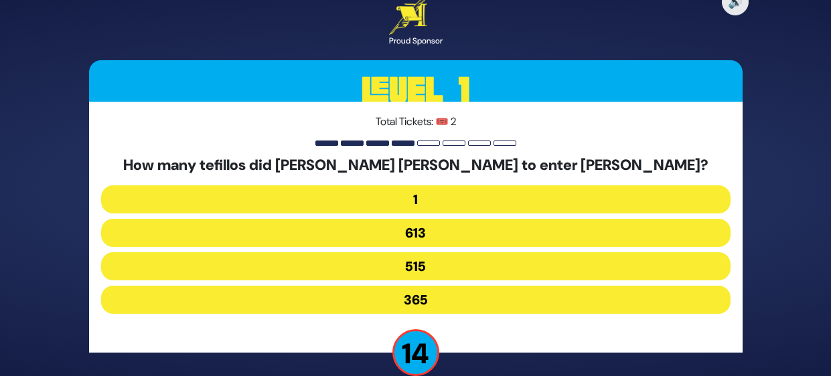
click at [484, 263] on button "515" at bounding box center [416, 266] width 630 height 28
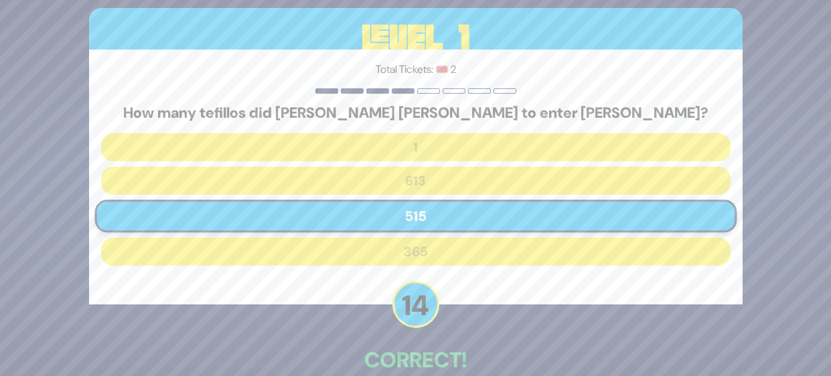
scroll to position [73, 0]
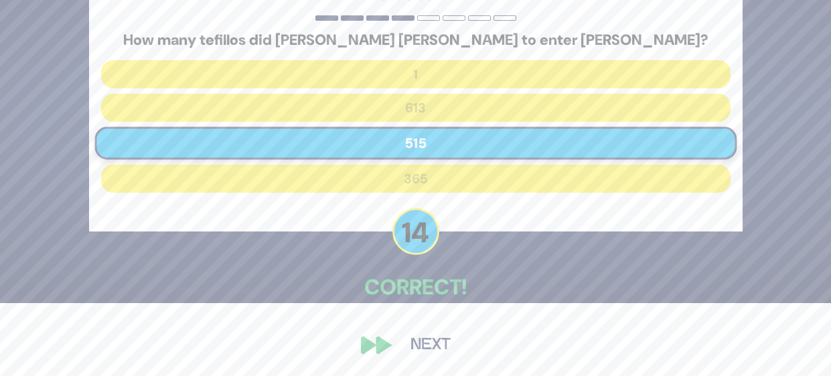
click at [421, 354] on button "Next" at bounding box center [431, 345] width 78 height 31
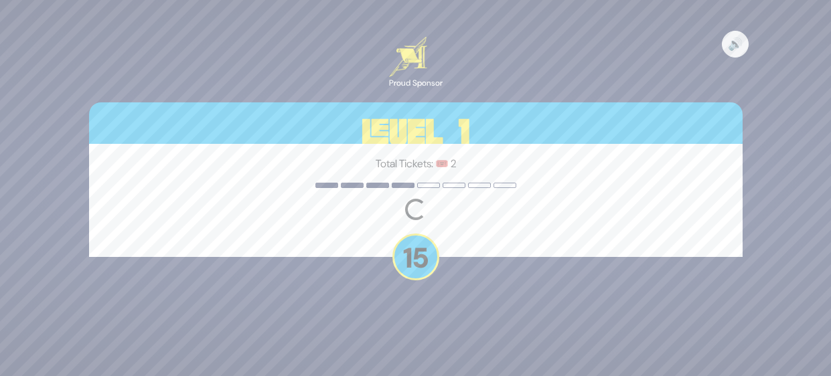
scroll to position [0, 0]
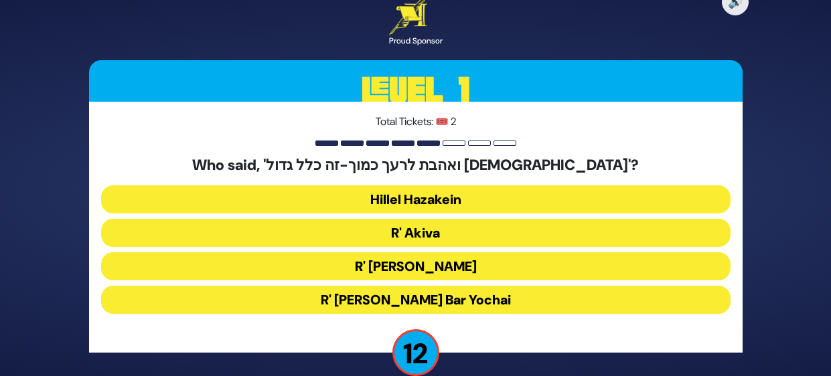
click at [488, 232] on button "R' Akiva" at bounding box center [416, 233] width 630 height 28
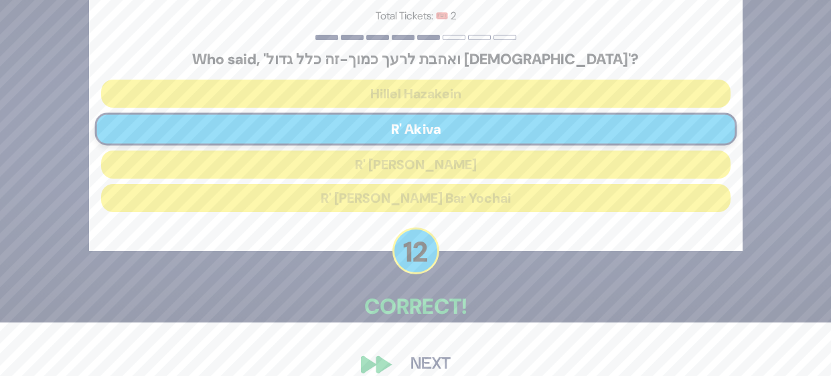
scroll to position [73, 0]
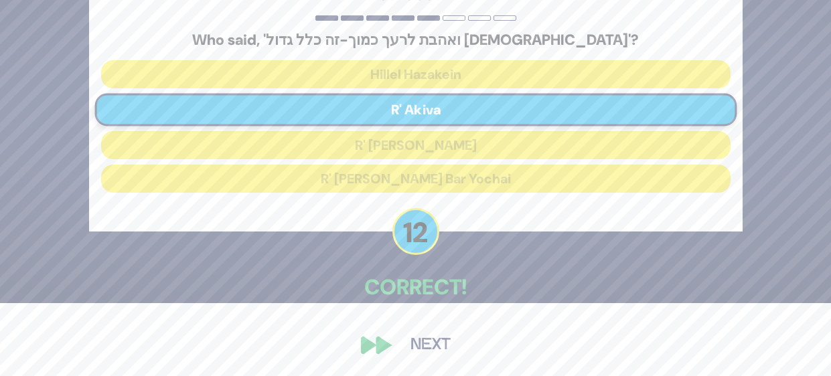
click at [402, 348] on button "Next" at bounding box center [431, 345] width 78 height 31
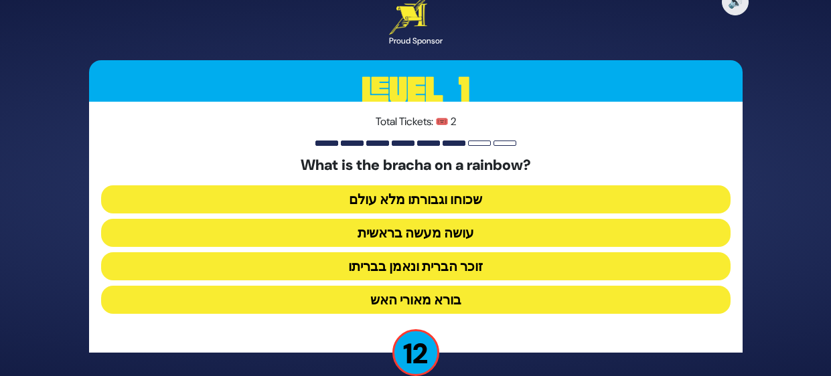
click at [496, 272] on button "זוכר הברית ונאמן בבריתו" at bounding box center [416, 266] width 630 height 28
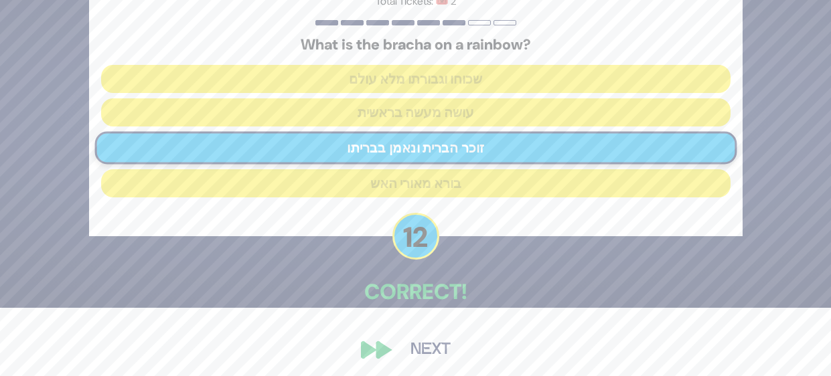
scroll to position [73, 0]
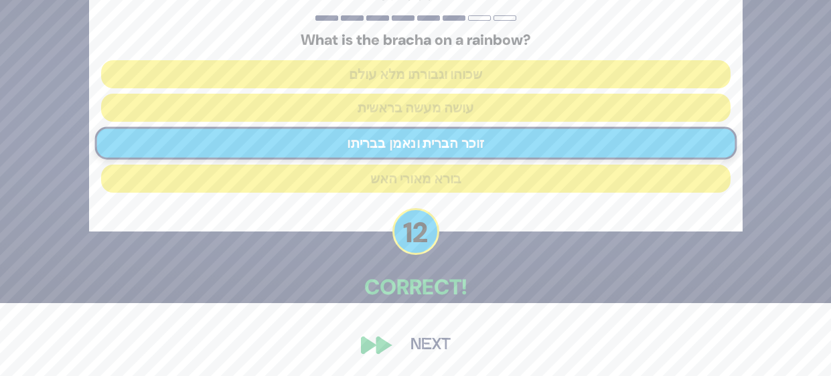
click at [419, 349] on button "Next" at bounding box center [431, 345] width 78 height 31
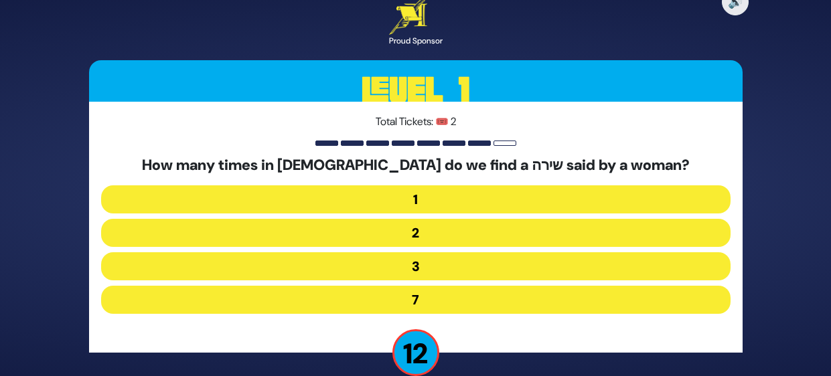
click at [509, 265] on button "3" at bounding box center [416, 266] width 630 height 28
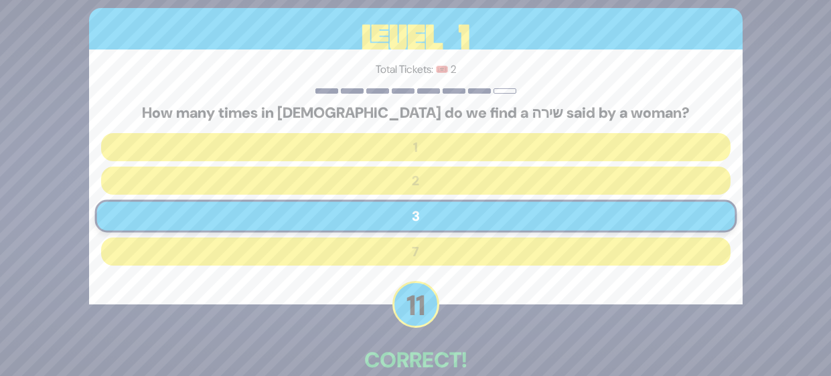
scroll to position [73, 0]
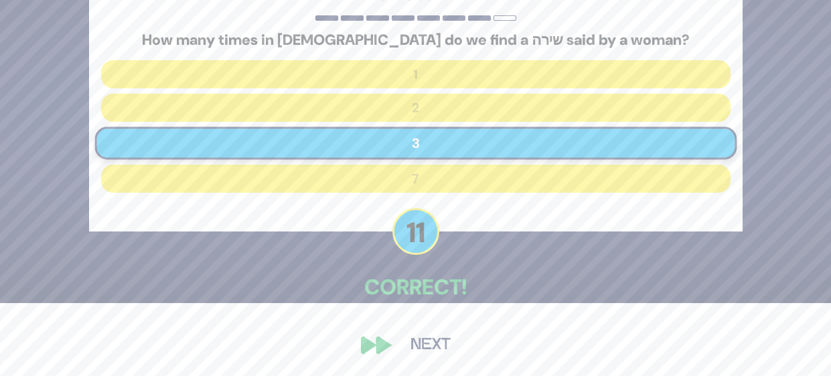
click at [411, 352] on button "Next" at bounding box center [431, 345] width 78 height 31
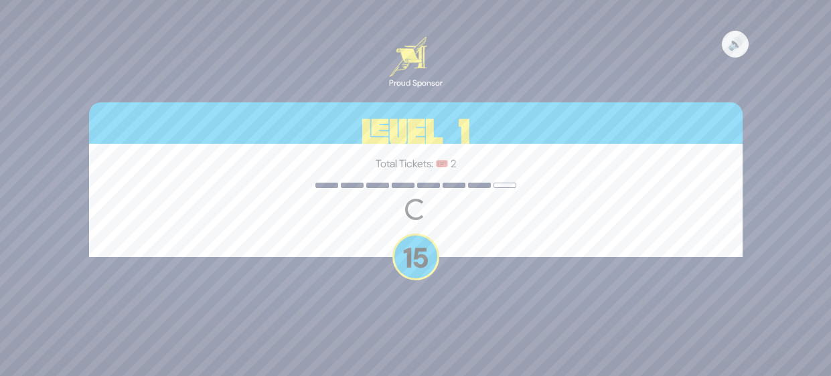
scroll to position [0, 0]
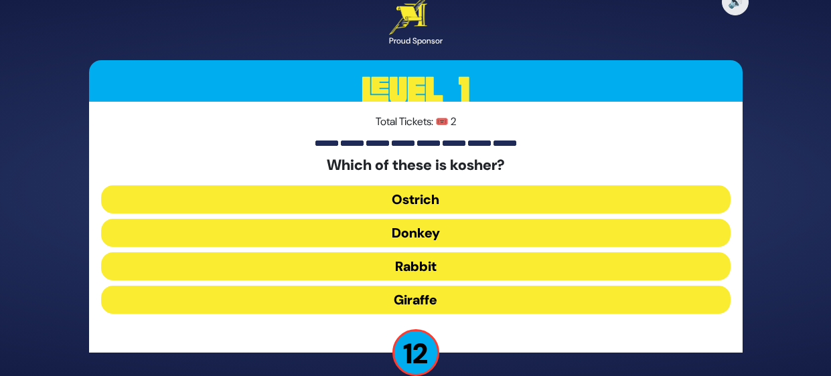
click at [504, 301] on button "Giraffe" at bounding box center [416, 300] width 630 height 28
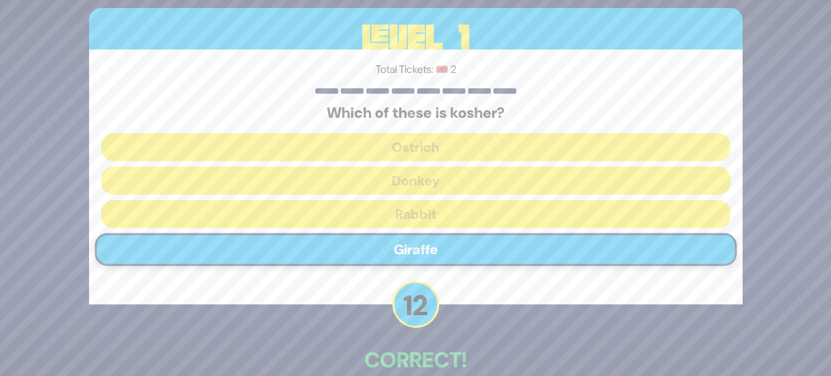
scroll to position [73, 0]
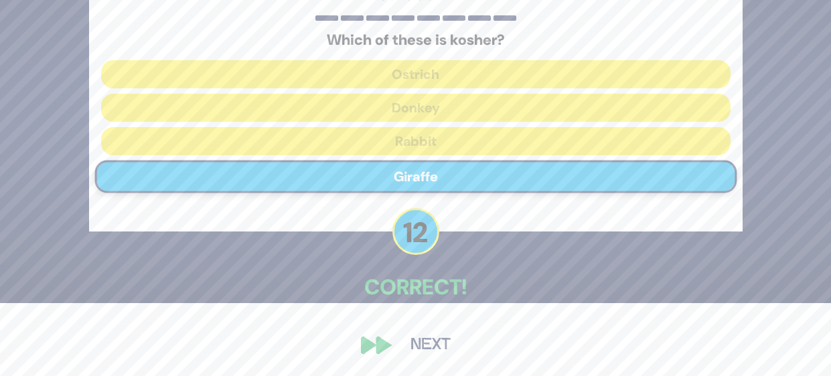
click at [427, 352] on button "Next" at bounding box center [431, 345] width 78 height 31
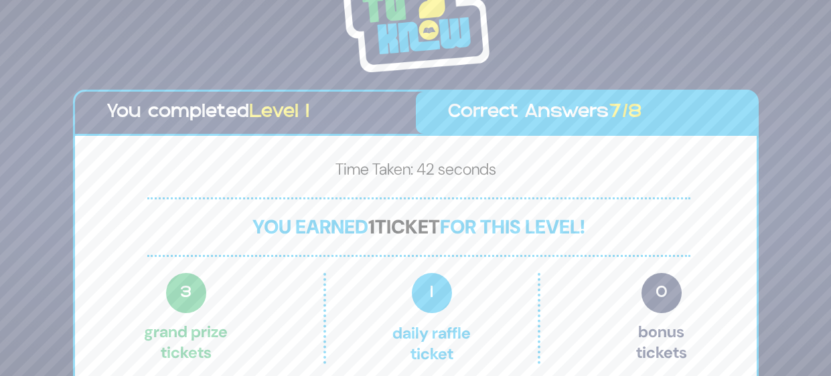
scroll to position [37, 0]
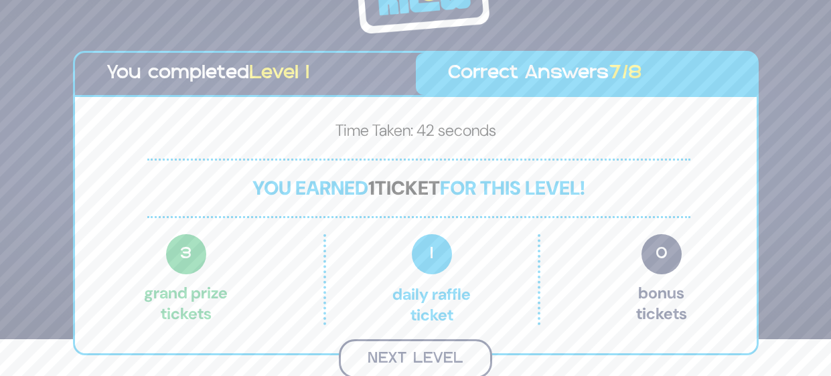
click at [459, 367] on button "Next Level" at bounding box center [415, 360] width 153 height 40
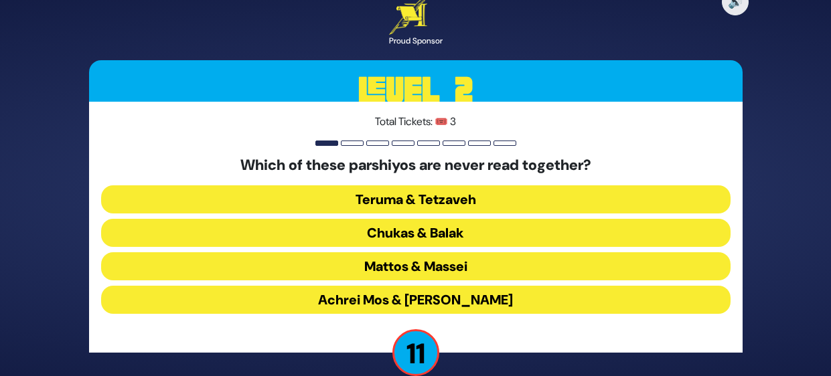
click at [525, 238] on button "Chukas & Balak" at bounding box center [416, 233] width 630 height 28
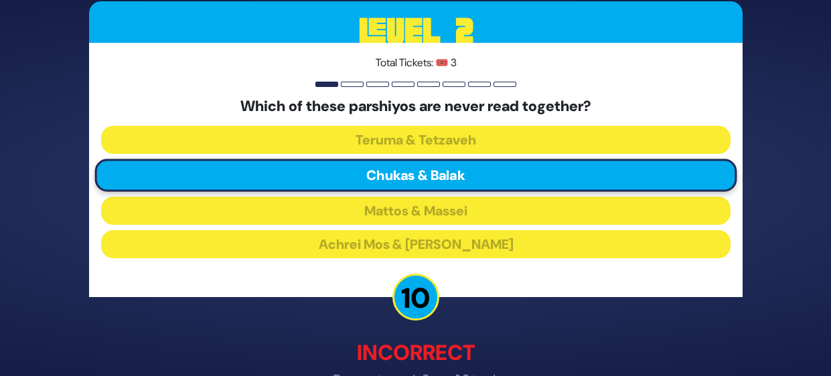
scroll to position [80, 0]
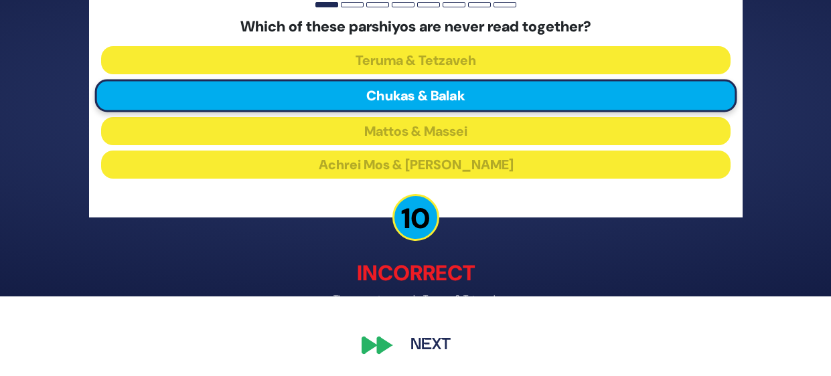
click at [424, 346] on button "Next" at bounding box center [431, 345] width 78 height 31
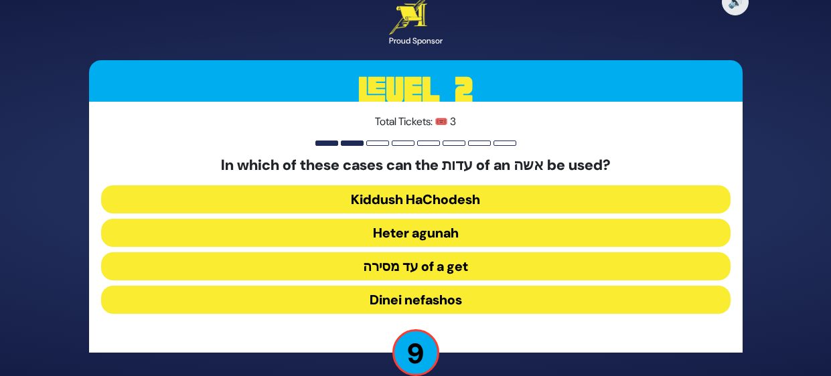
click at [528, 238] on button "Heter agunah" at bounding box center [416, 233] width 630 height 28
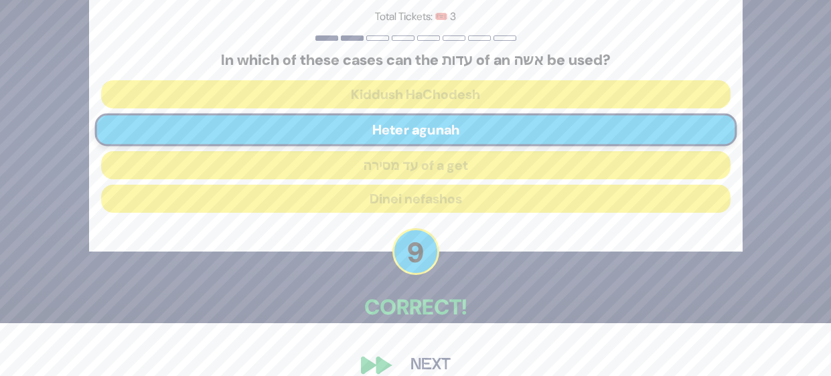
scroll to position [73, 0]
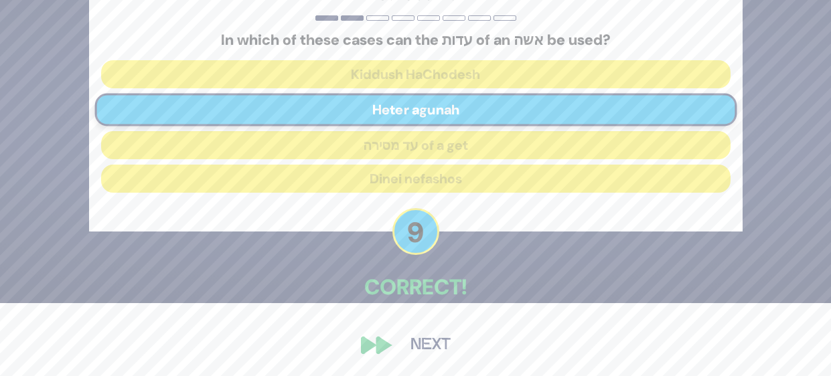
click at [431, 356] on button "Next" at bounding box center [431, 345] width 78 height 31
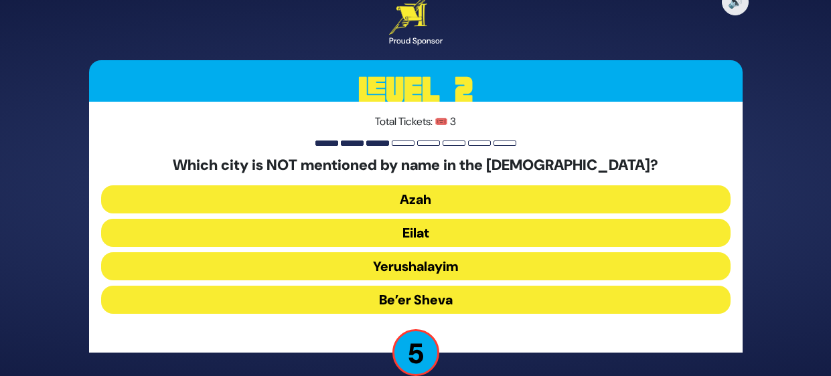
click at [489, 233] on button "Eilat" at bounding box center [416, 233] width 630 height 28
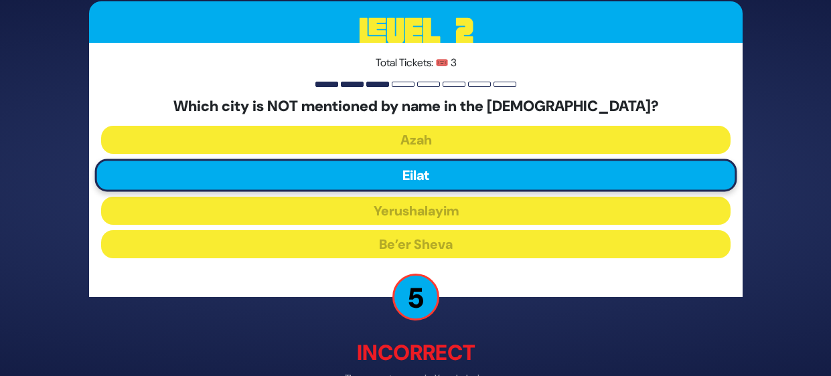
scroll to position [80, 0]
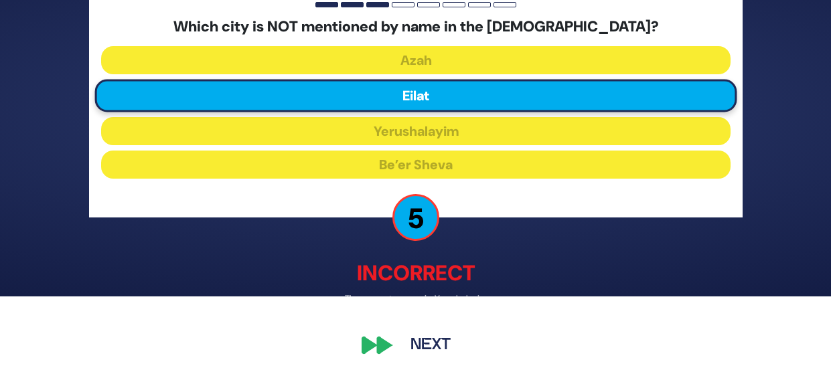
click at [430, 338] on button "Next" at bounding box center [431, 345] width 78 height 31
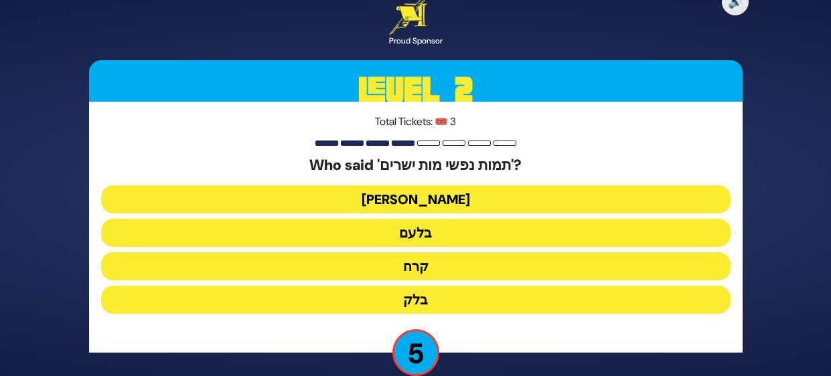
click at [478, 298] on button "בלק" at bounding box center [416, 300] width 630 height 28
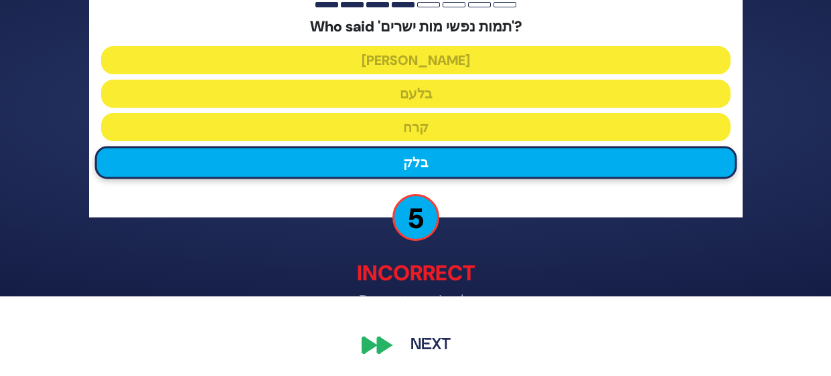
scroll to position [78, 0]
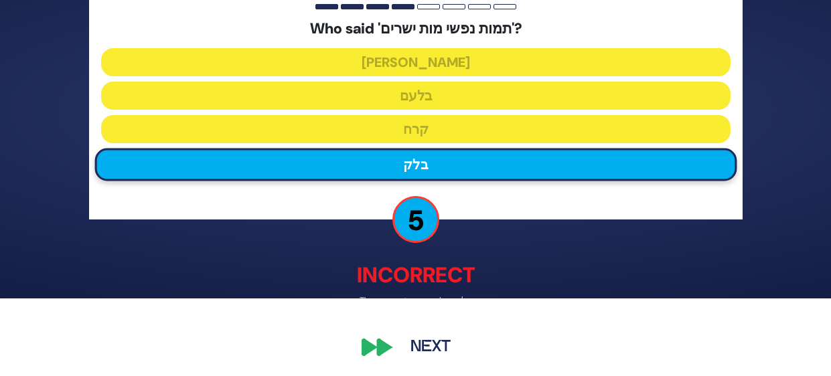
click at [427, 356] on button "Next" at bounding box center [431, 347] width 78 height 31
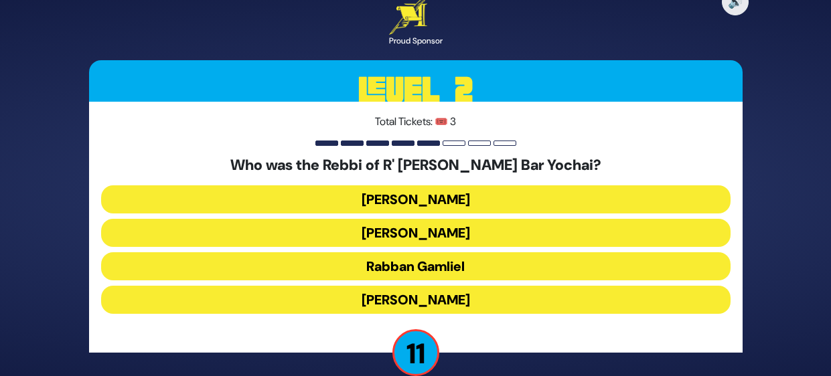
click at [532, 304] on button "Rabbi Akiva" at bounding box center [416, 300] width 630 height 28
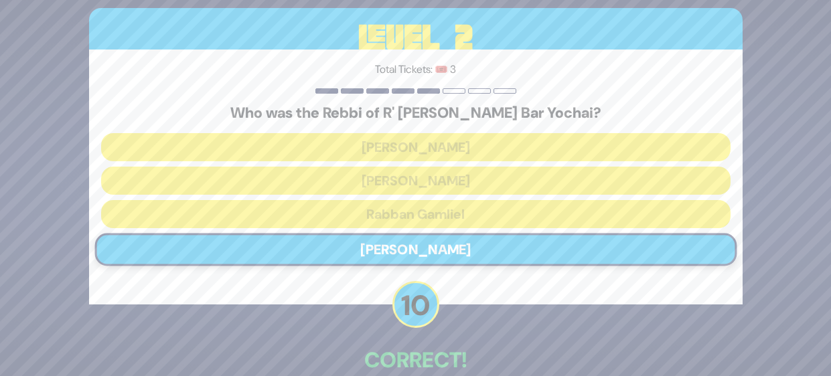
scroll to position [73, 0]
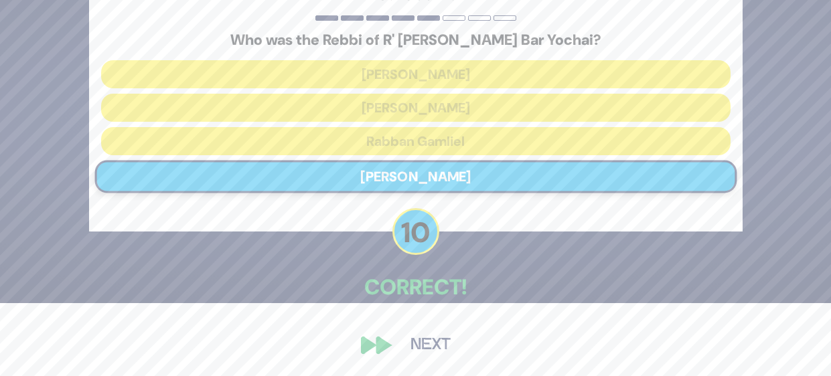
click at [427, 349] on button "Next" at bounding box center [431, 345] width 78 height 31
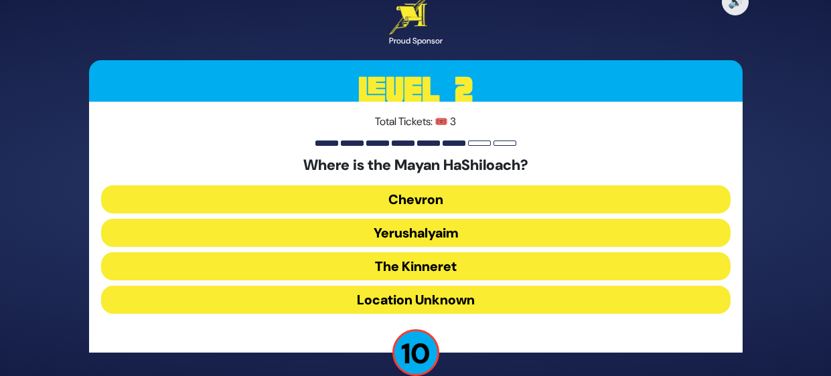
click at [505, 302] on button "Location Unknown" at bounding box center [416, 300] width 630 height 28
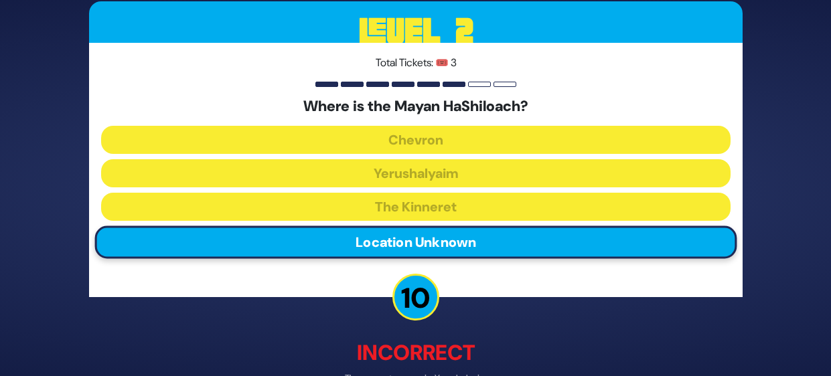
scroll to position [80, 0]
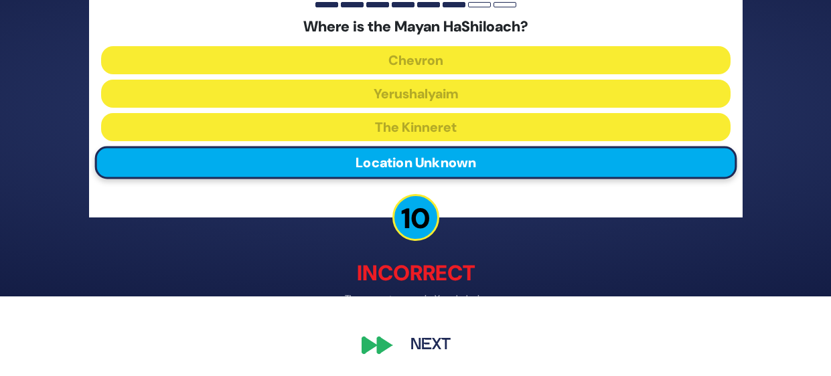
click at [442, 346] on button "Next" at bounding box center [431, 345] width 78 height 31
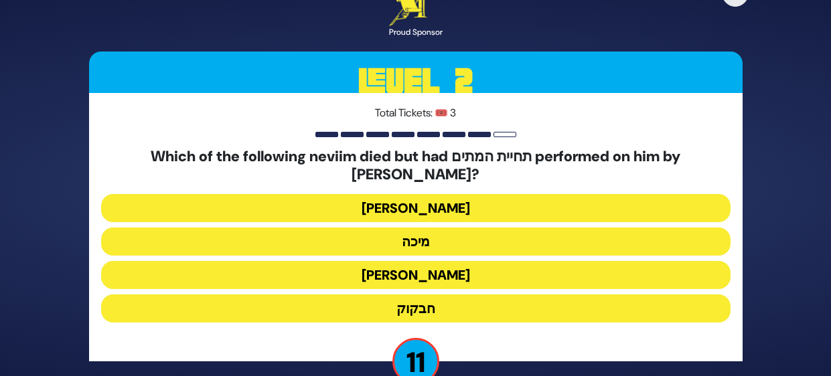
click at [500, 301] on button "חבקוק" at bounding box center [416, 309] width 630 height 28
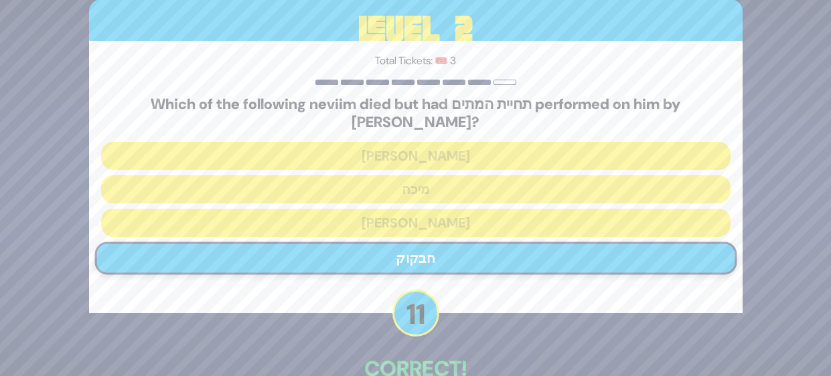
scroll to position [73, 0]
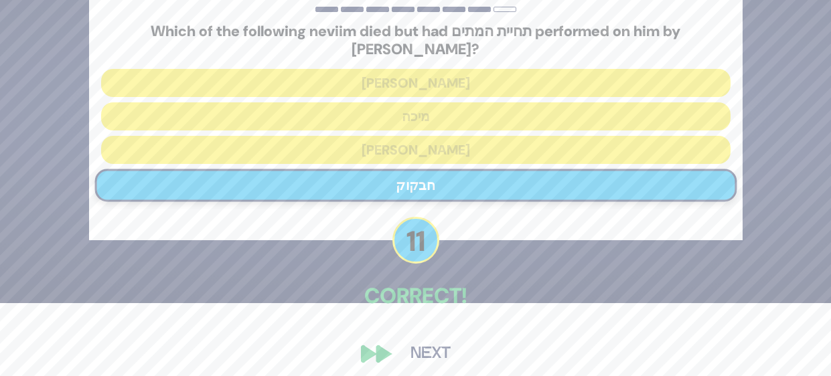
click at [440, 340] on button "Next" at bounding box center [431, 354] width 78 height 31
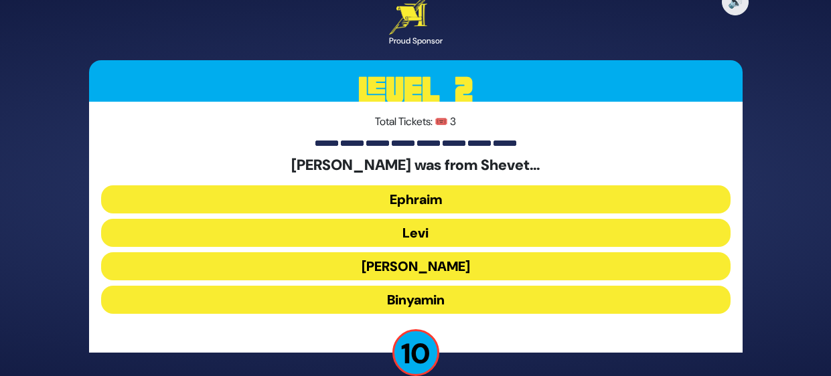
click at [519, 306] on button "Binyamin" at bounding box center [416, 300] width 630 height 28
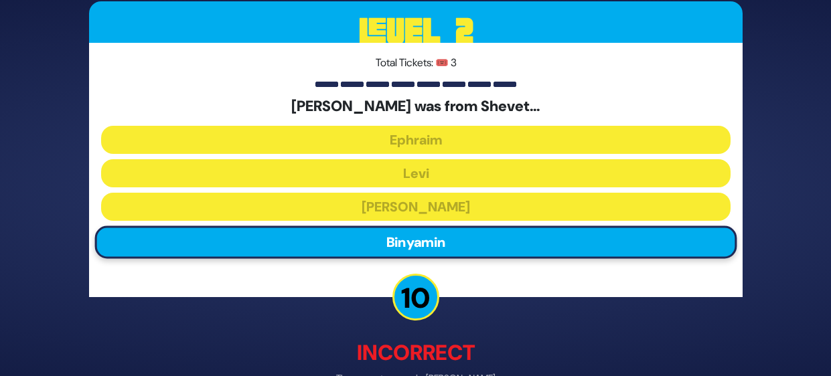
scroll to position [80, 0]
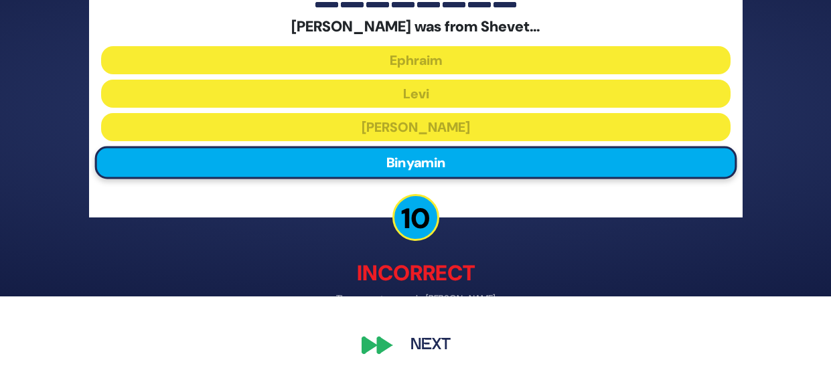
click at [433, 349] on button "Next" at bounding box center [431, 345] width 78 height 31
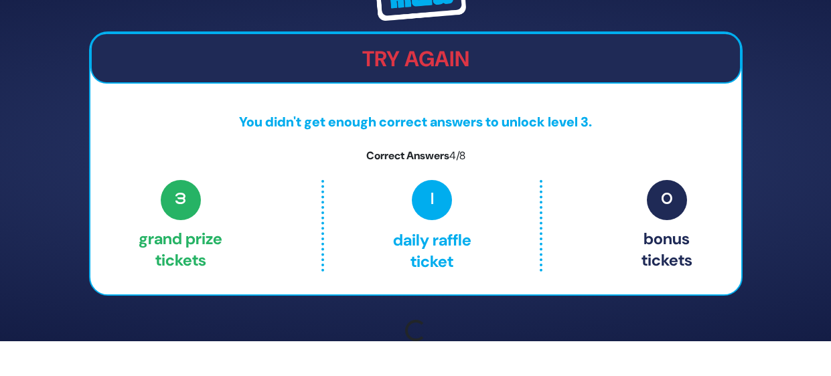
scroll to position [53, 0]
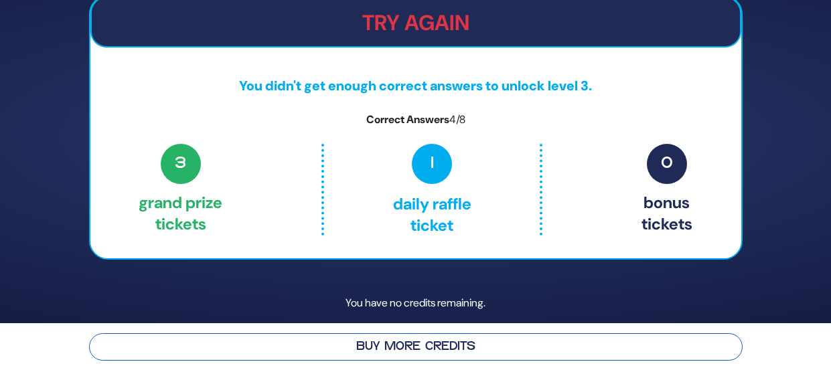
click at [459, 352] on button "Buy More Credits" at bounding box center [416, 347] width 654 height 27
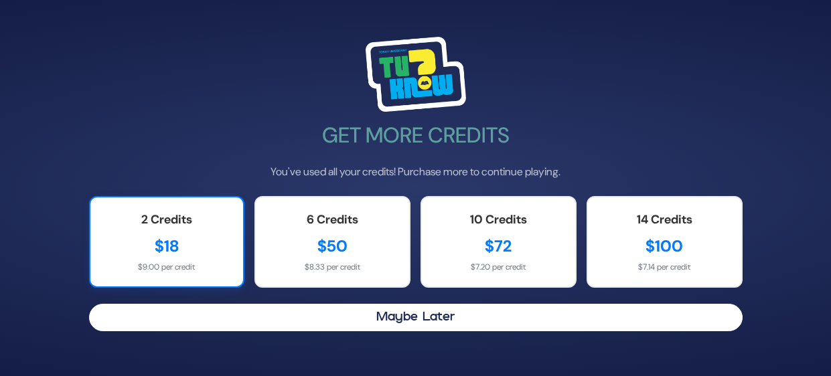
click at [186, 236] on div "$18" at bounding box center [167, 246] width 127 height 24
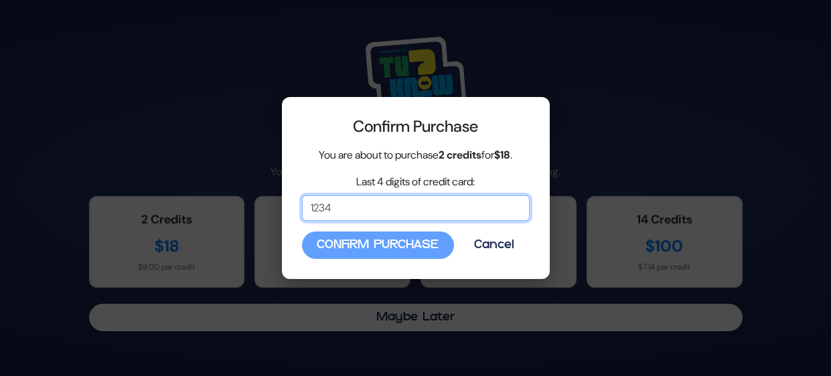
click at [386, 207] on input "Last 4 digits of credit card:" at bounding box center [416, 208] width 228 height 25
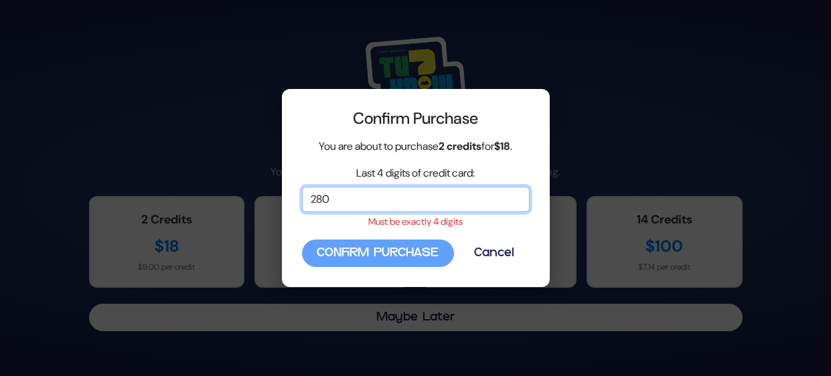
type input "2803"
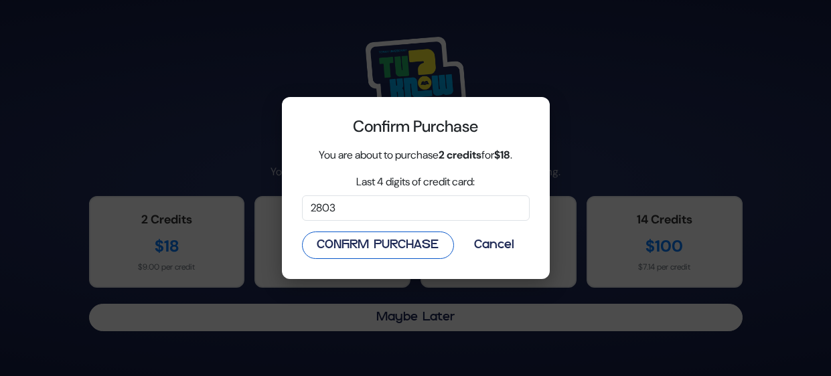
click at [413, 252] on button "Confirm Purchase" at bounding box center [378, 245] width 152 height 27
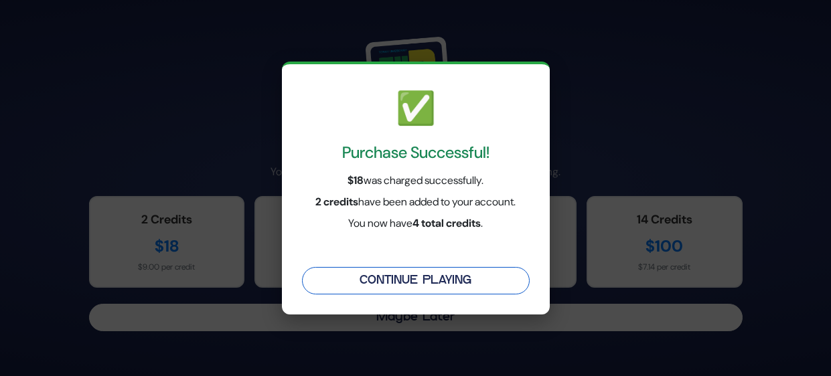
click at [482, 286] on button "Continue Playing" at bounding box center [416, 280] width 228 height 27
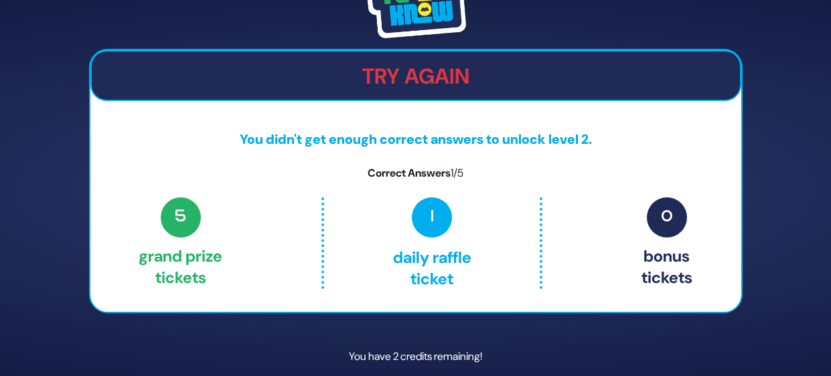
scroll to position [52, 0]
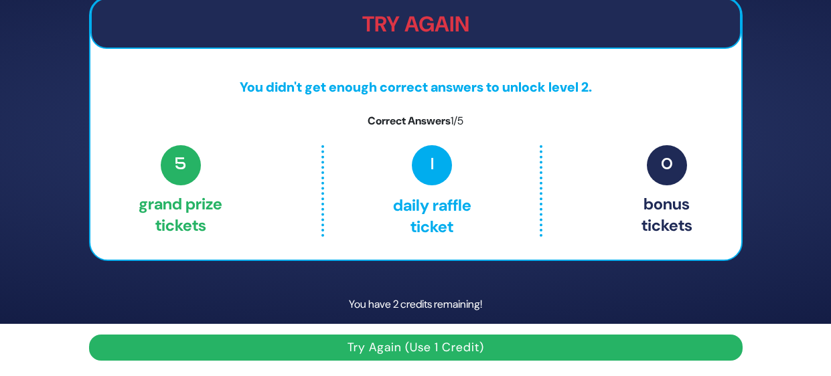
click at [509, 349] on button "Try Again (Use 1 Credit)" at bounding box center [416, 348] width 654 height 26
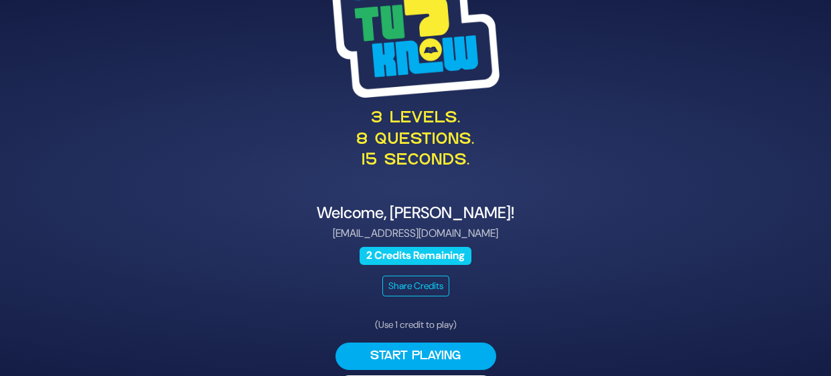
scroll to position [42, 0]
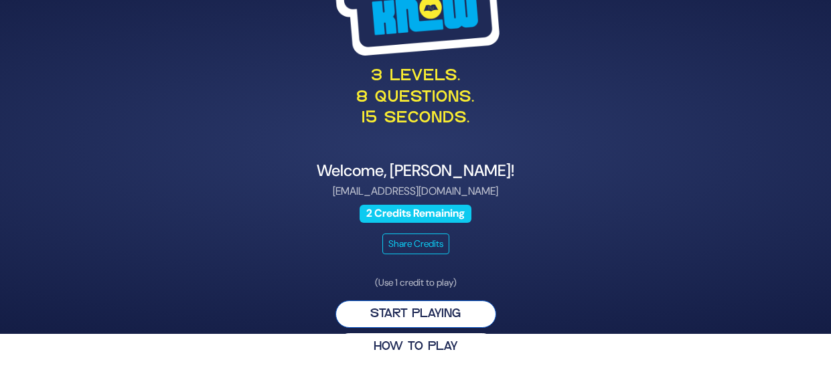
click at [467, 314] on button "Start Playing" at bounding box center [416, 314] width 161 height 27
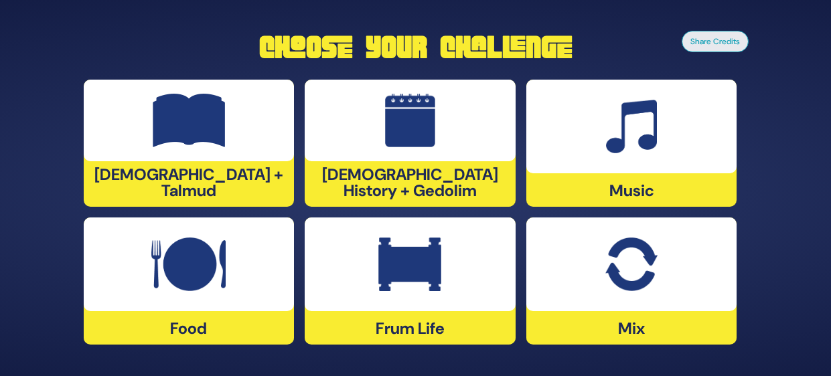
click at [686, 147] on div at bounding box center [631, 127] width 211 height 94
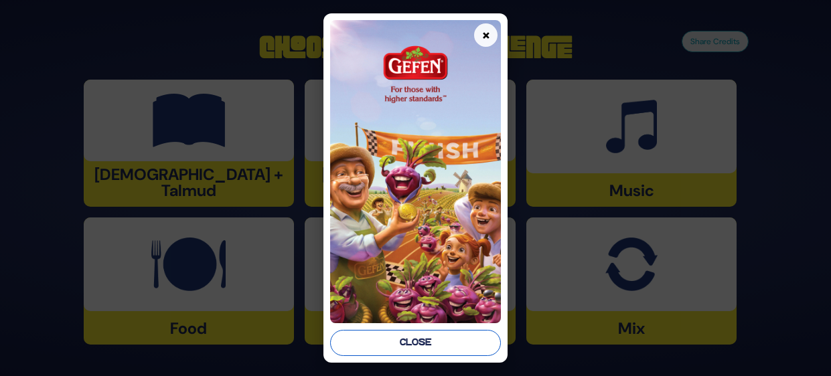
click at [467, 346] on button "Close" at bounding box center [415, 343] width 171 height 26
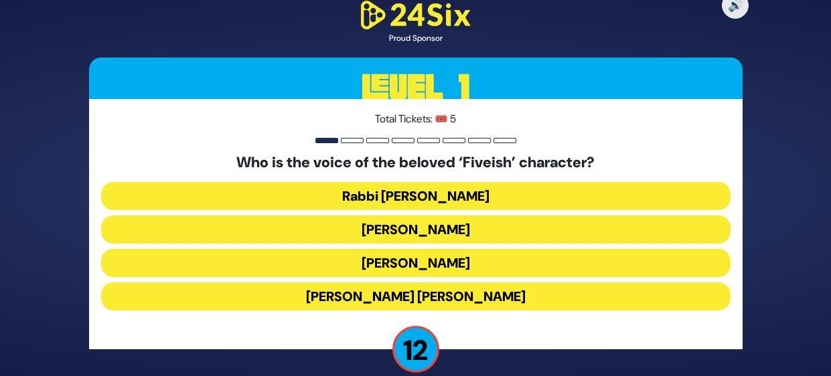
click at [563, 261] on button "[PERSON_NAME]" at bounding box center [416, 263] width 630 height 28
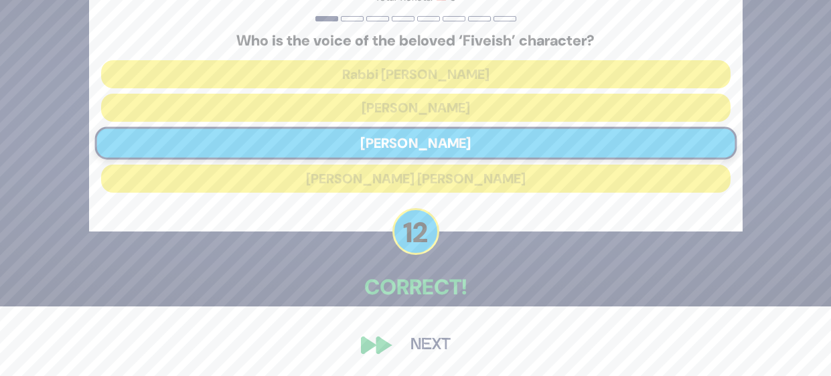
scroll to position [64, 0]
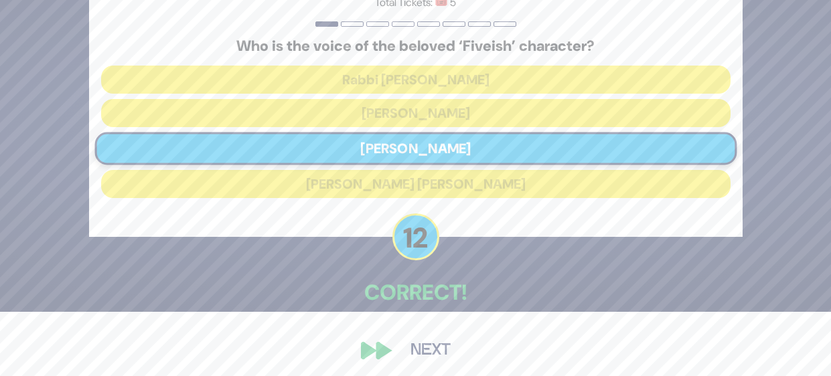
click at [422, 356] on button "Next" at bounding box center [431, 351] width 78 height 31
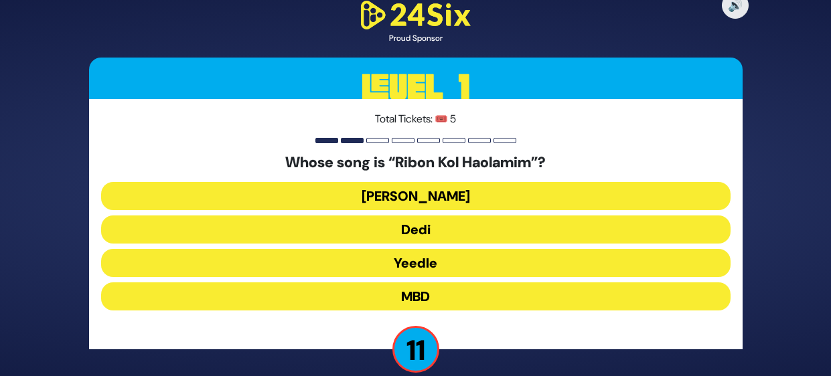
click at [518, 302] on button "MBD" at bounding box center [416, 297] width 630 height 28
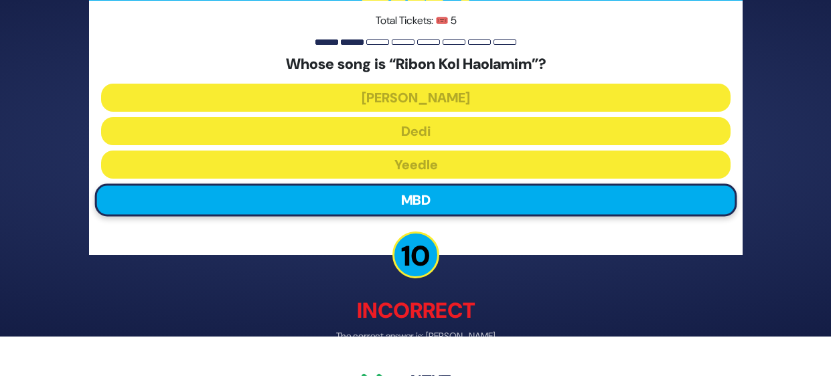
scroll to position [76, 0]
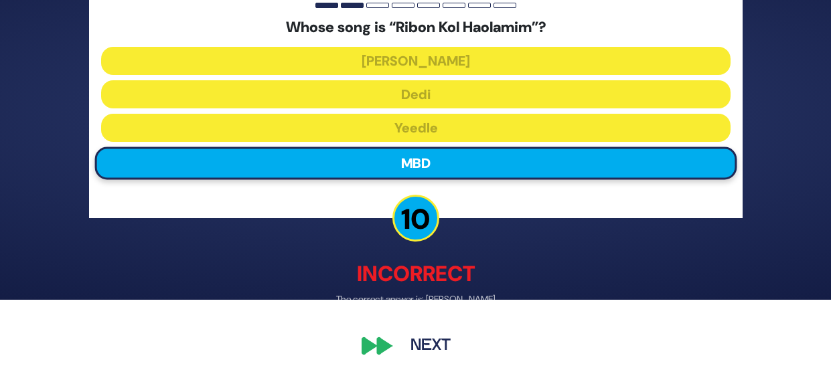
click at [430, 336] on button "Next" at bounding box center [431, 346] width 78 height 31
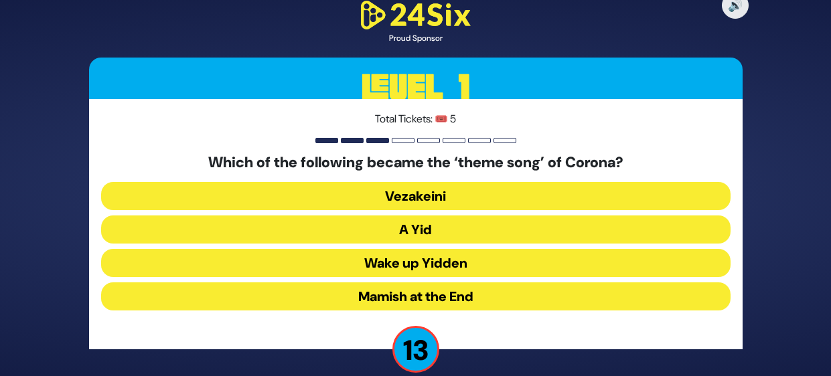
click at [518, 230] on button "A Yid" at bounding box center [416, 230] width 630 height 28
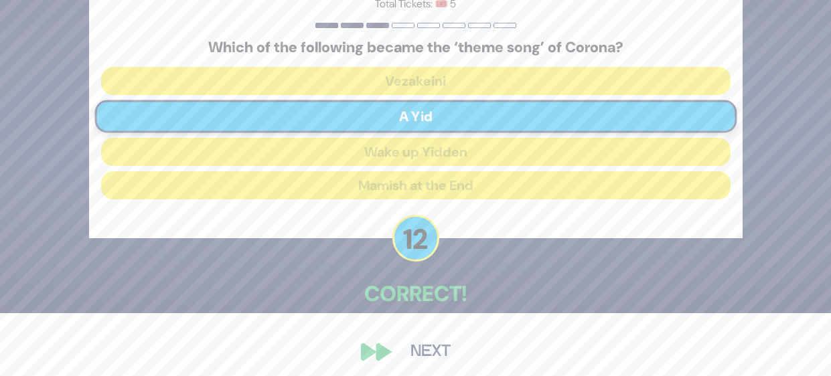
scroll to position [70, 0]
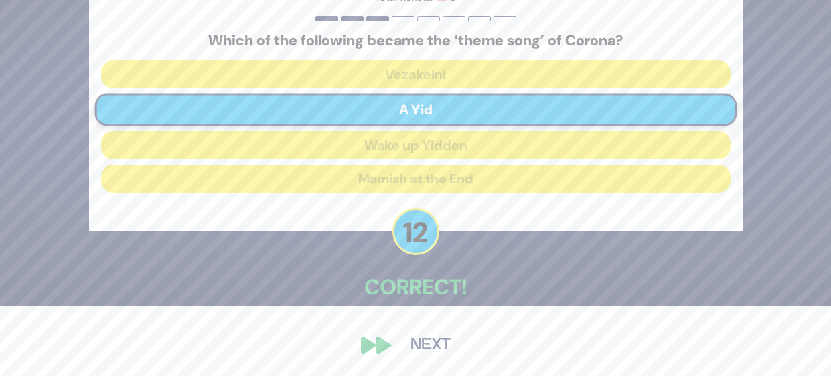
click at [438, 346] on button "Next" at bounding box center [431, 345] width 78 height 31
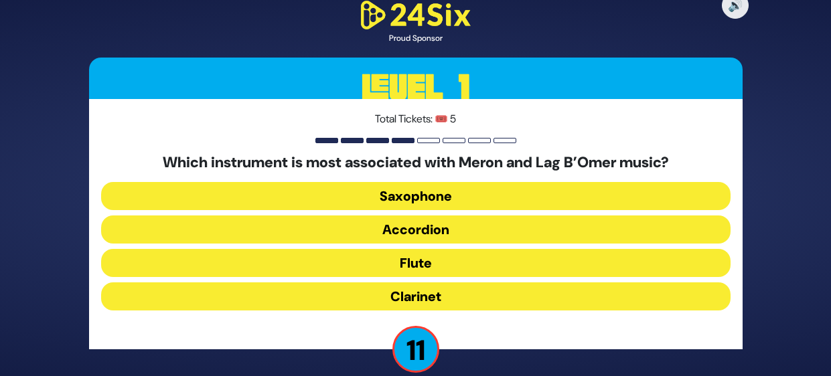
click at [514, 229] on button "Accordion" at bounding box center [416, 230] width 630 height 28
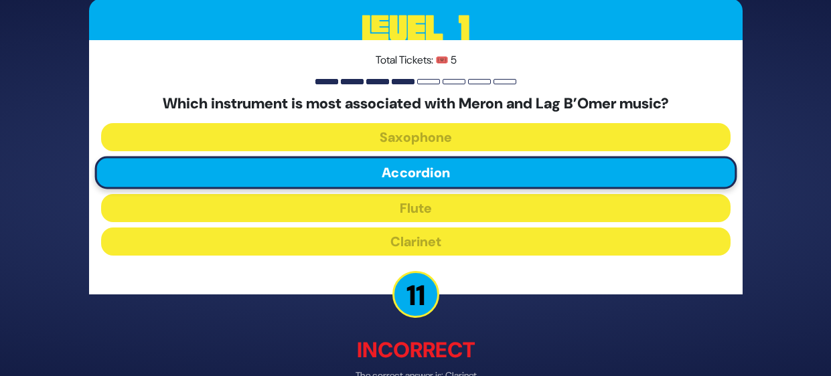
scroll to position [76, 0]
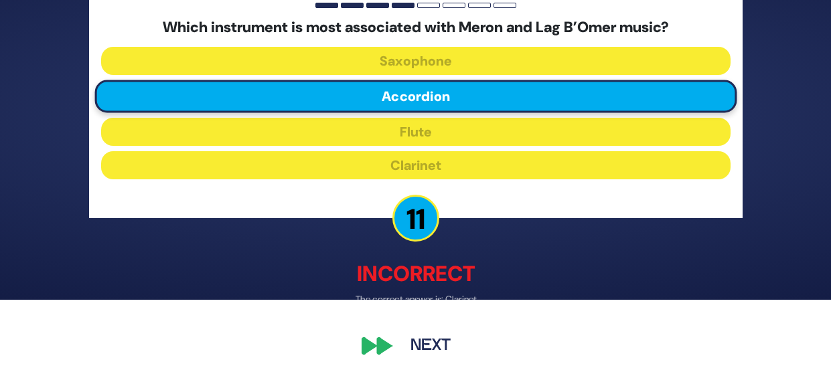
click at [427, 348] on button "Next" at bounding box center [431, 346] width 78 height 31
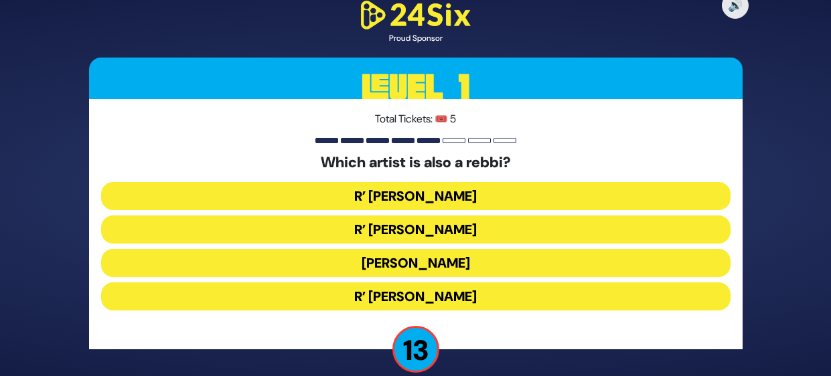
click at [515, 305] on button "R’ Baruch Levine" at bounding box center [416, 297] width 630 height 28
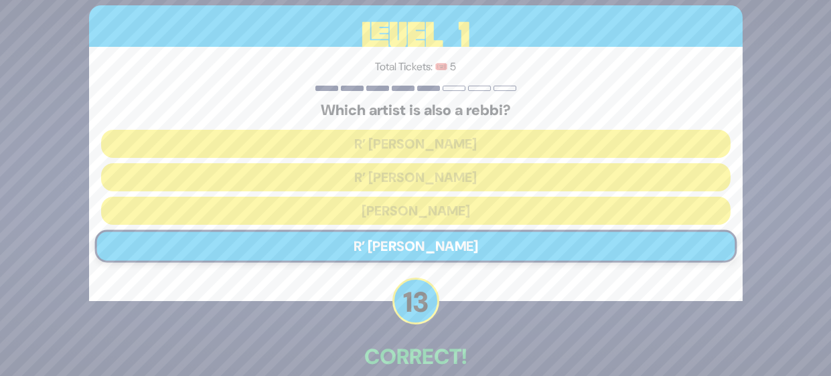
scroll to position [70, 0]
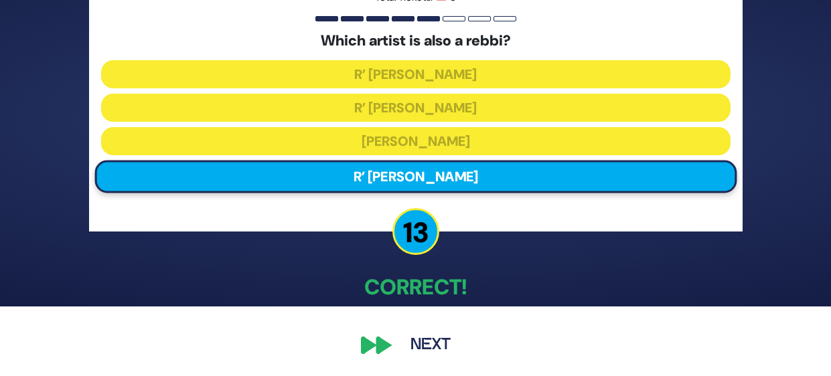
click at [415, 351] on button "Next" at bounding box center [431, 345] width 78 height 31
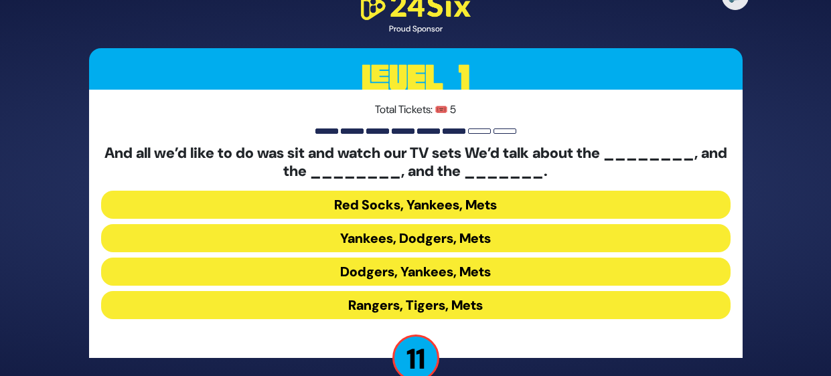
click at [611, 235] on button "Yankees, Dodgers, Mets" at bounding box center [416, 238] width 630 height 28
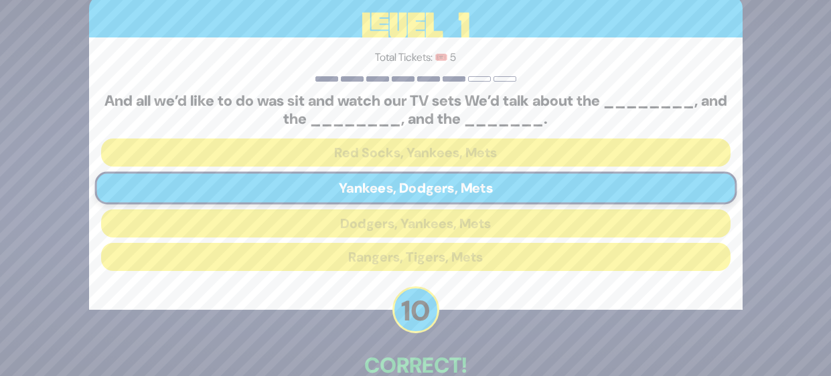
scroll to position [78, 0]
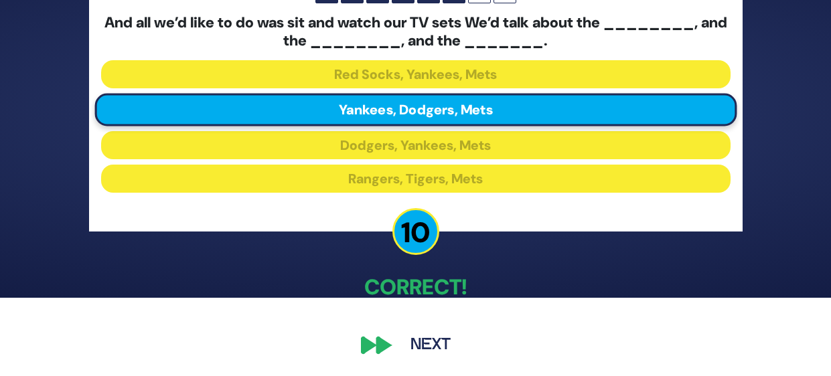
click at [432, 343] on button "Next" at bounding box center [431, 345] width 78 height 31
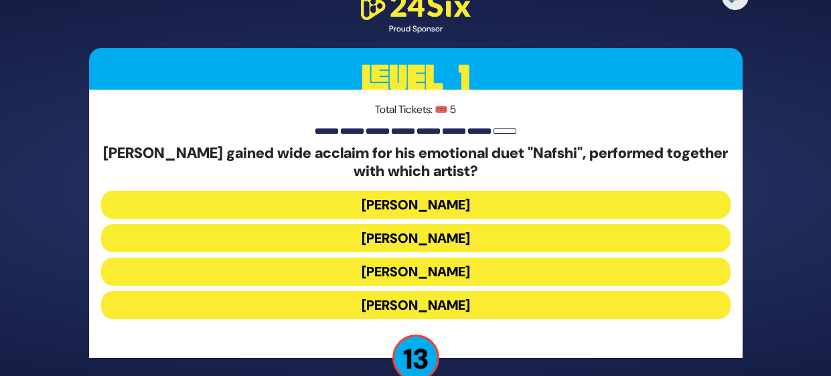
scroll to position [26, 0]
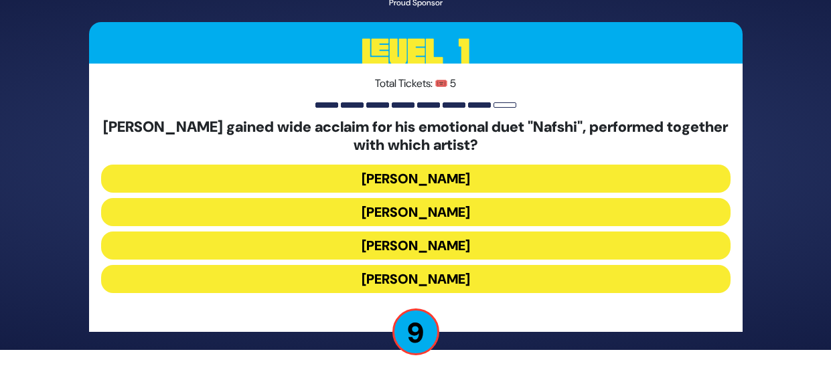
click at [558, 175] on button "Motty Ilowitz" at bounding box center [416, 179] width 630 height 28
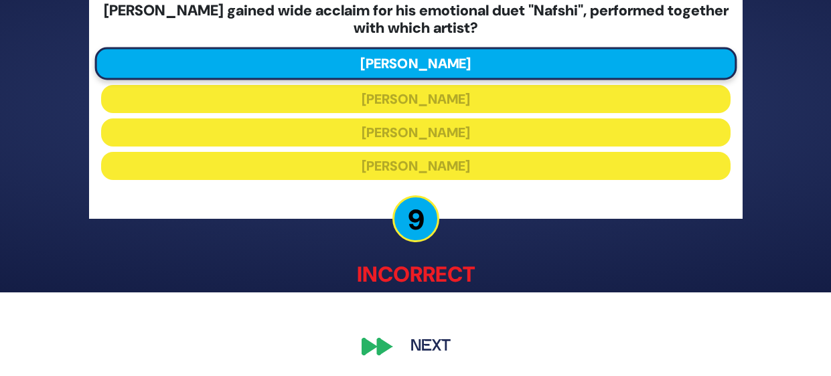
scroll to position [86, 0]
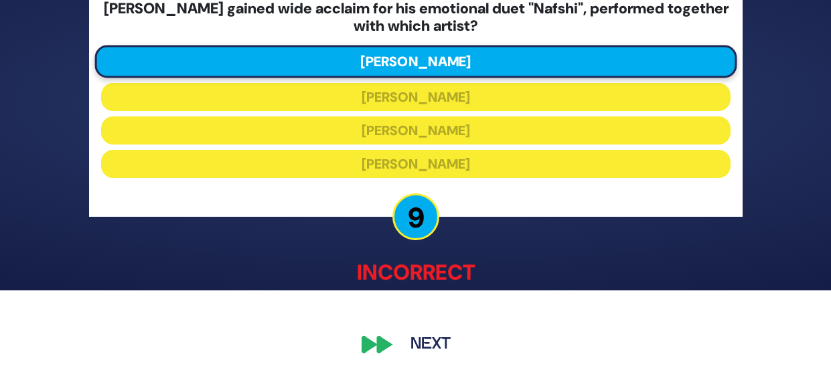
click at [439, 351] on button "Next" at bounding box center [431, 345] width 78 height 31
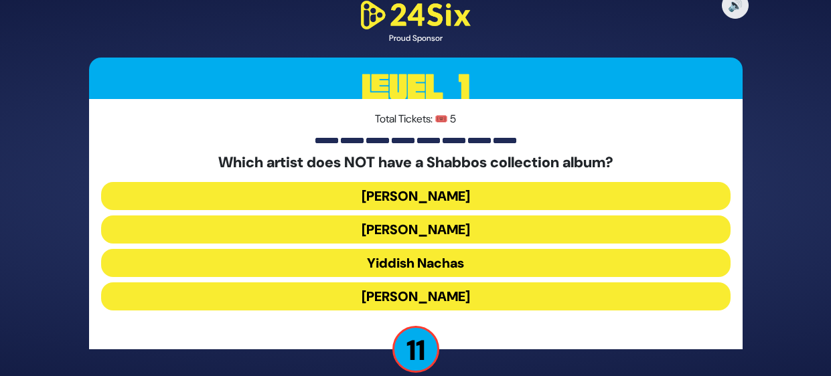
click at [515, 301] on button "Yaakov Shwekey" at bounding box center [416, 297] width 630 height 28
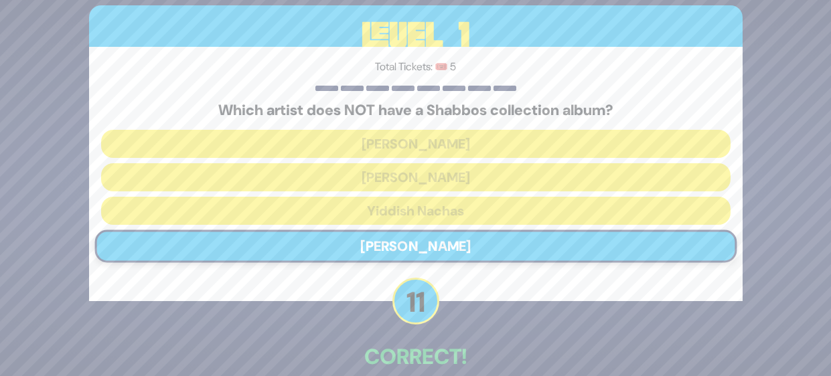
scroll to position [70, 0]
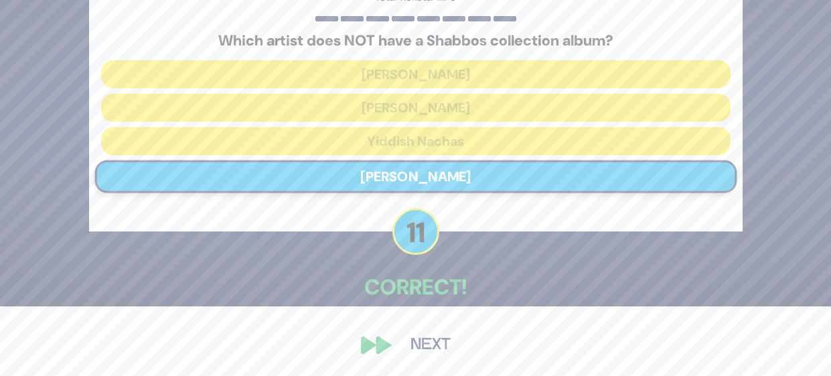
click at [439, 352] on button "Next" at bounding box center [431, 345] width 78 height 31
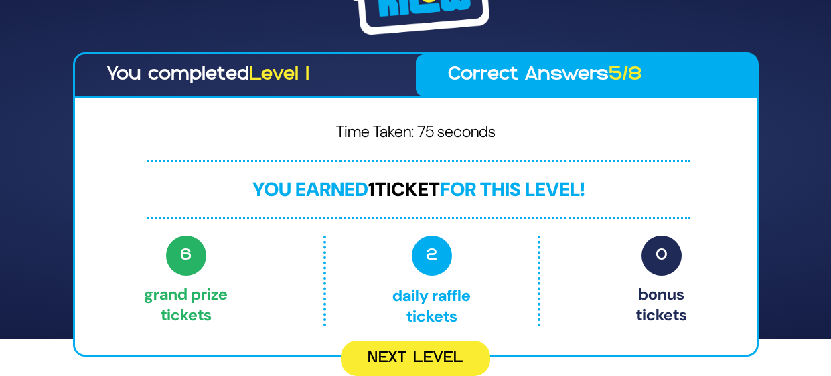
scroll to position [0, 0]
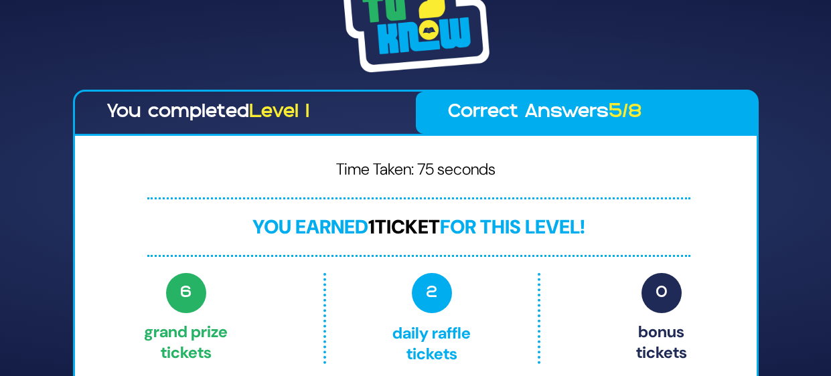
click at [429, 347] on p "2 Daily Raffle tickets" at bounding box center [431, 318] width 155 height 91
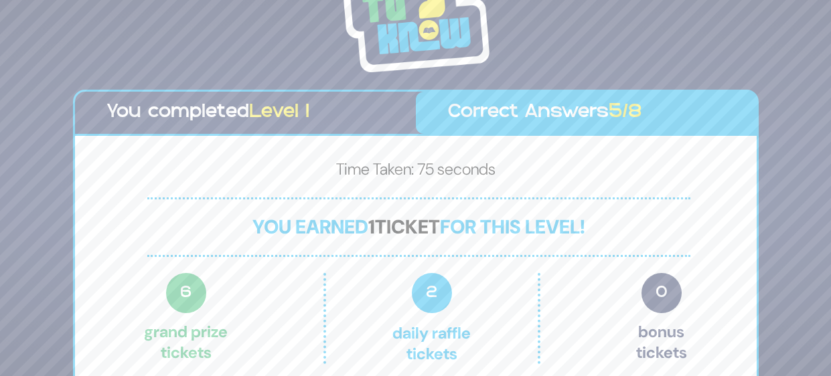
scroll to position [37, 0]
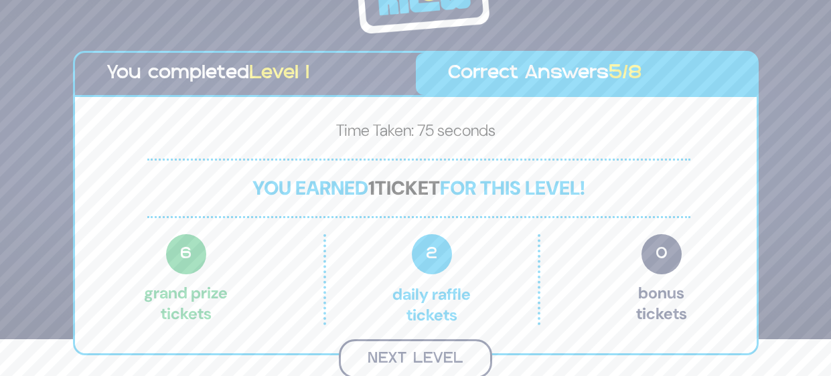
click at [454, 359] on button "Next Level" at bounding box center [415, 360] width 153 height 40
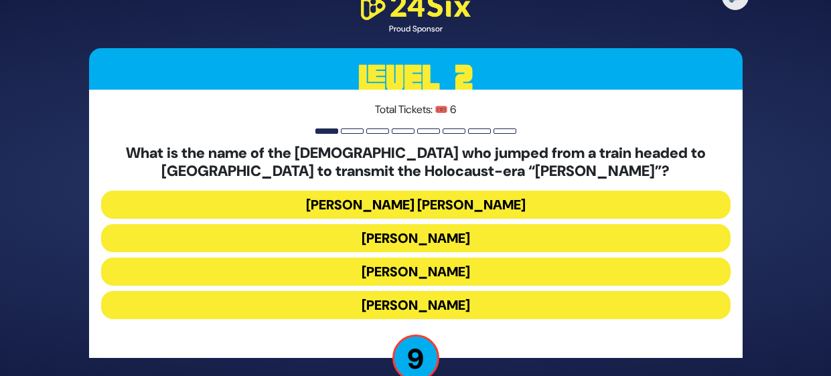
click at [602, 204] on button "Avraham Dovid Grossberg" at bounding box center [416, 205] width 630 height 28
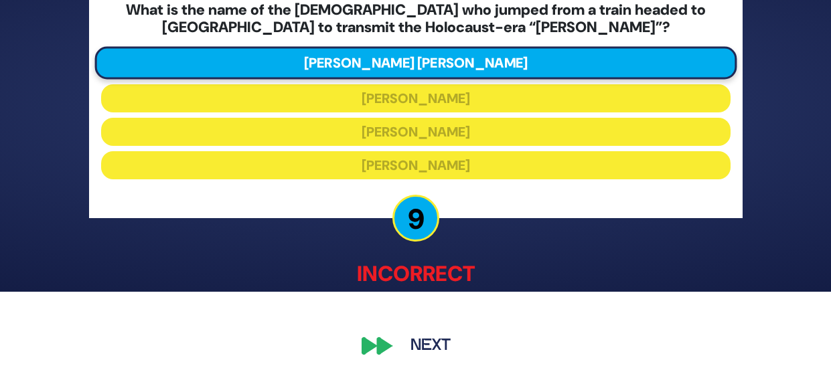
scroll to position [86, 0]
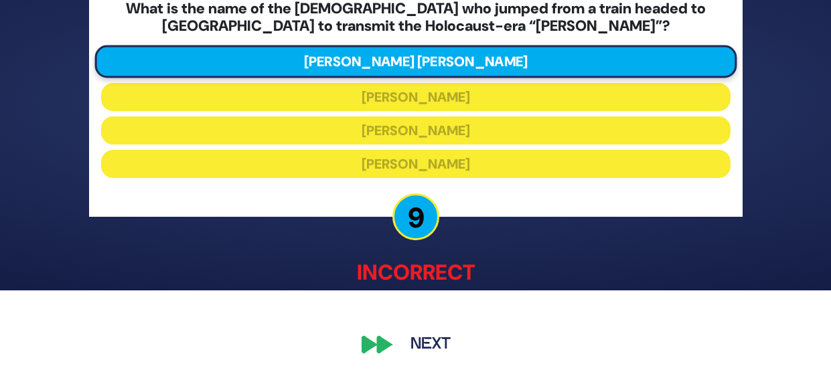
click at [432, 345] on button "Next" at bounding box center [431, 345] width 78 height 31
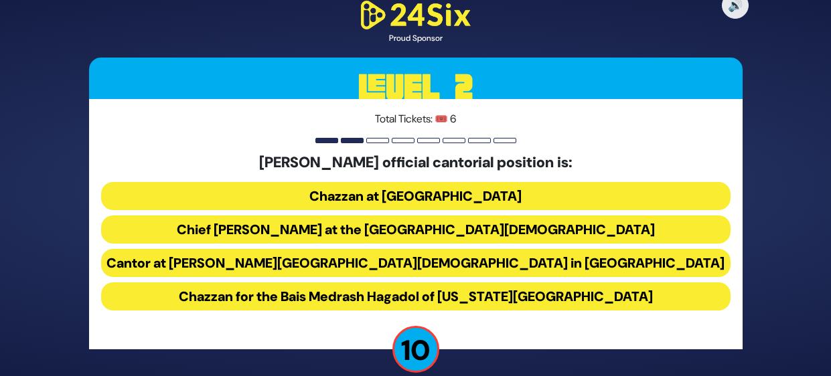
click at [694, 232] on button "Chief Cantor at the Park East Synagogue" at bounding box center [416, 230] width 630 height 28
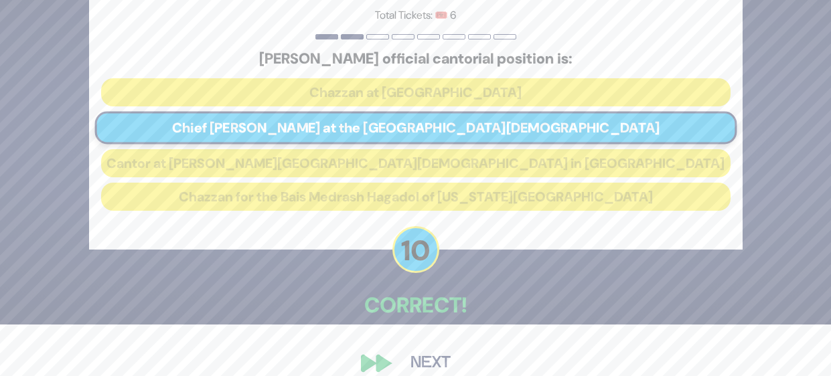
scroll to position [70, 0]
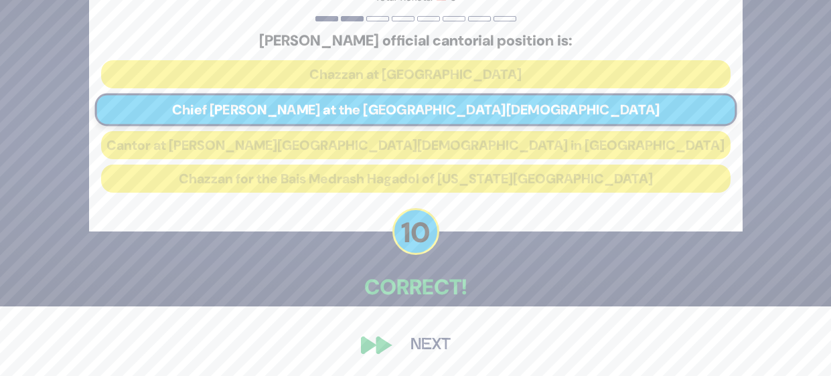
click at [433, 350] on button "Next" at bounding box center [431, 345] width 78 height 31
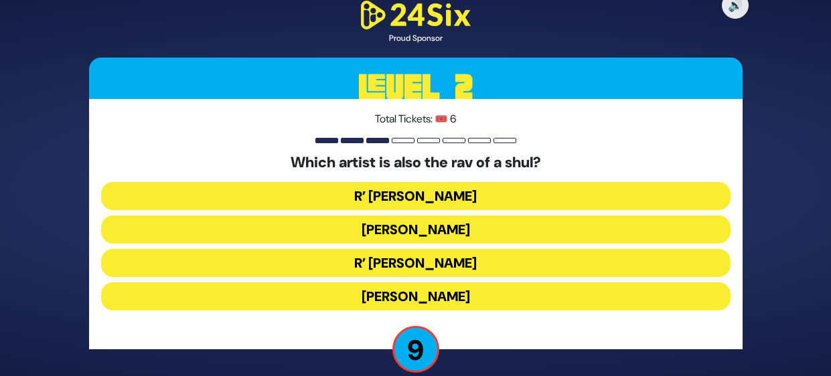
click at [645, 188] on button "R’ Isaac Honig" at bounding box center [416, 196] width 630 height 28
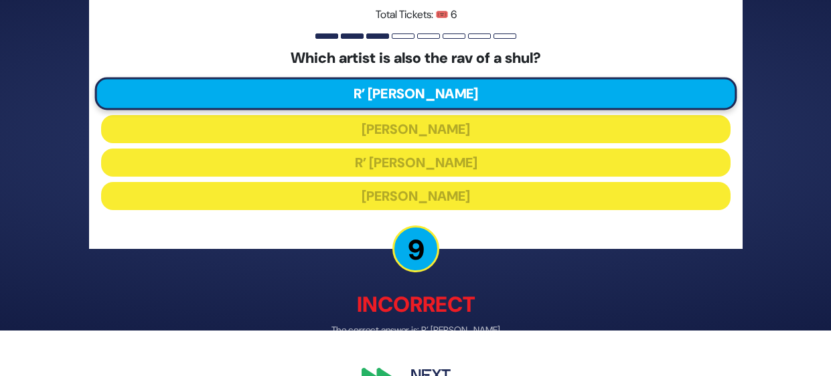
scroll to position [76, 0]
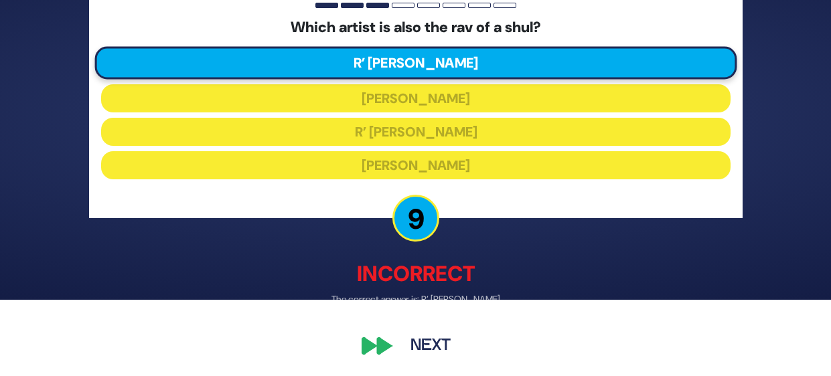
click at [425, 346] on button "Next" at bounding box center [431, 346] width 78 height 31
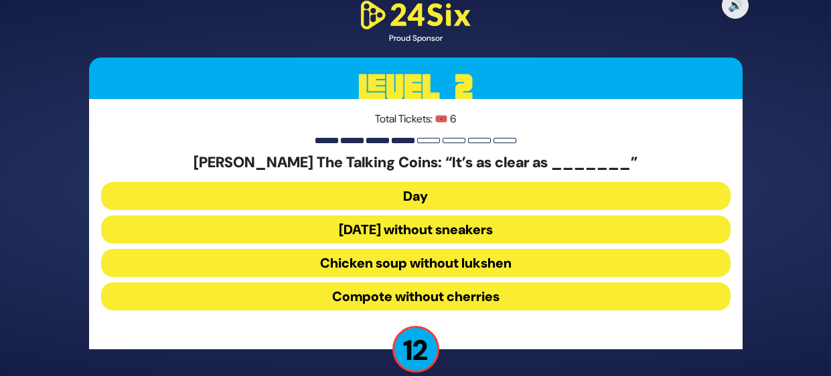
click at [597, 263] on button "Chicken soup without lukshen" at bounding box center [416, 263] width 630 height 28
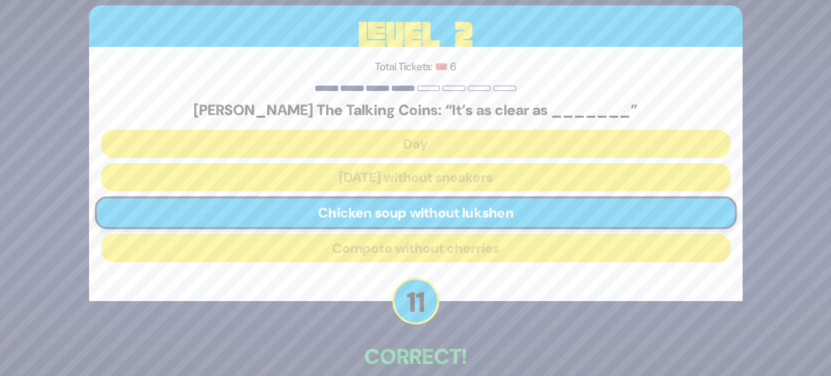
scroll to position [70, 0]
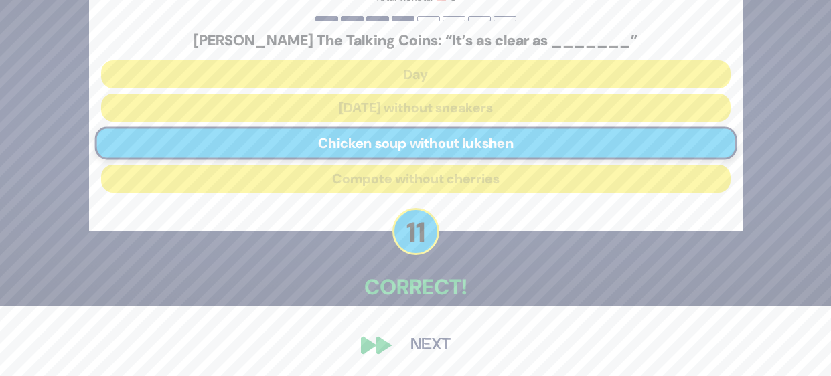
click at [432, 348] on button "Next" at bounding box center [431, 345] width 78 height 31
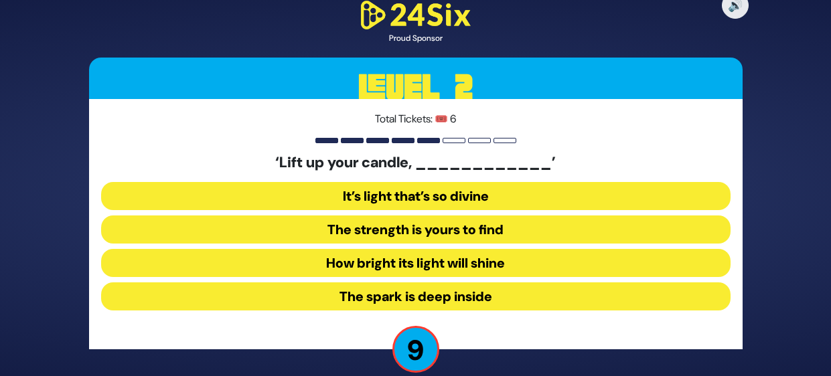
click at [656, 230] on button "The strength is yours to find" at bounding box center [416, 230] width 630 height 28
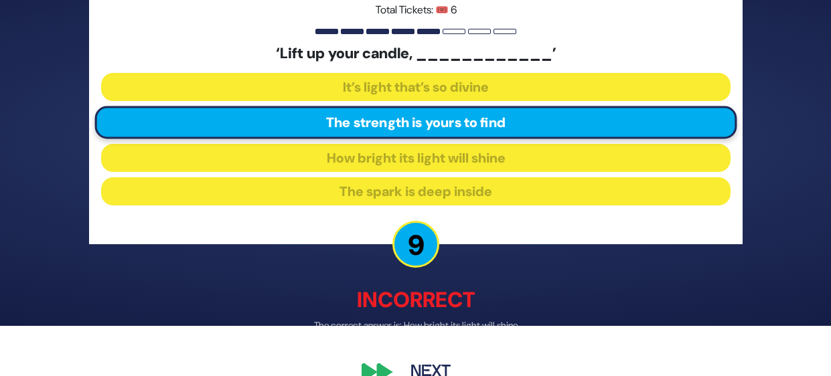
scroll to position [76, 0]
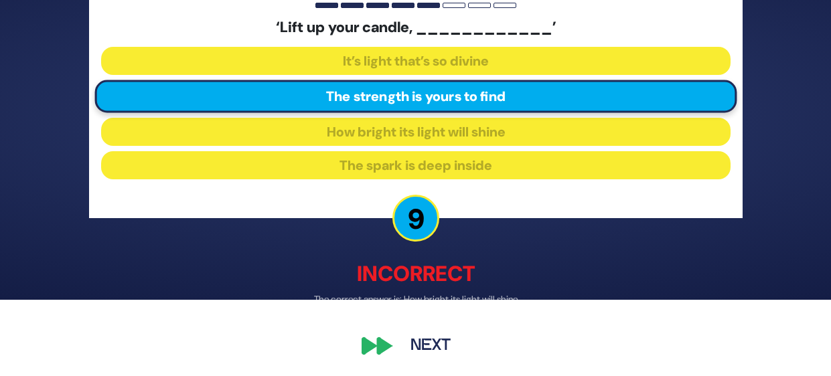
click at [428, 346] on button "Next" at bounding box center [431, 346] width 78 height 31
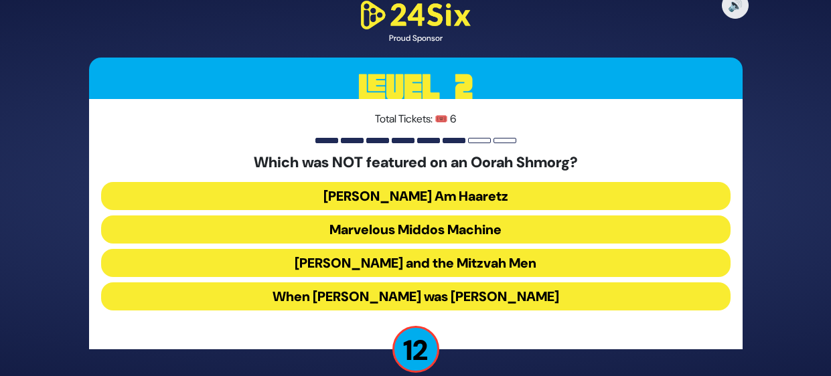
click at [575, 262] on button "Uncle Moishy and the Mitzvah Men" at bounding box center [416, 263] width 630 height 28
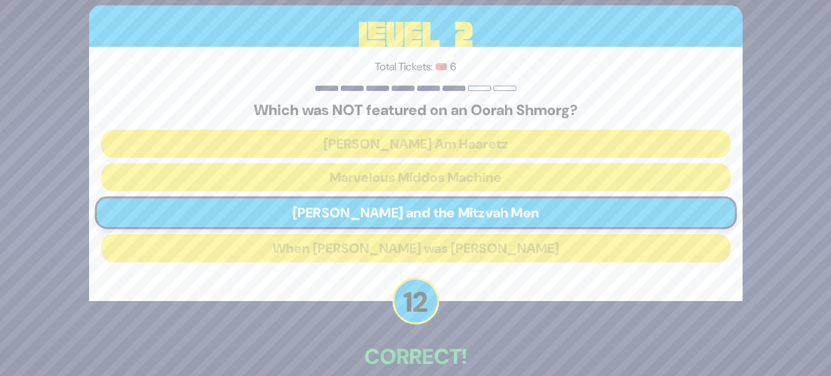
scroll to position [70, 0]
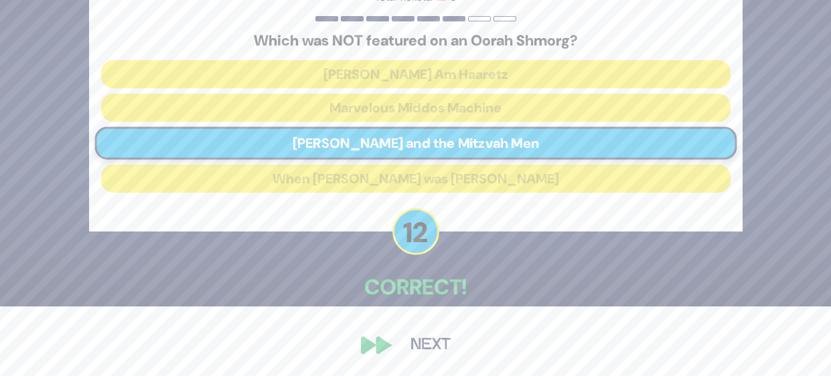
click at [455, 347] on button "Next" at bounding box center [431, 345] width 78 height 31
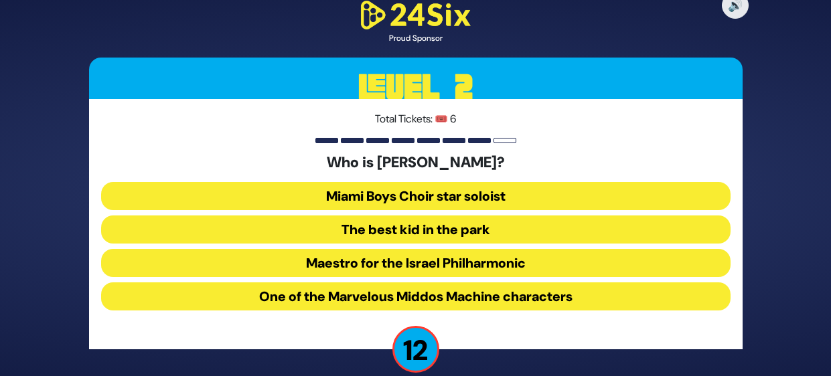
click at [591, 233] on button "The best kid in the park" at bounding box center [416, 230] width 630 height 28
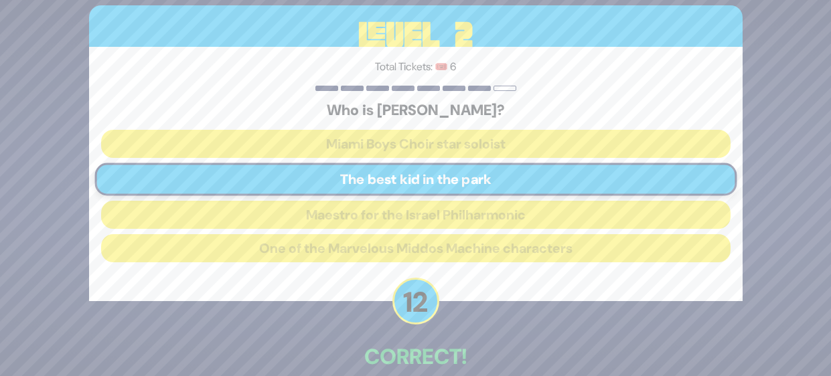
scroll to position [70, 0]
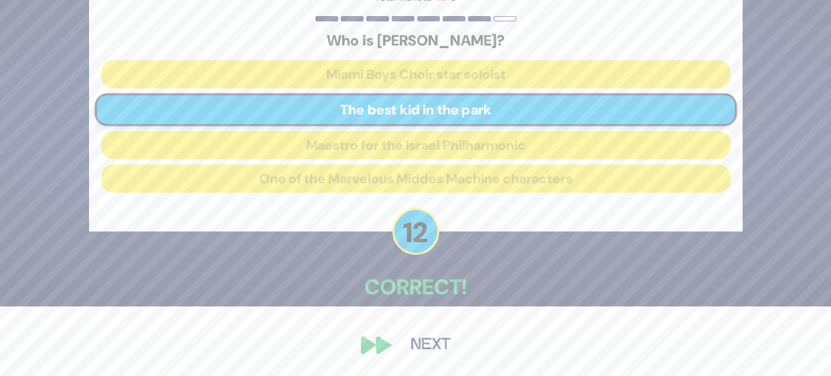
click at [433, 336] on button "Next" at bounding box center [431, 345] width 78 height 31
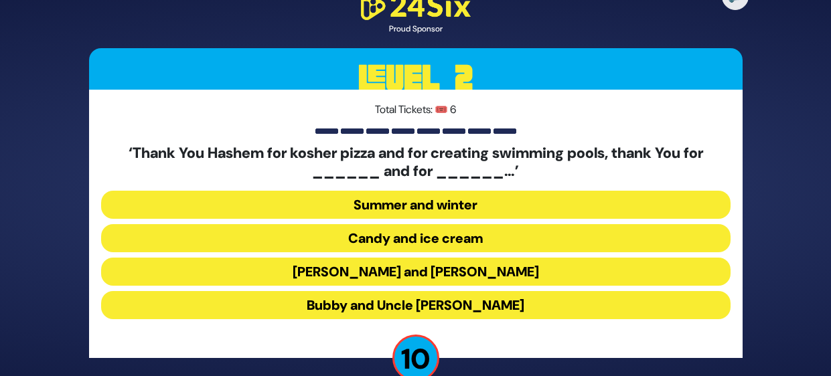
click at [538, 242] on button "Candy and ice cream" at bounding box center [416, 238] width 630 height 28
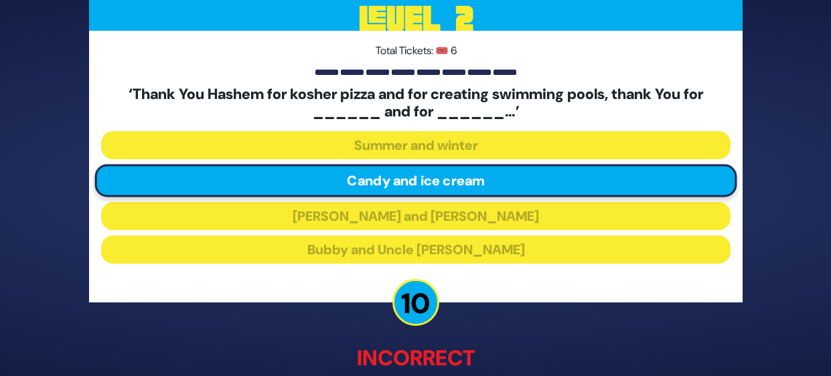
scroll to position [86, 0]
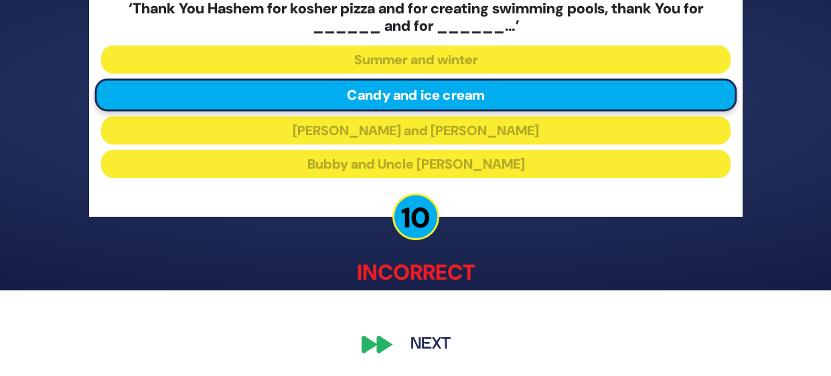
click at [425, 357] on button "Next" at bounding box center [431, 345] width 78 height 31
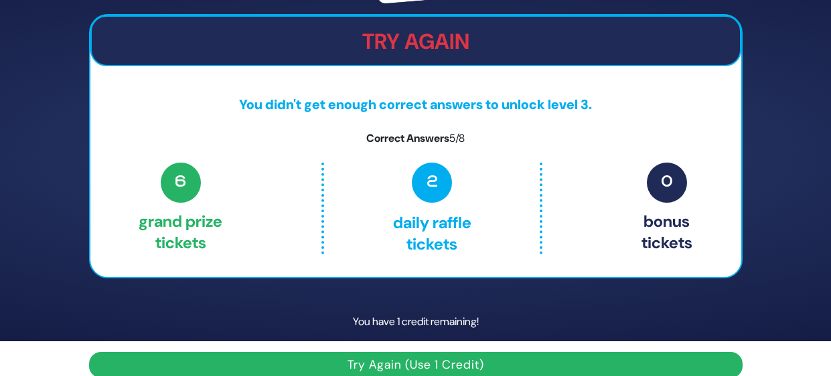
scroll to position [52, 0]
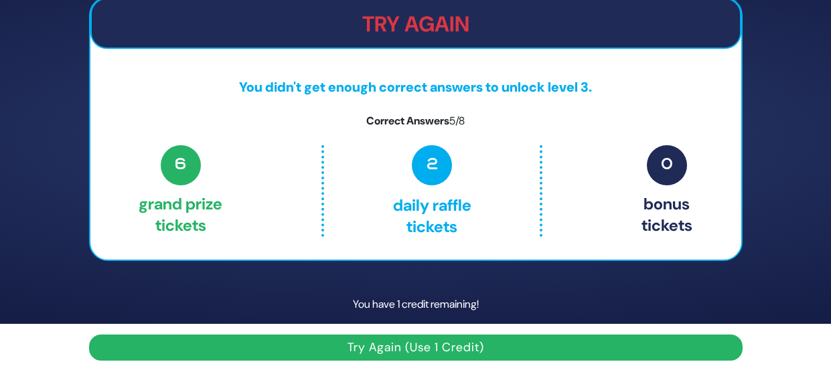
click at [702, 353] on button "Try Again (Use 1 Credit)" at bounding box center [416, 348] width 654 height 26
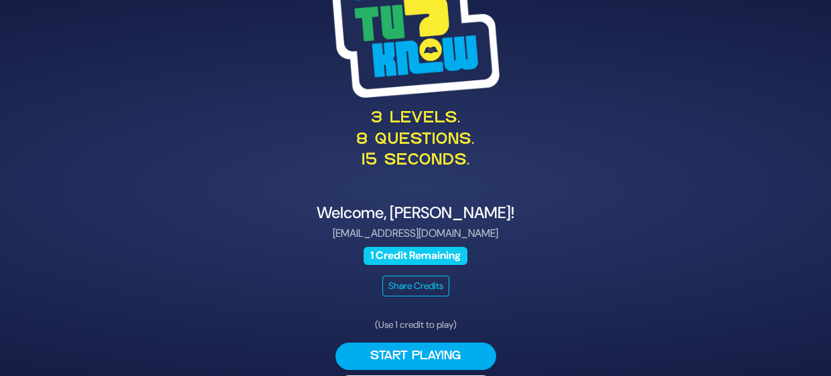
scroll to position [42, 0]
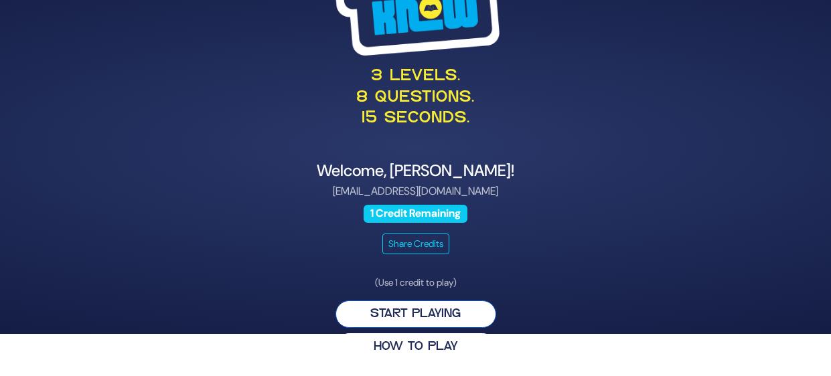
click at [453, 309] on button "Start Playing" at bounding box center [416, 314] width 161 height 27
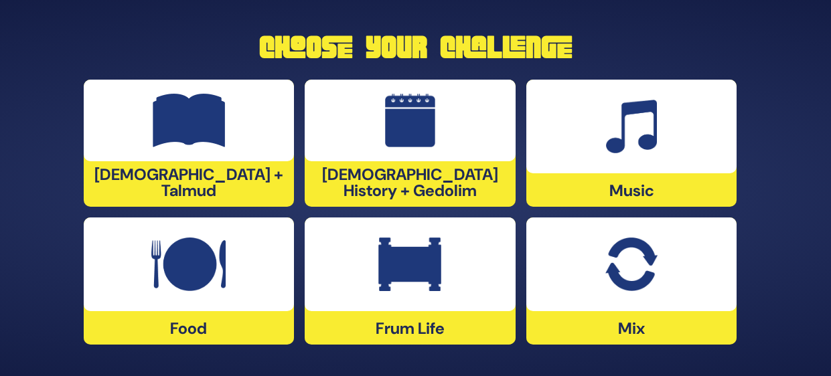
click at [718, 299] on div at bounding box center [631, 265] width 211 height 94
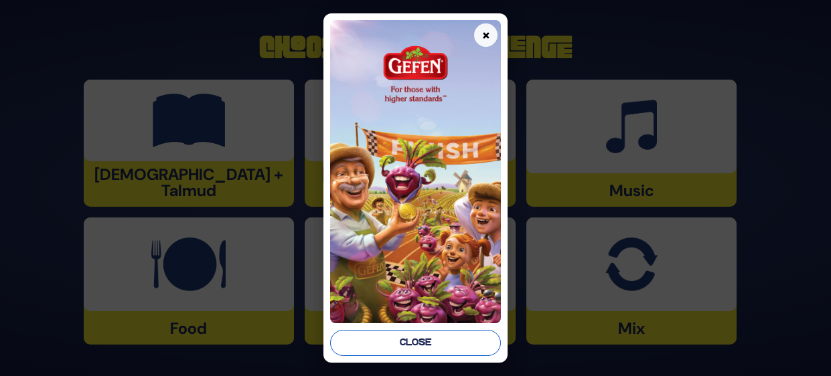
click at [447, 354] on button "Close" at bounding box center [415, 343] width 171 height 26
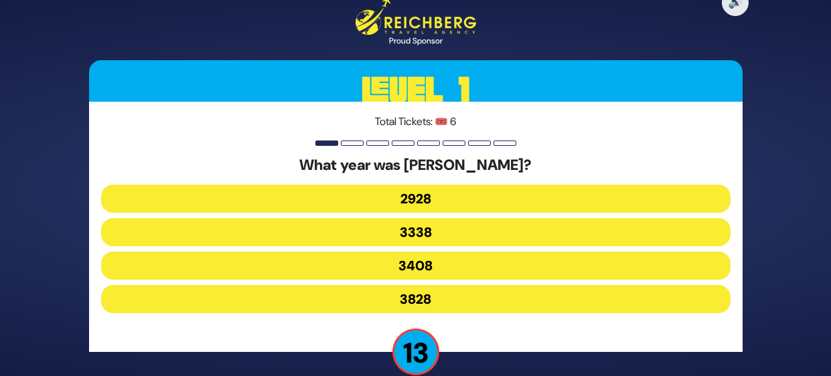
click at [544, 303] on button "3828" at bounding box center [416, 299] width 630 height 28
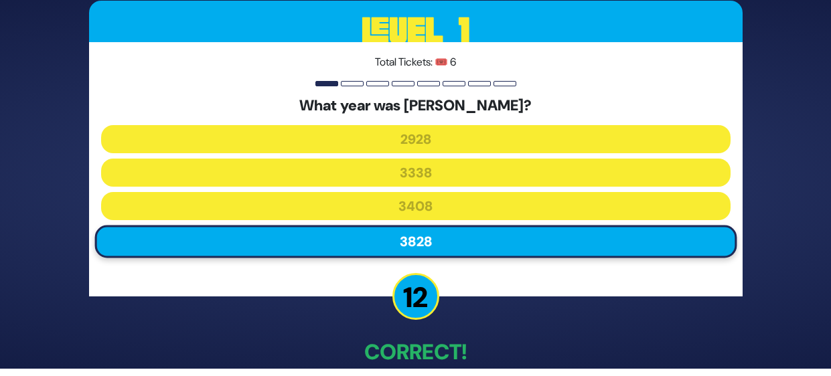
scroll to position [73, 0]
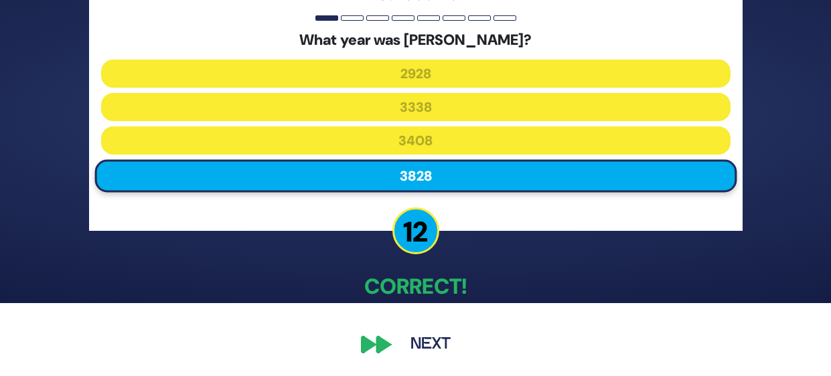
click at [435, 351] on button "Next" at bounding box center [431, 345] width 78 height 31
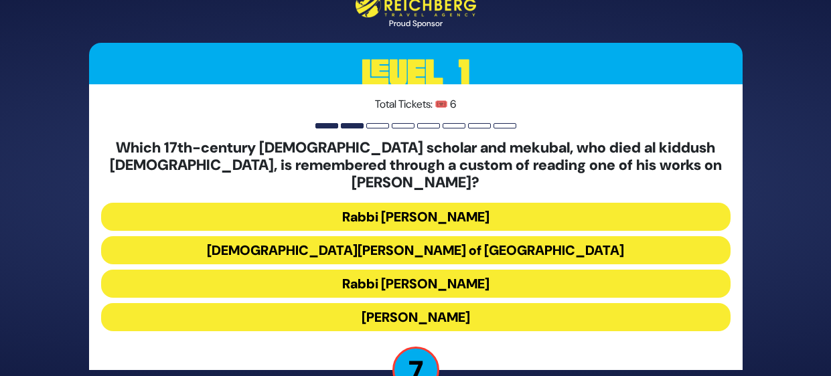
click at [666, 209] on button "Rabbi [PERSON_NAME]" at bounding box center [416, 217] width 630 height 28
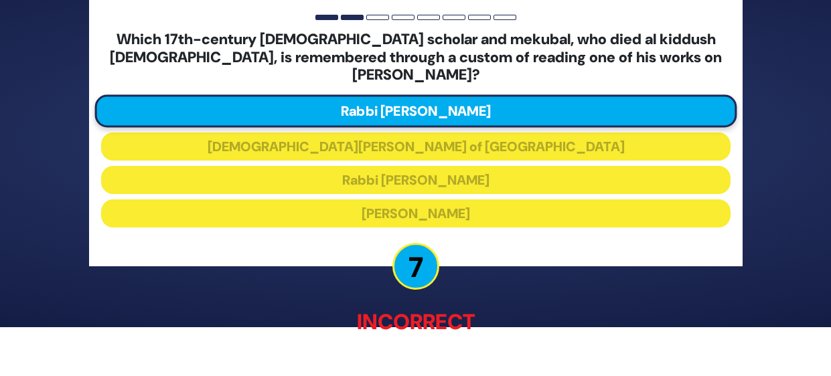
scroll to position [88, 0]
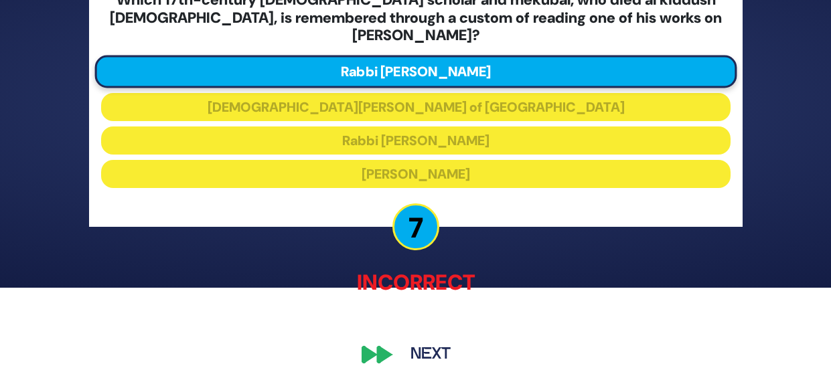
click at [408, 351] on button "Next" at bounding box center [431, 354] width 78 height 31
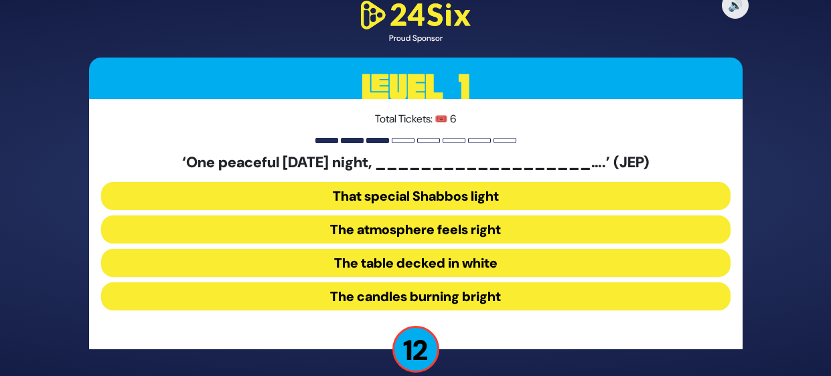
click at [690, 266] on button "The table decked in white" at bounding box center [416, 263] width 630 height 28
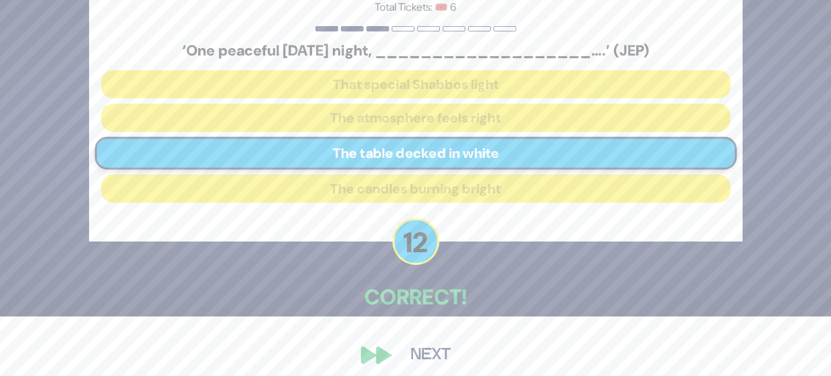
scroll to position [70, 0]
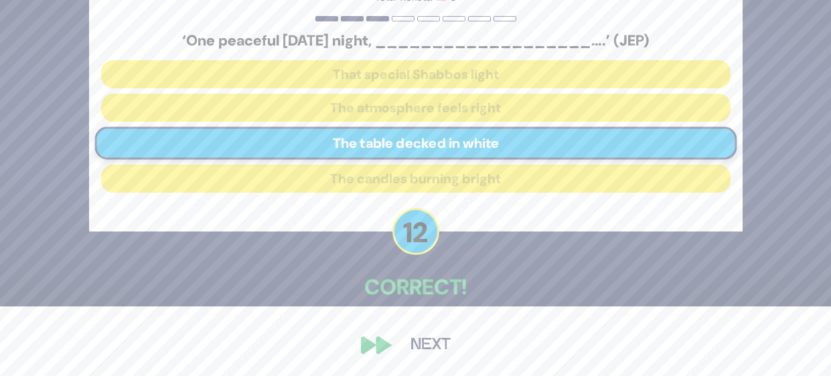
click at [418, 341] on button "Next" at bounding box center [431, 345] width 78 height 31
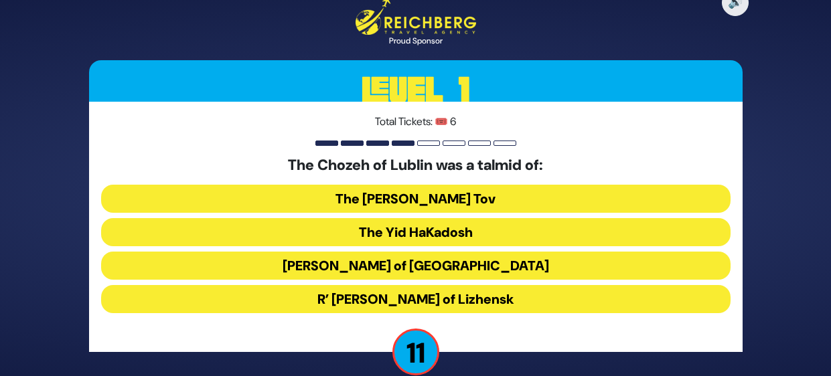
click at [689, 305] on button "R’ [PERSON_NAME] of Lizhensk" at bounding box center [416, 299] width 630 height 28
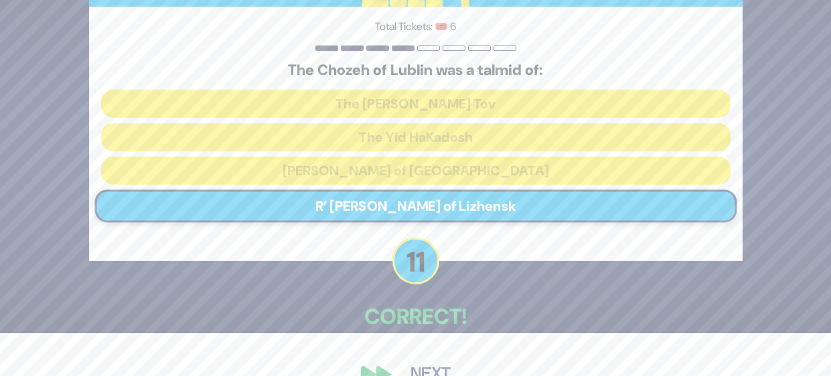
scroll to position [73, 0]
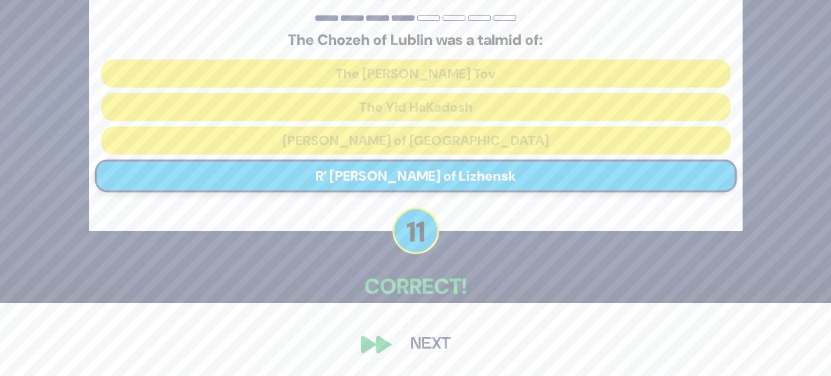
click at [429, 350] on button "Next" at bounding box center [431, 345] width 78 height 31
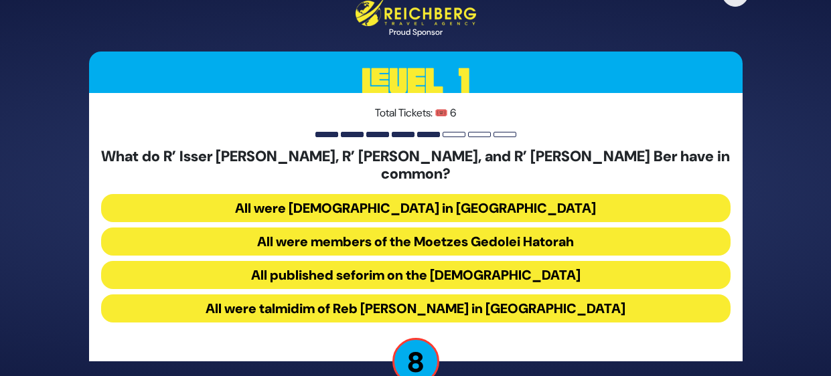
scroll to position [20, 0]
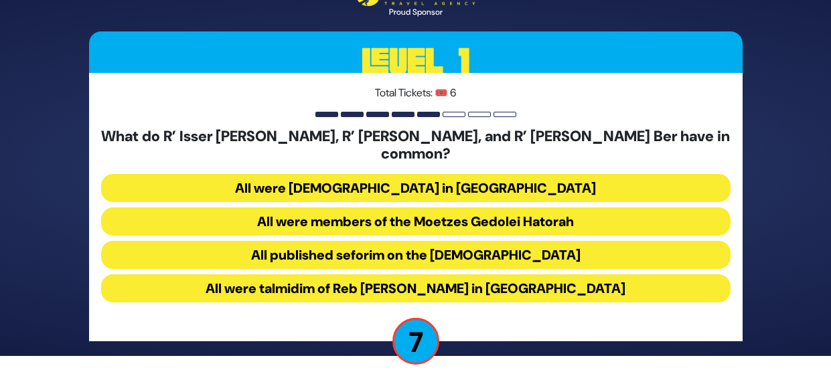
click at [684, 289] on button "All were talmidim of Reb [PERSON_NAME] in [GEOGRAPHIC_DATA]" at bounding box center [416, 289] width 630 height 28
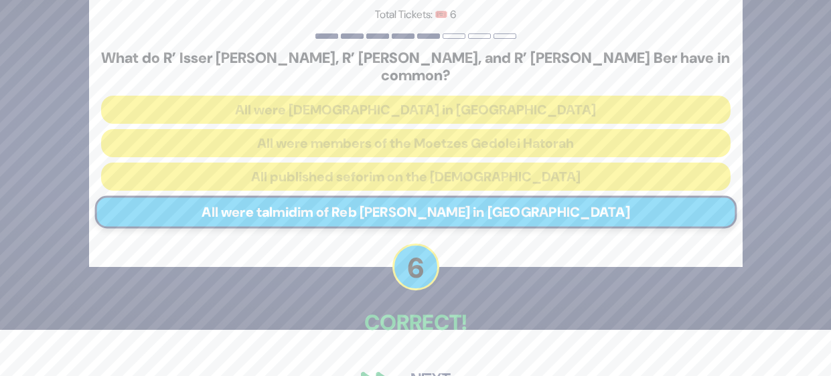
scroll to position [73, 0]
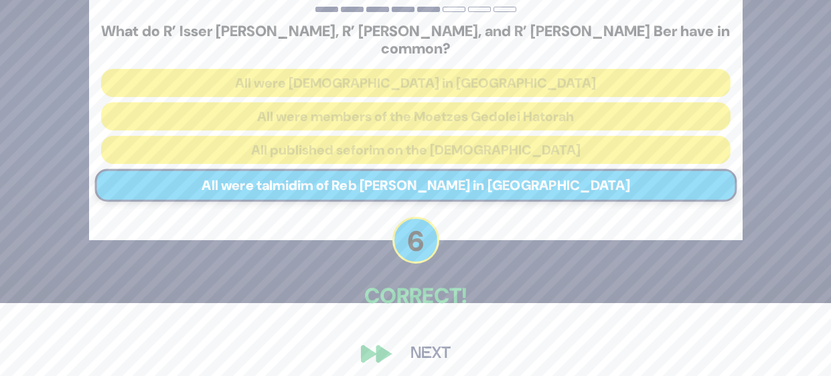
click at [433, 356] on button "Next" at bounding box center [431, 354] width 78 height 31
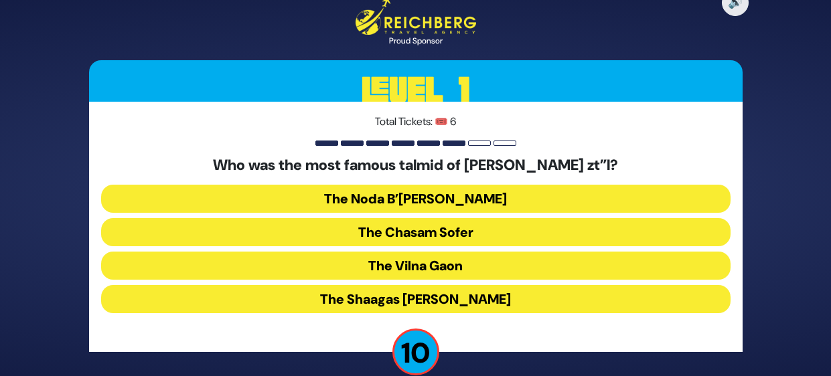
click at [699, 194] on button "The Noda B’[PERSON_NAME]" at bounding box center [416, 199] width 630 height 28
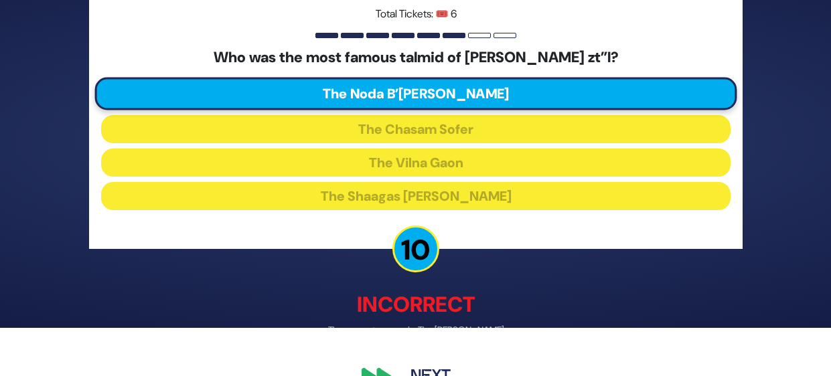
scroll to position [80, 0]
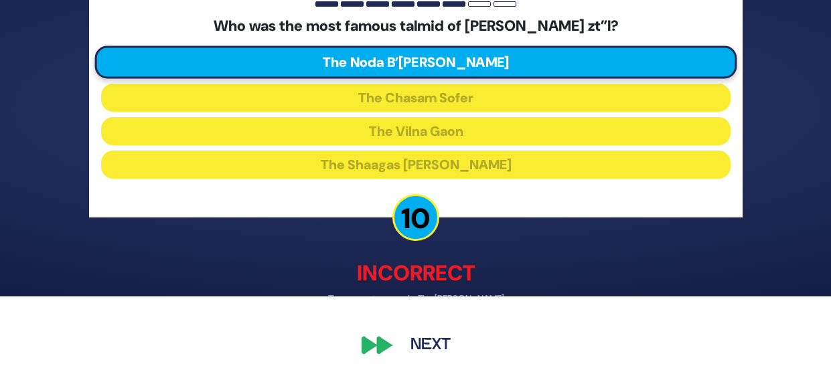
click at [415, 350] on button "Next" at bounding box center [431, 345] width 78 height 31
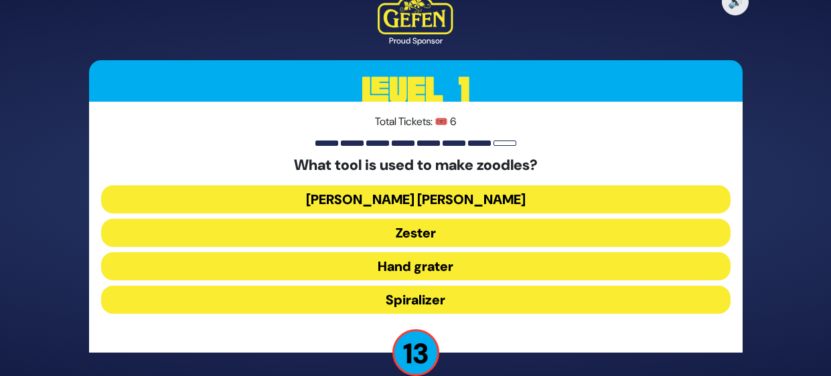
click at [695, 303] on button "Spiralizer" at bounding box center [416, 300] width 630 height 28
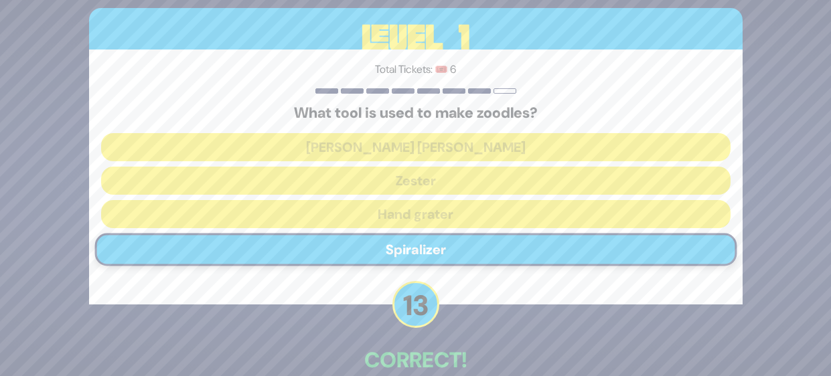
scroll to position [73, 0]
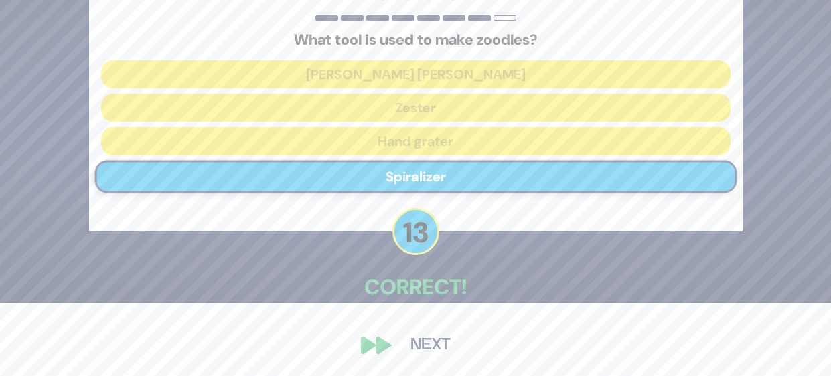
click at [423, 354] on button "Next" at bounding box center [431, 345] width 78 height 31
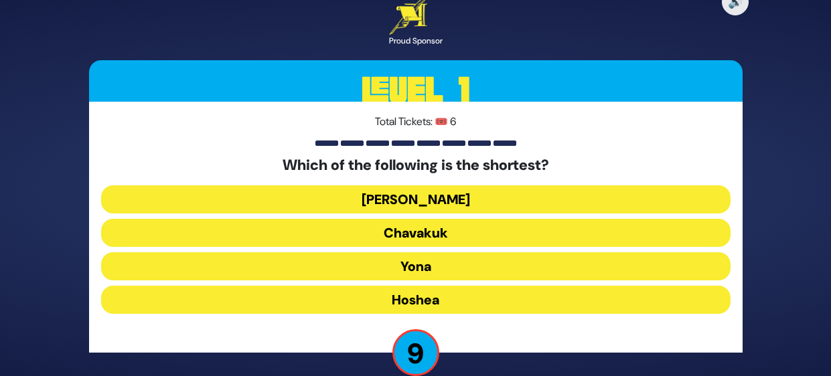
click at [674, 268] on button "Yona" at bounding box center [416, 266] width 630 height 28
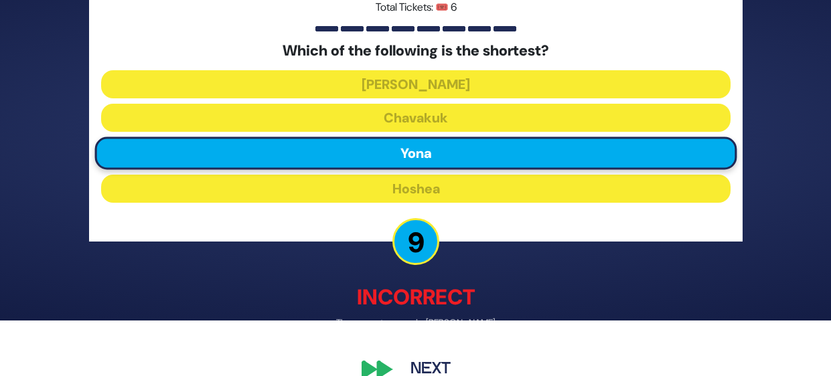
scroll to position [80, 0]
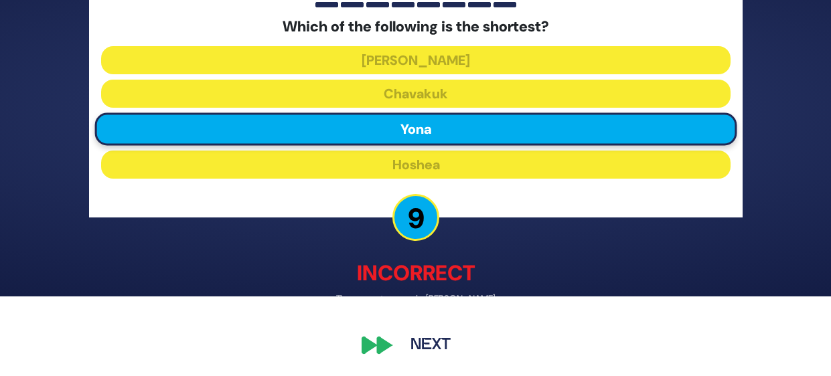
click at [425, 346] on button "Next" at bounding box center [431, 345] width 78 height 31
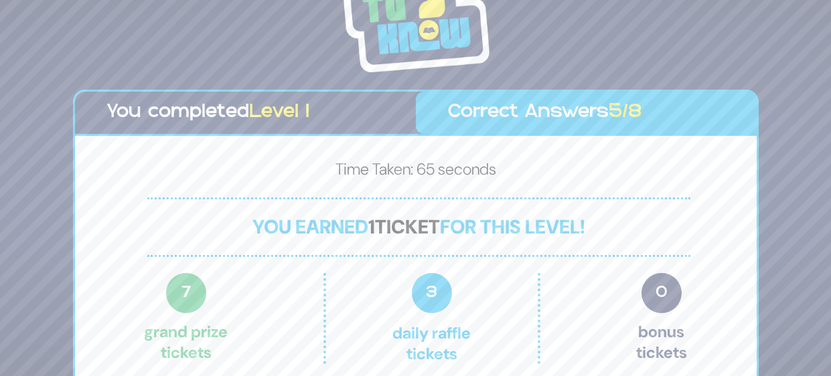
scroll to position [37, 0]
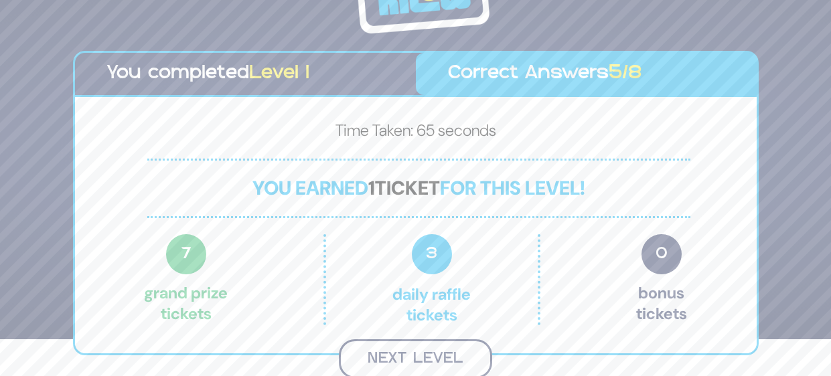
click at [439, 359] on button "Next Level" at bounding box center [415, 360] width 153 height 40
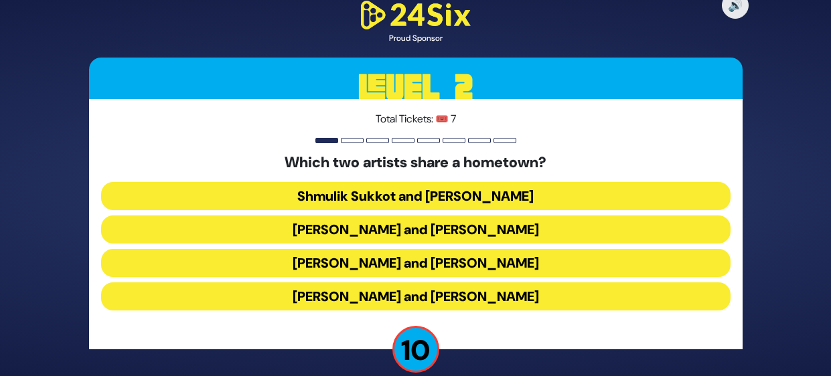
click at [579, 304] on button "[PERSON_NAME] and [PERSON_NAME]" at bounding box center [416, 297] width 630 height 28
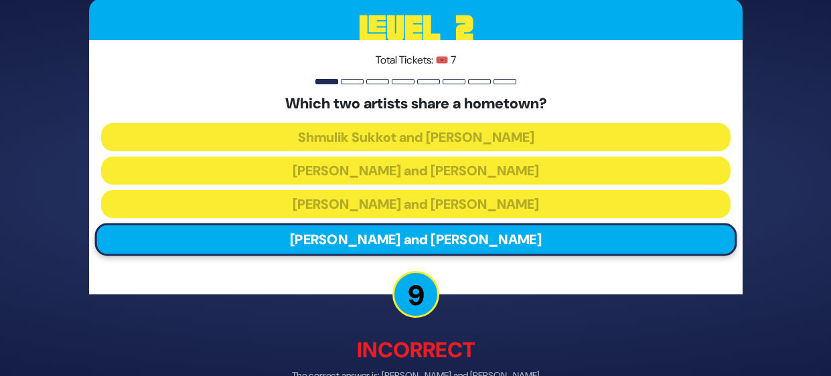
scroll to position [76, 0]
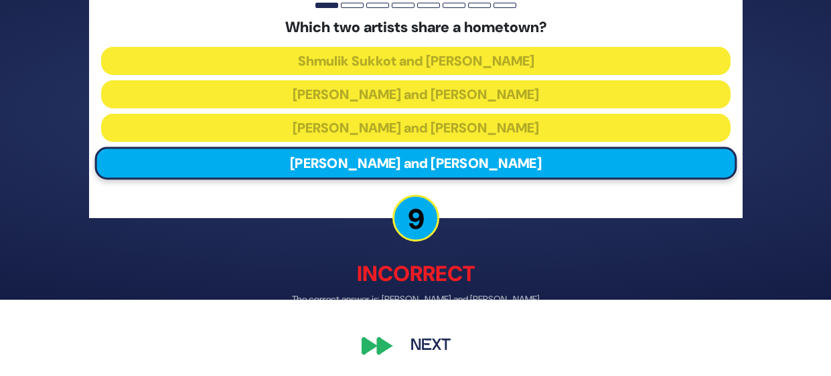
click at [439, 349] on button "Next" at bounding box center [431, 346] width 78 height 31
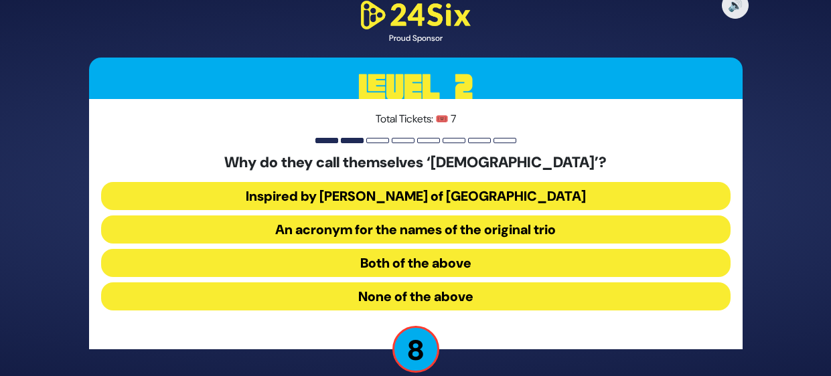
click at [581, 267] on button "Both of the above" at bounding box center [416, 263] width 630 height 28
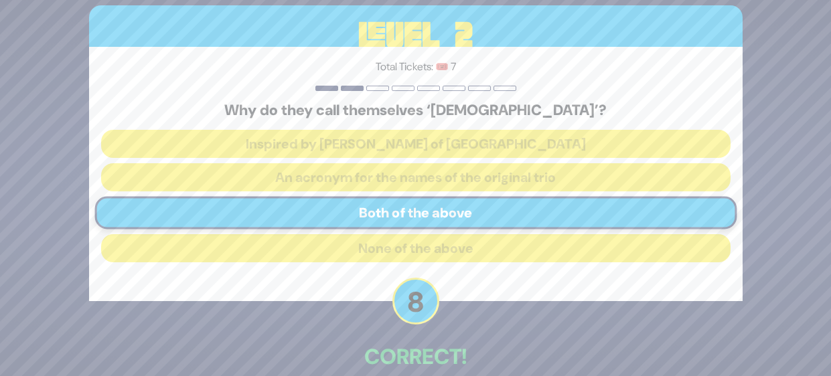
scroll to position [70, 0]
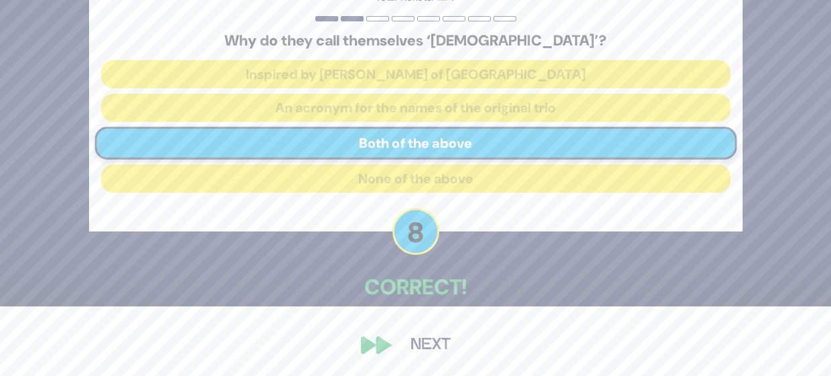
click at [436, 336] on button "Next" at bounding box center [431, 345] width 78 height 31
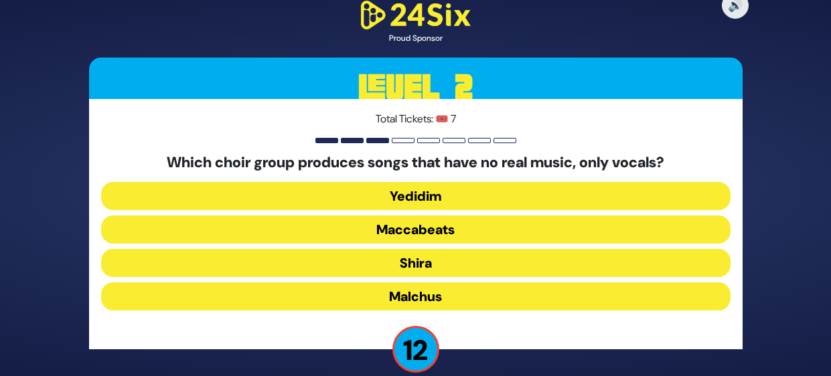
click at [678, 232] on button "Maccabeats" at bounding box center [416, 230] width 630 height 28
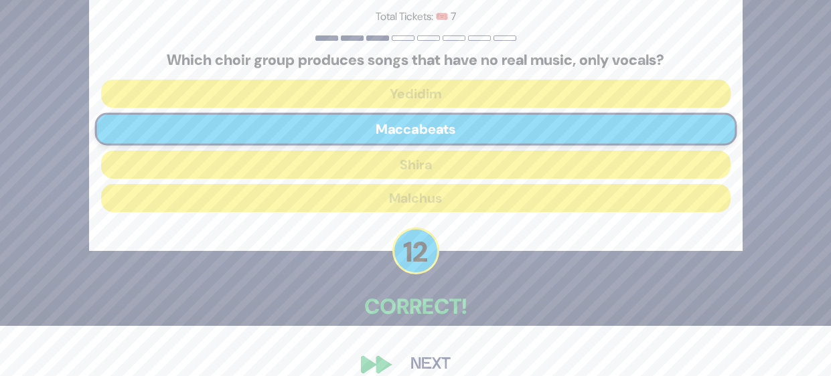
scroll to position [70, 0]
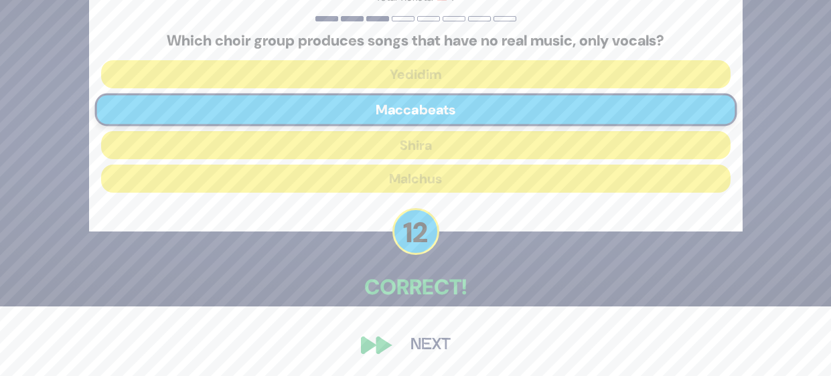
click at [435, 356] on button "Next" at bounding box center [431, 345] width 78 height 31
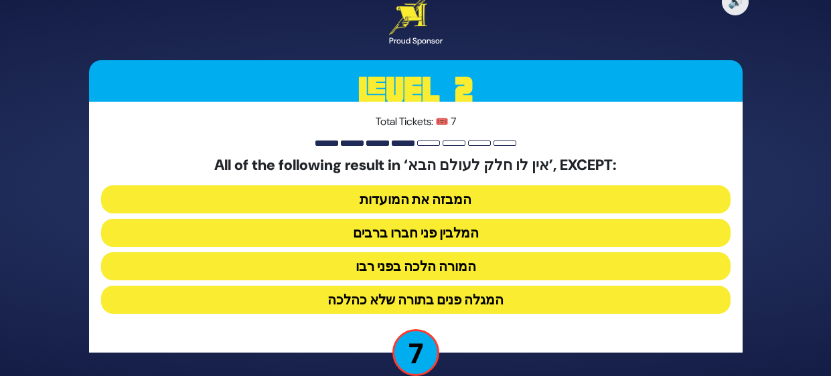
click at [557, 269] on button "המורה הלכה בפני רבו" at bounding box center [416, 266] width 630 height 28
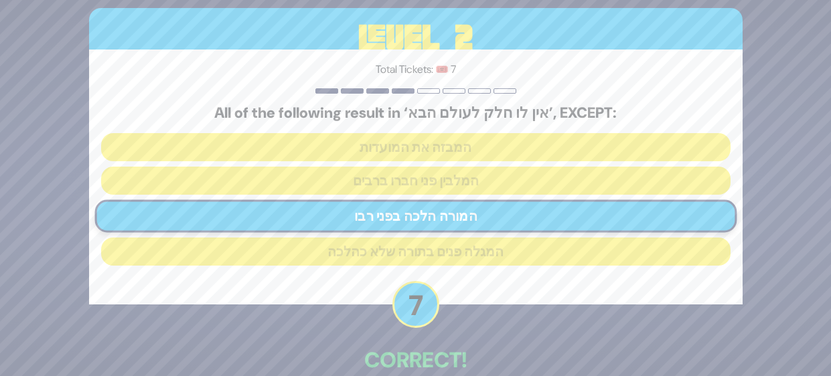
scroll to position [73, 0]
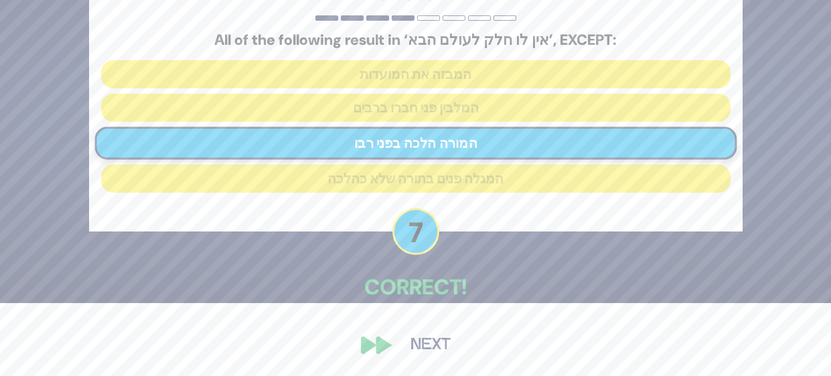
click at [441, 337] on button "Next" at bounding box center [431, 345] width 78 height 31
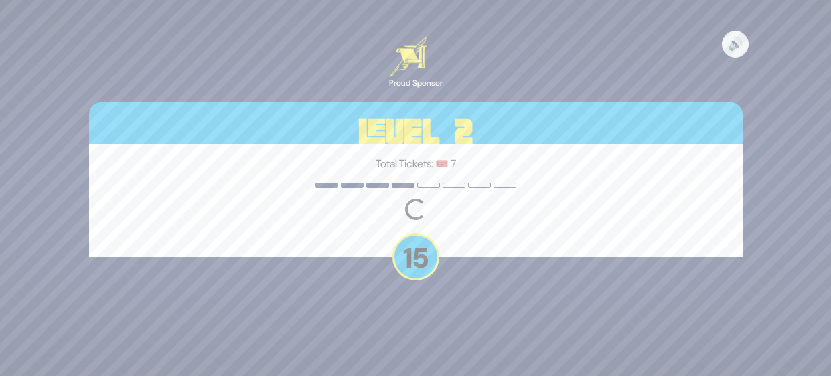
scroll to position [0, 0]
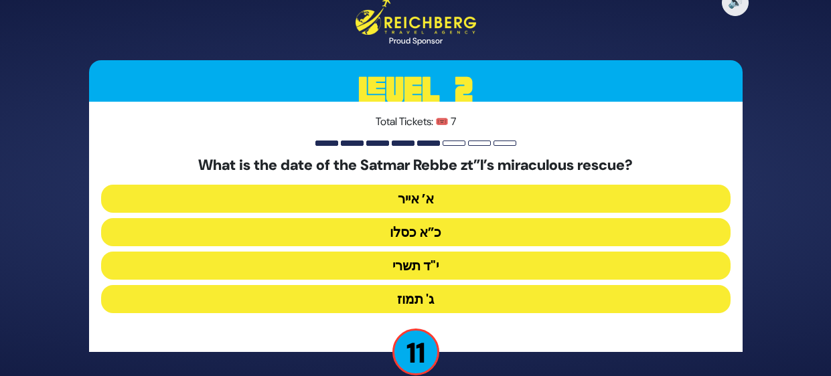
click at [527, 263] on button "י"ד תשרי" at bounding box center [416, 266] width 630 height 28
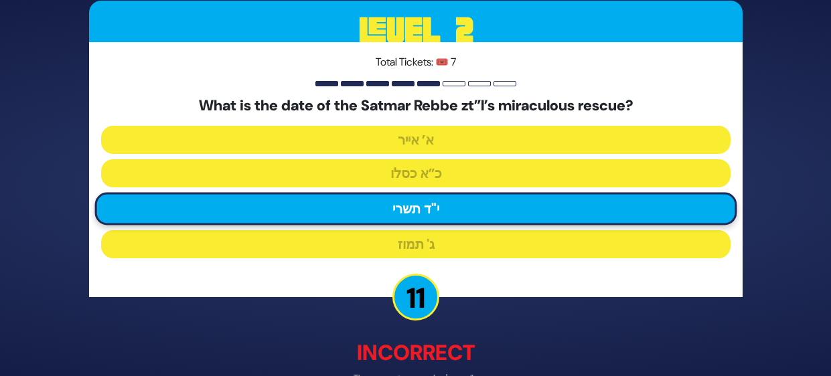
scroll to position [80, 0]
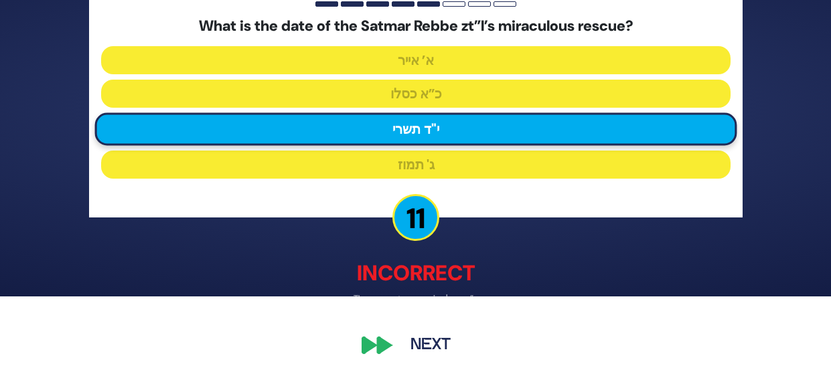
click at [435, 342] on button "Next" at bounding box center [431, 345] width 78 height 31
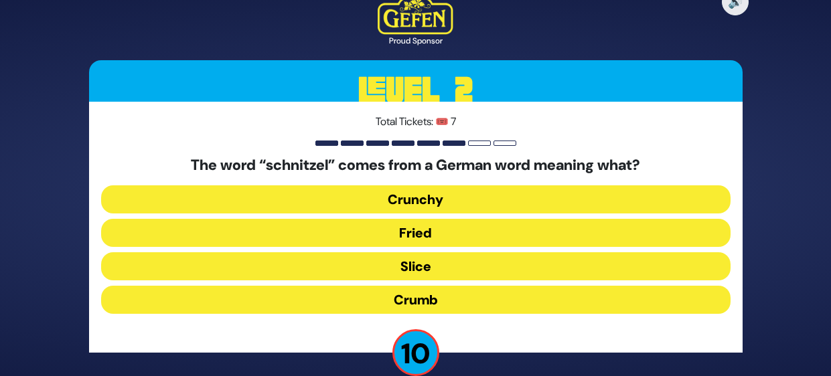
click at [578, 203] on button "Crunchy" at bounding box center [416, 200] width 630 height 28
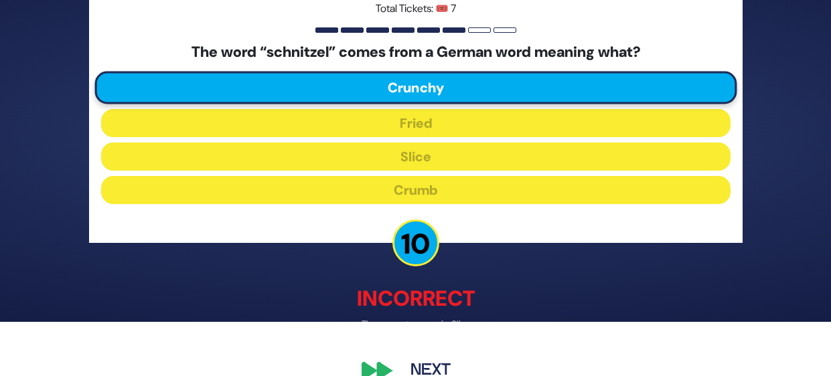
scroll to position [80, 0]
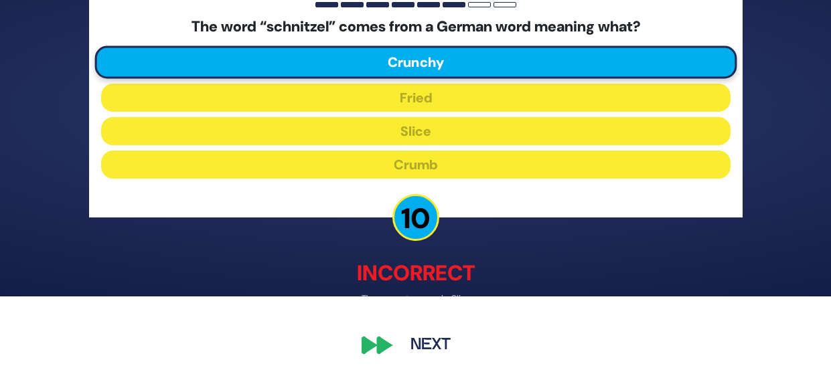
click at [433, 351] on button "Next" at bounding box center [431, 345] width 78 height 31
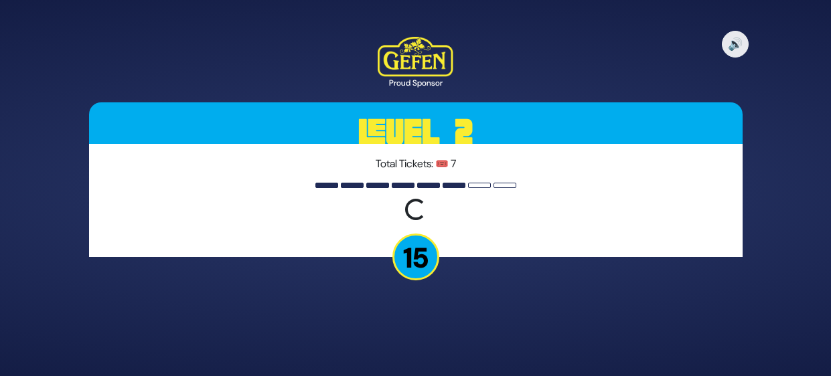
scroll to position [0, 0]
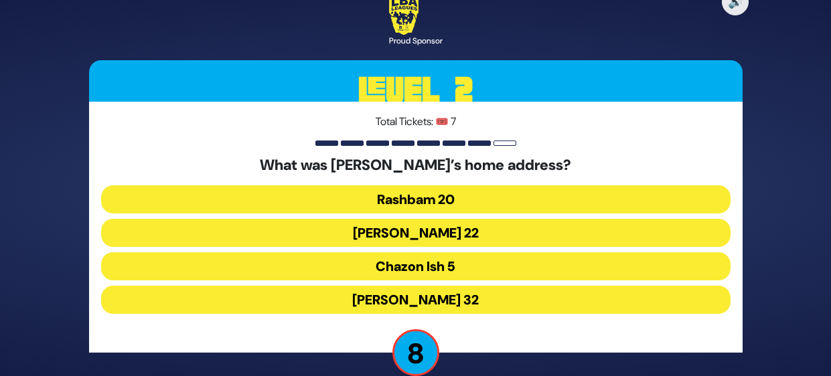
click at [544, 266] on button "Chazon Ish 5" at bounding box center [416, 266] width 630 height 28
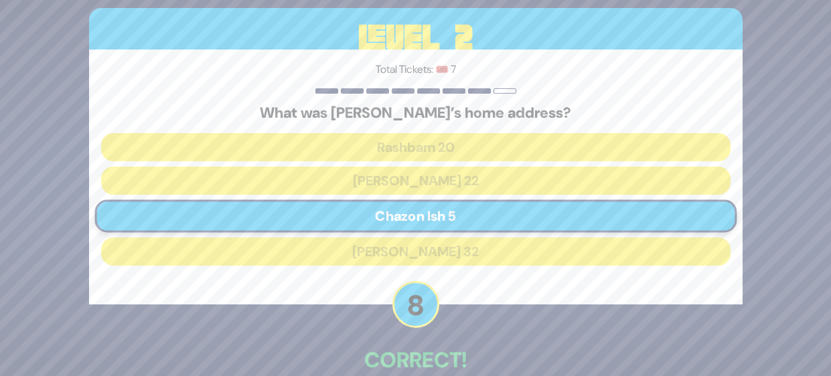
scroll to position [73, 0]
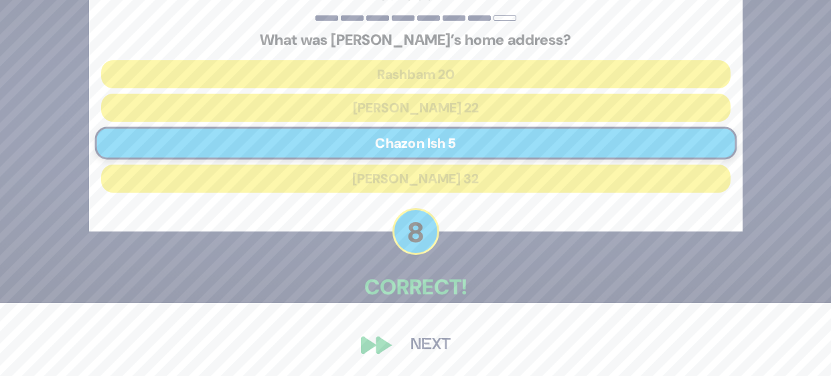
click at [432, 350] on button "Next" at bounding box center [431, 345] width 78 height 31
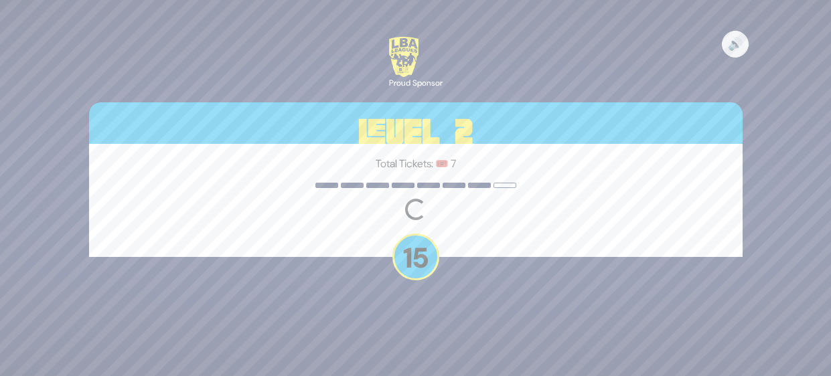
scroll to position [0, 0]
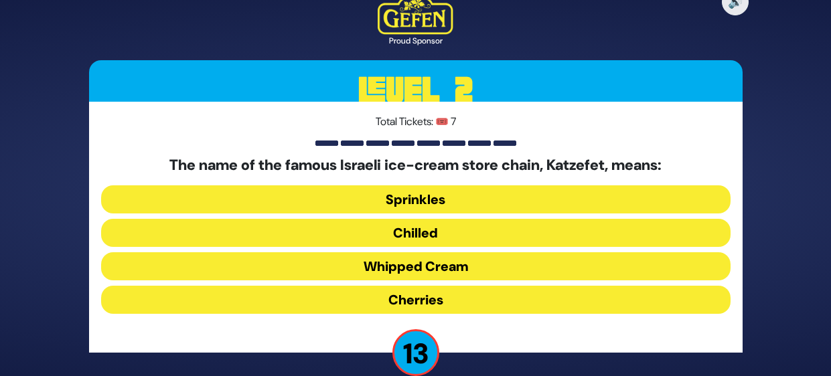
click at [551, 265] on button "Whipped Cream" at bounding box center [416, 266] width 630 height 28
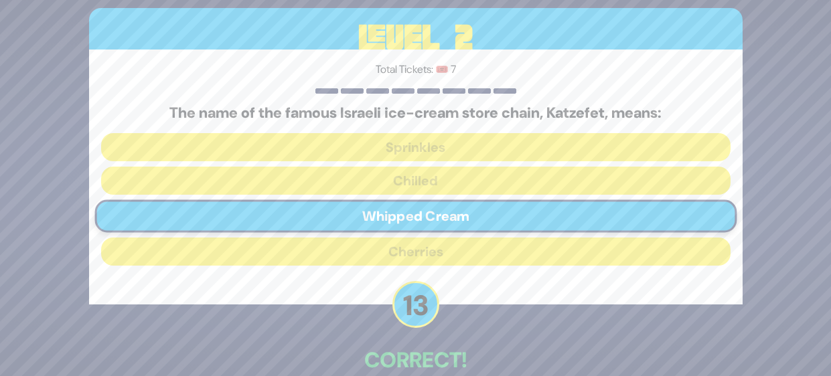
scroll to position [73, 0]
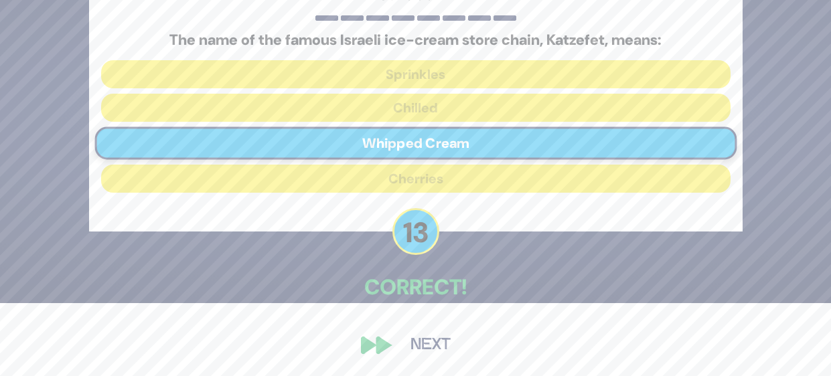
click at [445, 345] on button "Next" at bounding box center [431, 345] width 78 height 31
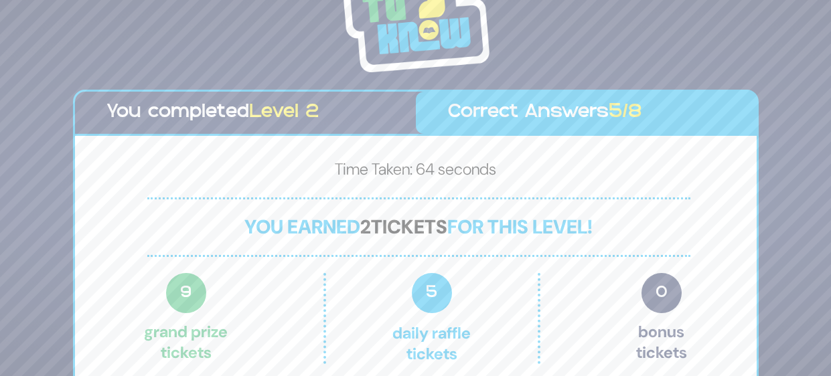
scroll to position [37, 0]
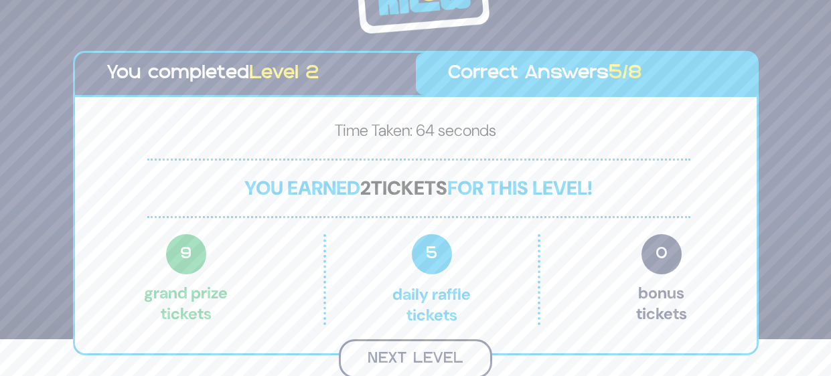
click at [458, 356] on button "Next Level" at bounding box center [415, 360] width 153 height 40
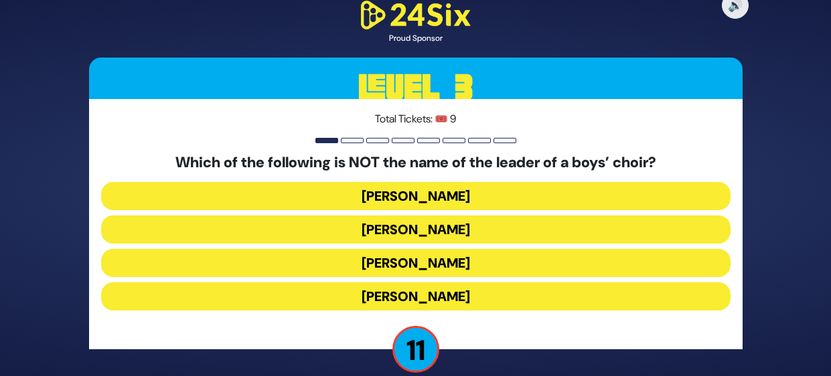
click at [532, 270] on button "[PERSON_NAME]" at bounding box center [416, 263] width 630 height 28
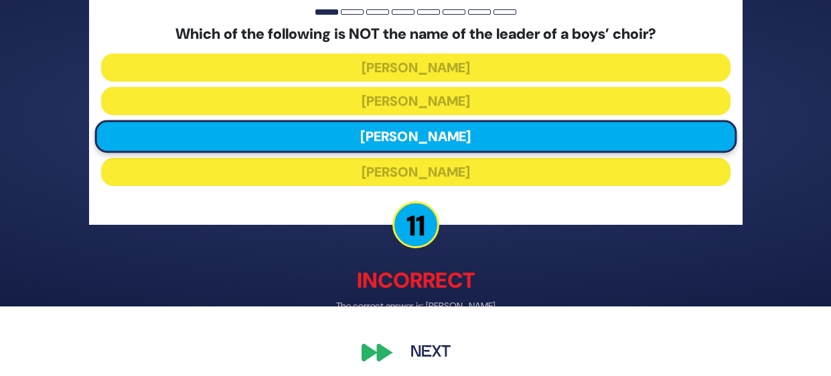
scroll to position [76, 0]
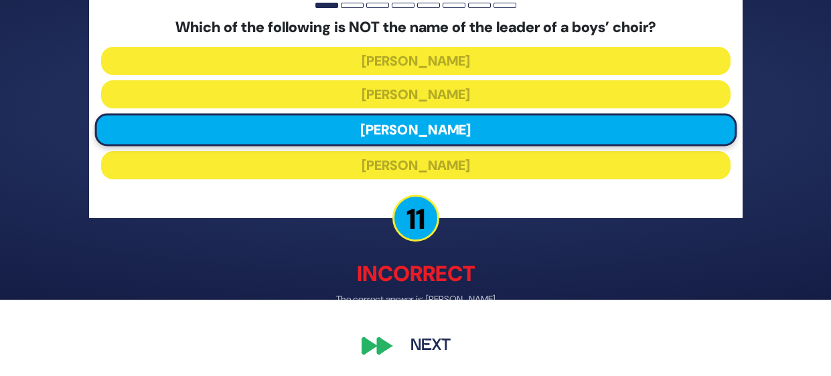
click at [433, 345] on button "Next" at bounding box center [431, 346] width 78 height 31
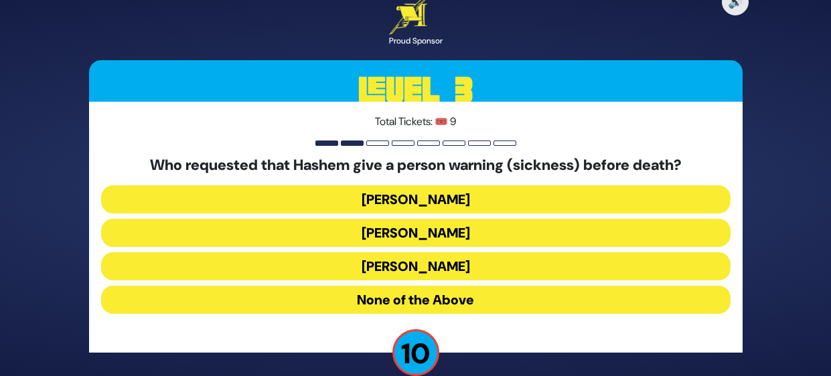
click at [534, 268] on button "[PERSON_NAME]" at bounding box center [416, 266] width 630 height 28
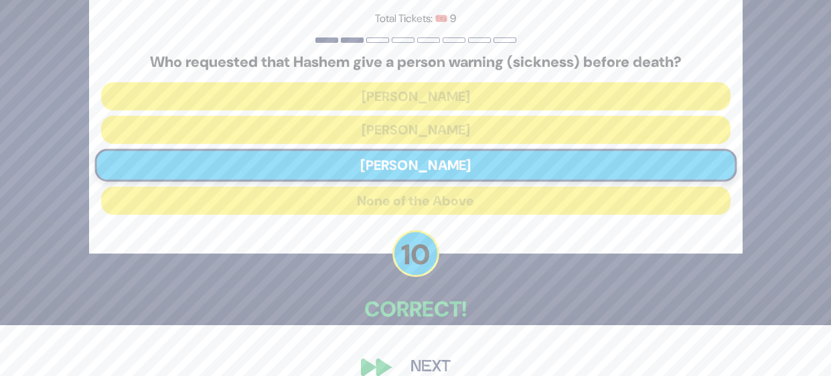
scroll to position [73, 0]
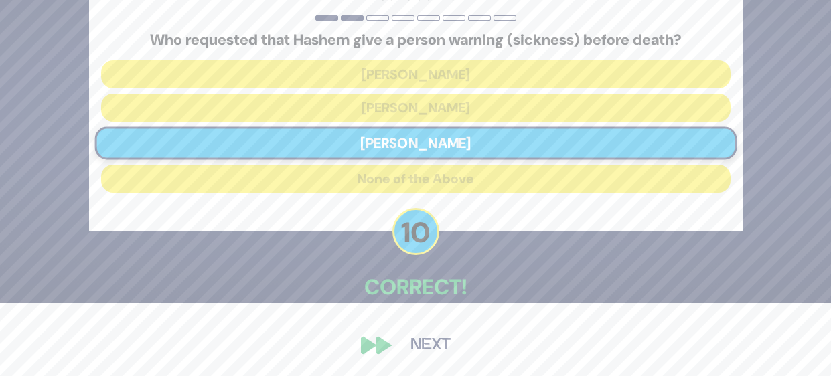
click at [431, 344] on button "Next" at bounding box center [431, 345] width 78 height 31
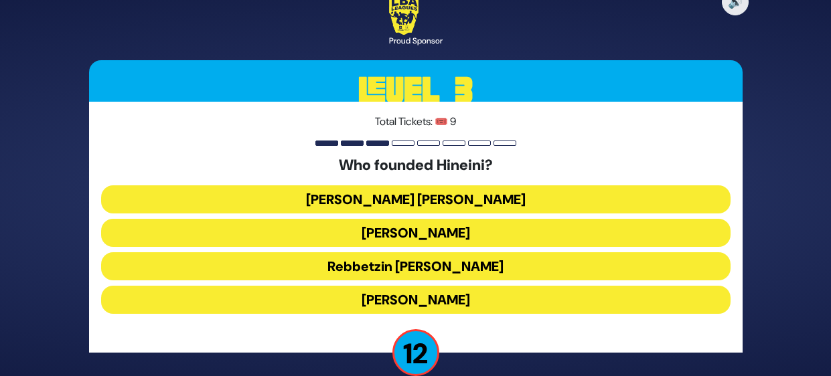
click at [577, 230] on button "[PERSON_NAME]" at bounding box center [416, 233] width 630 height 28
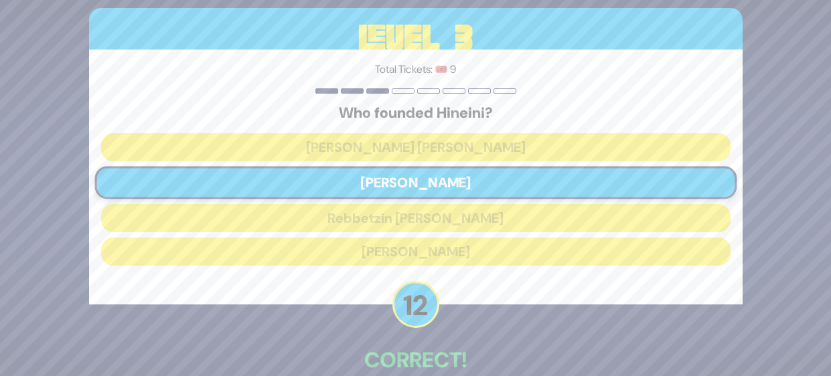
scroll to position [73, 0]
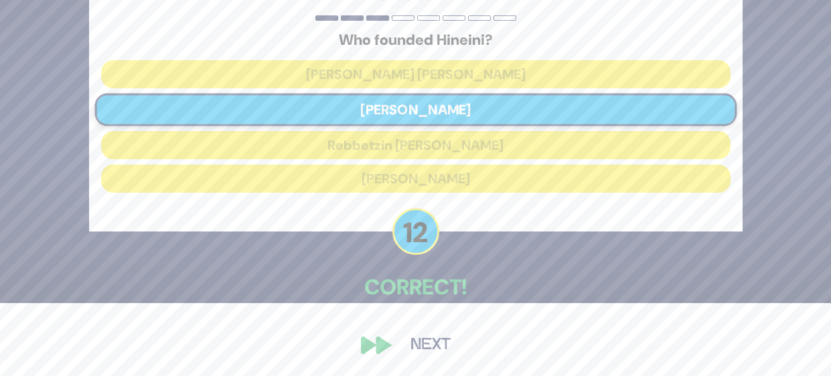
click at [431, 342] on button "Next" at bounding box center [431, 345] width 78 height 31
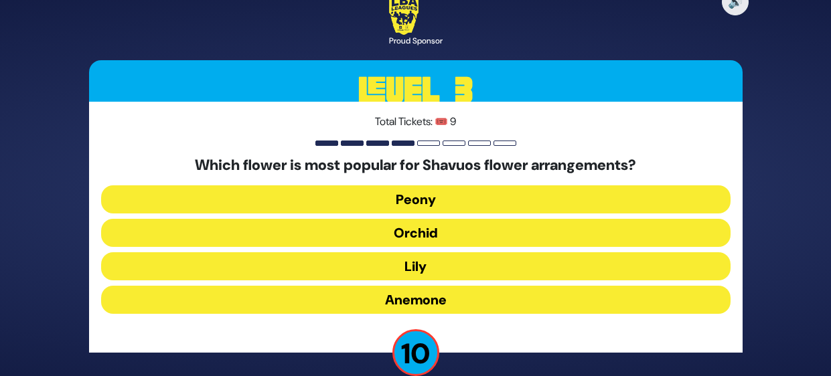
click at [549, 235] on button "Orchid" at bounding box center [416, 233] width 630 height 28
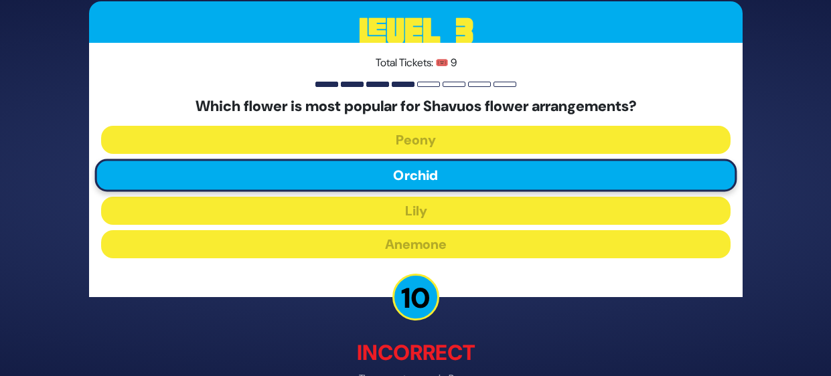
scroll to position [80, 0]
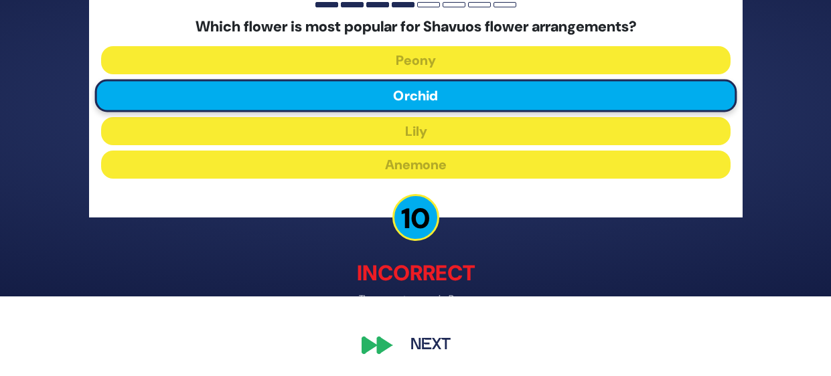
click at [443, 339] on button "Next" at bounding box center [431, 345] width 78 height 31
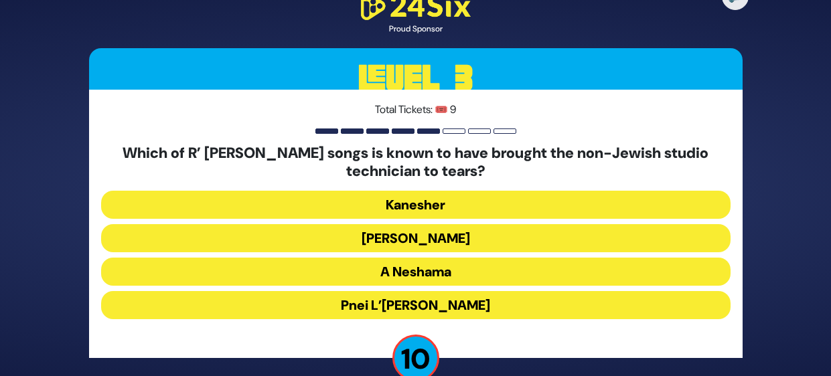
click at [665, 277] on button "A Neshama" at bounding box center [416, 272] width 630 height 28
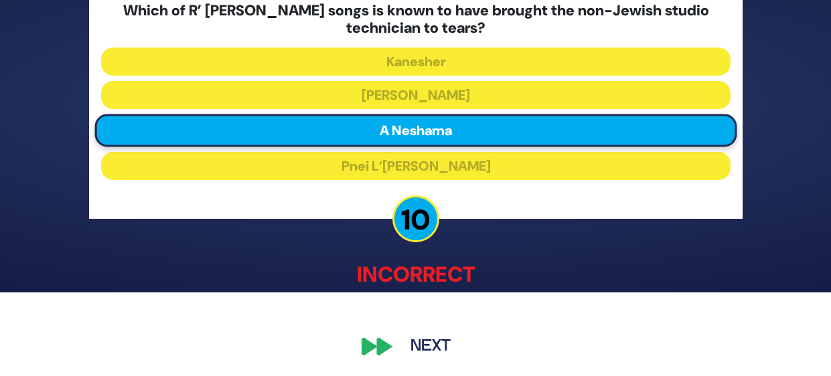
scroll to position [86, 0]
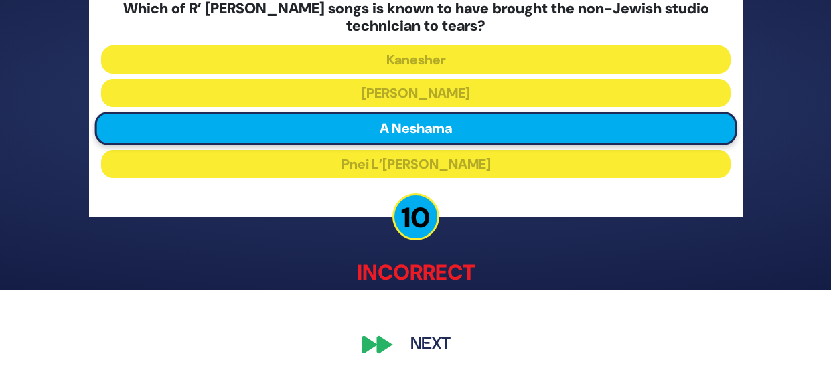
click at [427, 352] on button "Next" at bounding box center [431, 345] width 78 height 31
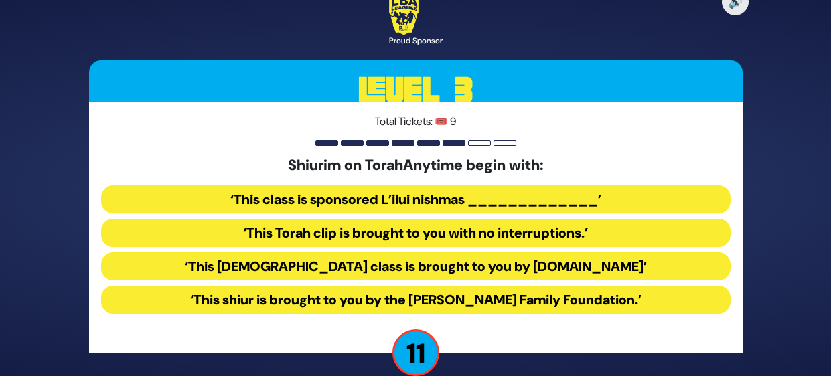
click at [591, 267] on button "‘This [DEMOGRAPHIC_DATA] class is brought to you by [DOMAIN_NAME]’" at bounding box center [416, 266] width 630 height 28
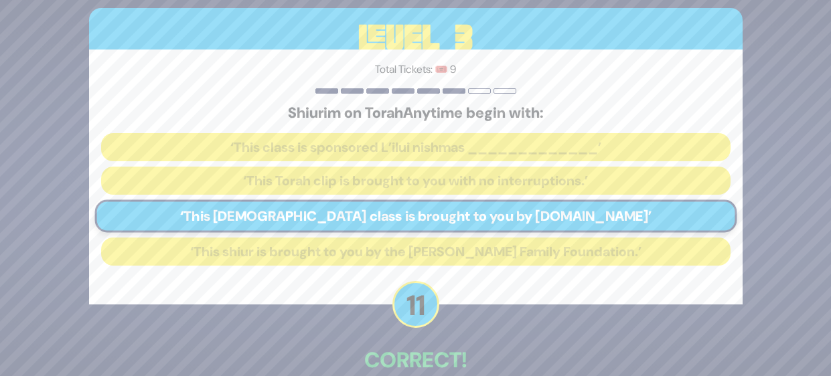
scroll to position [73, 0]
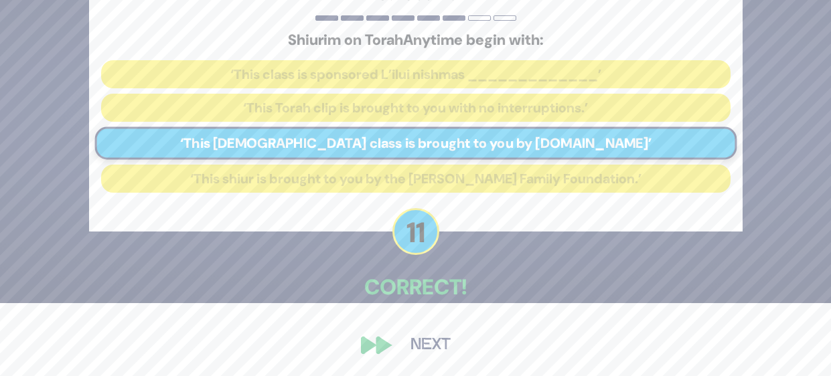
click at [415, 346] on button "Next" at bounding box center [431, 345] width 78 height 31
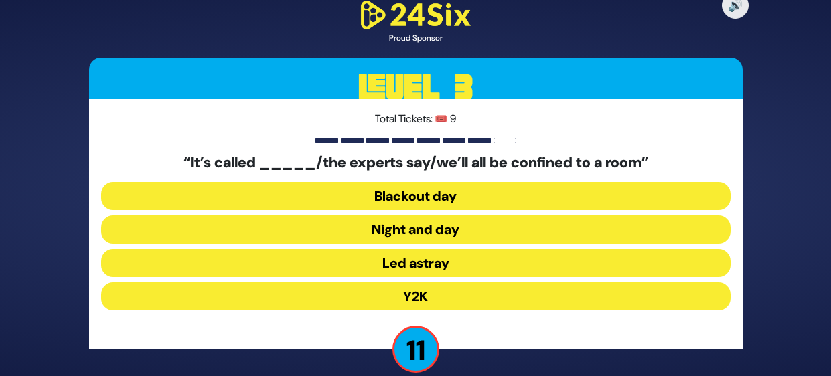
click at [537, 300] on button "Y2K" at bounding box center [416, 297] width 630 height 28
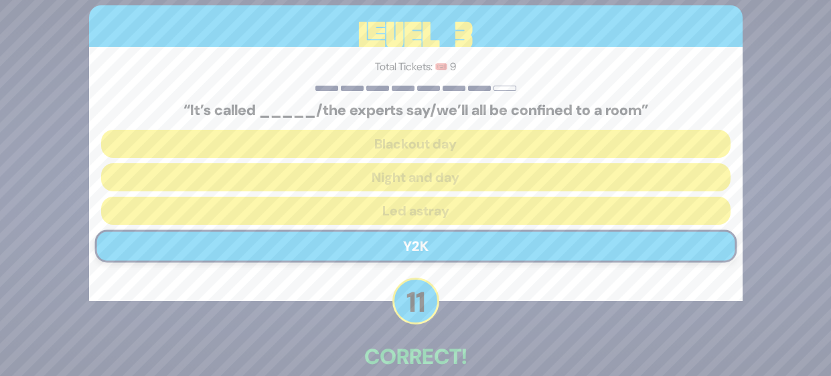
scroll to position [70, 0]
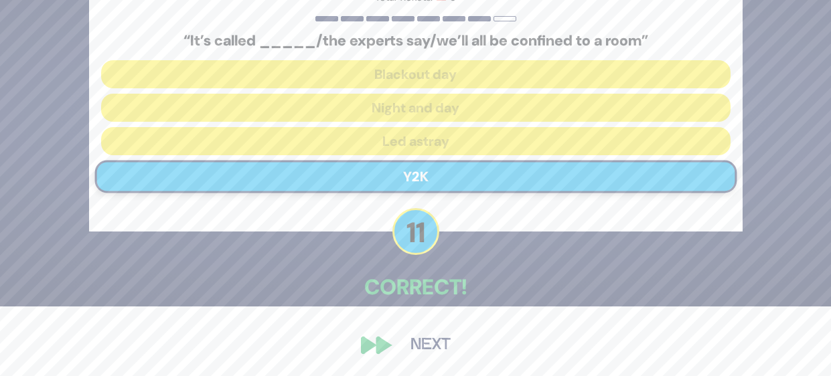
click at [443, 352] on button "Next" at bounding box center [431, 345] width 78 height 31
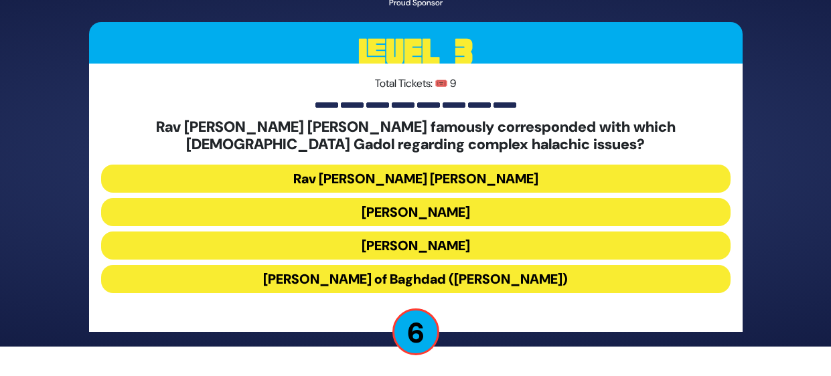
click at [578, 176] on button "Rav [PERSON_NAME] [PERSON_NAME]" at bounding box center [416, 179] width 630 height 28
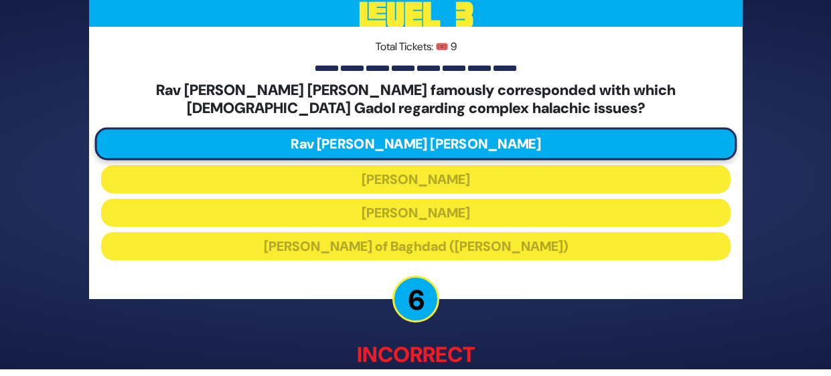
scroll to position [88, 0]
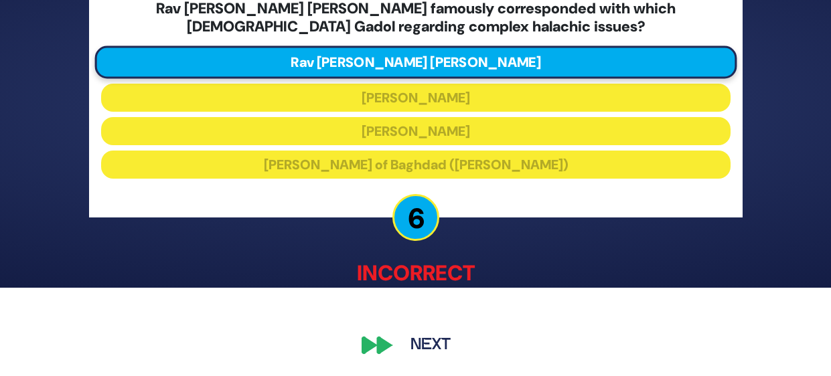
click at [442, 345] on button "Next" at bounding box center [431, 345] width 78 height 31
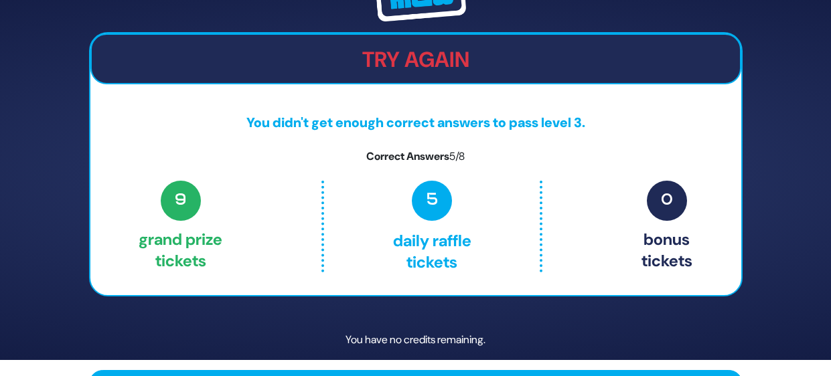
scroll to position [0, 0]
